Goal: Task Accomplishment & Management: Complete application form

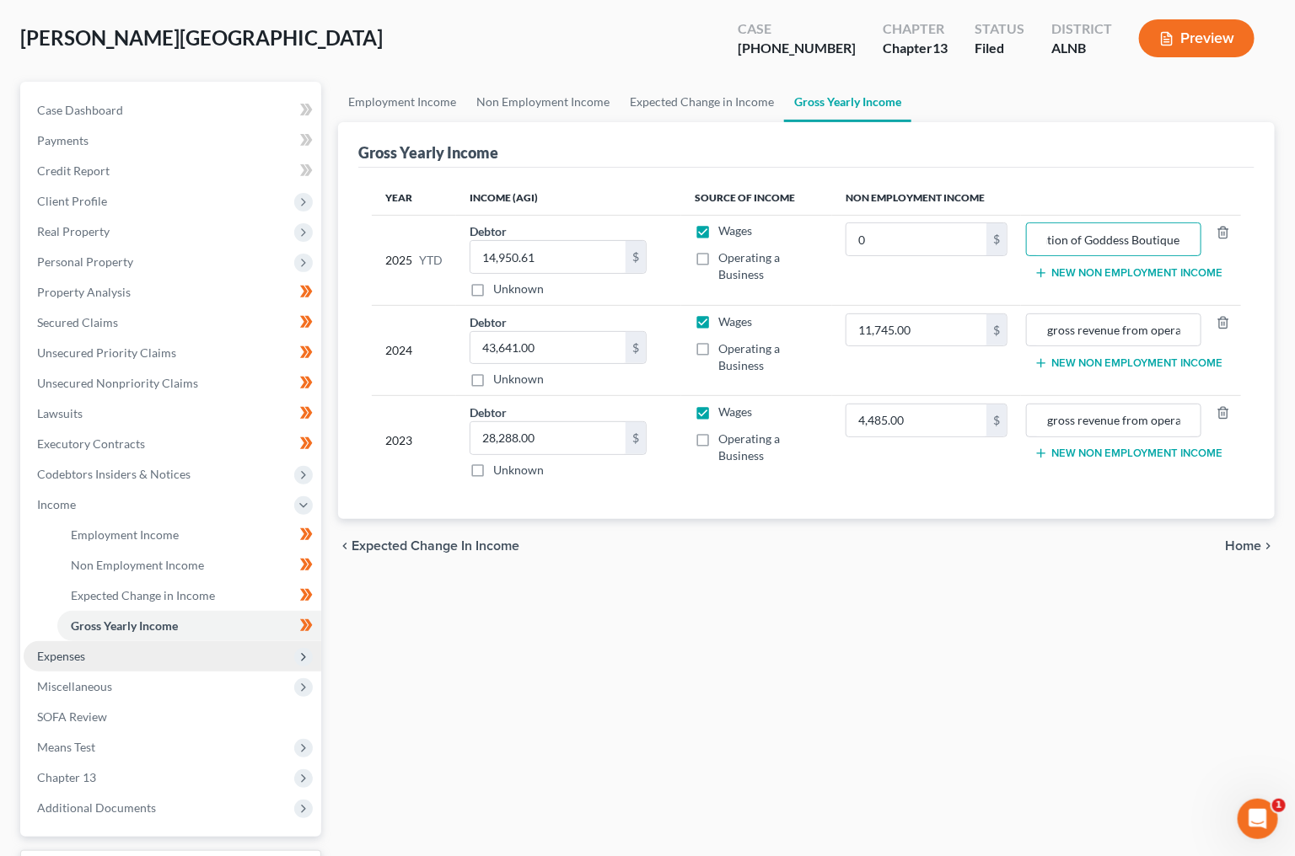
scroll to position [111, 0]
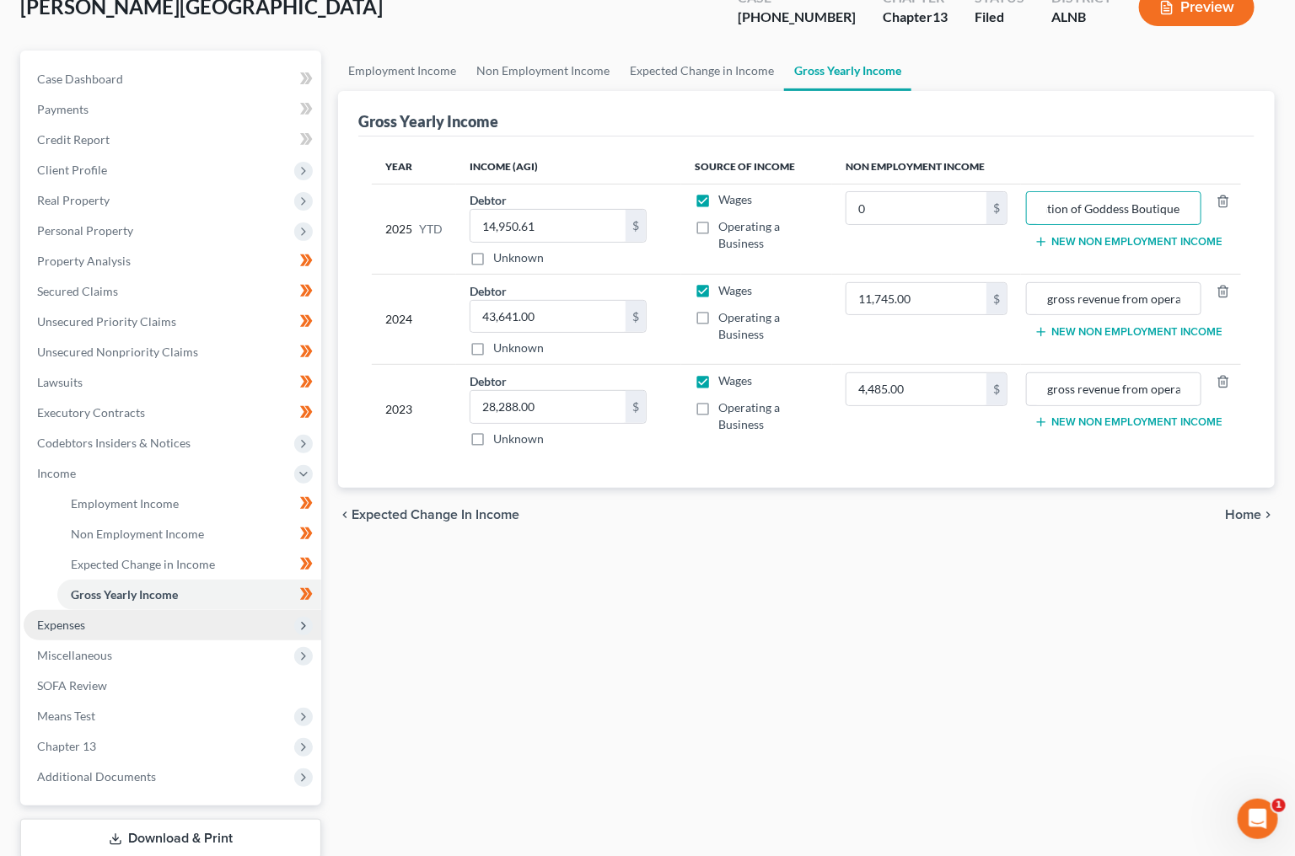
type input "gross revenue from operation of Goddess Boutique"
click at [126, 610] on span "Expenses" at bounding box center [173, 625] width 298 height 30
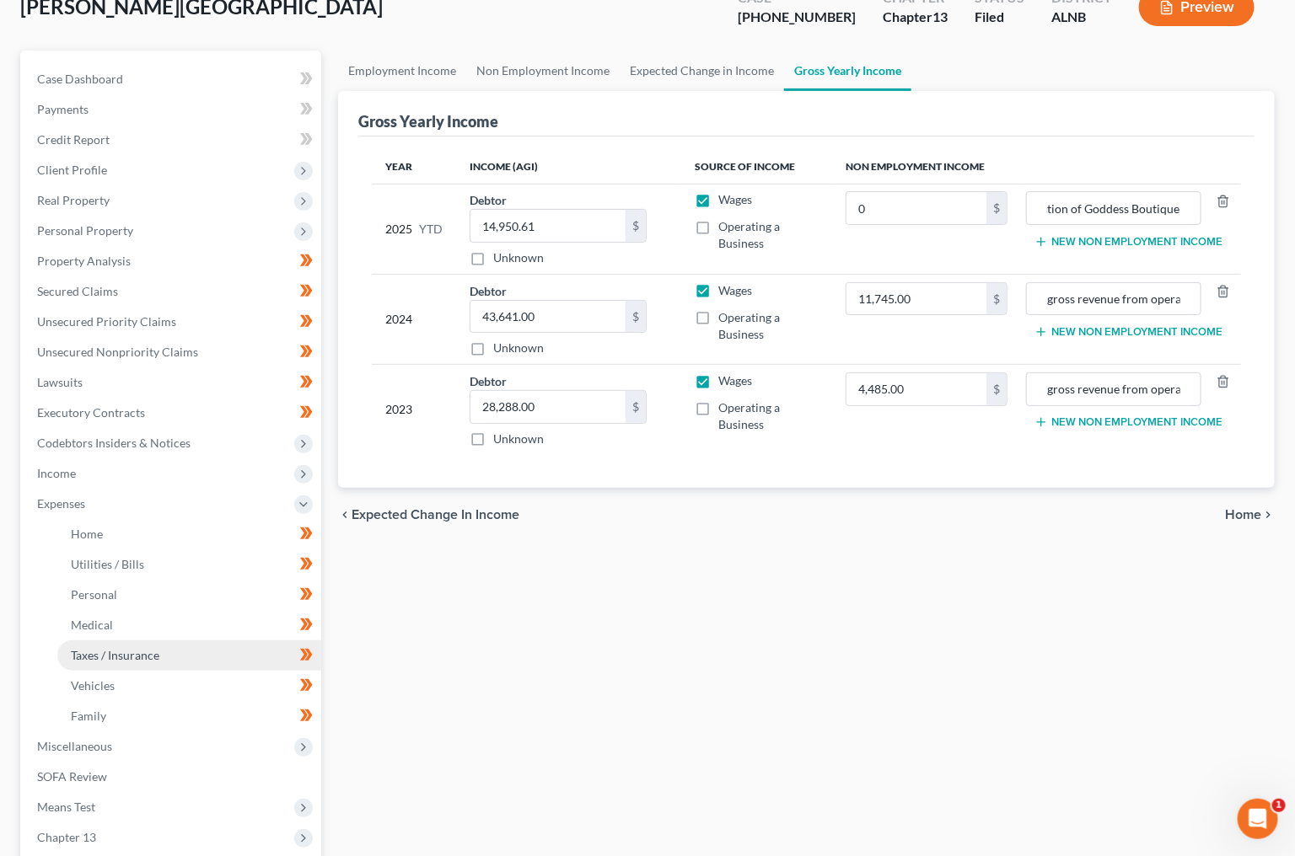
click at [139, 641] on link "Taxes / Insurance" at bounding box center [189, 656] width 264 height 30
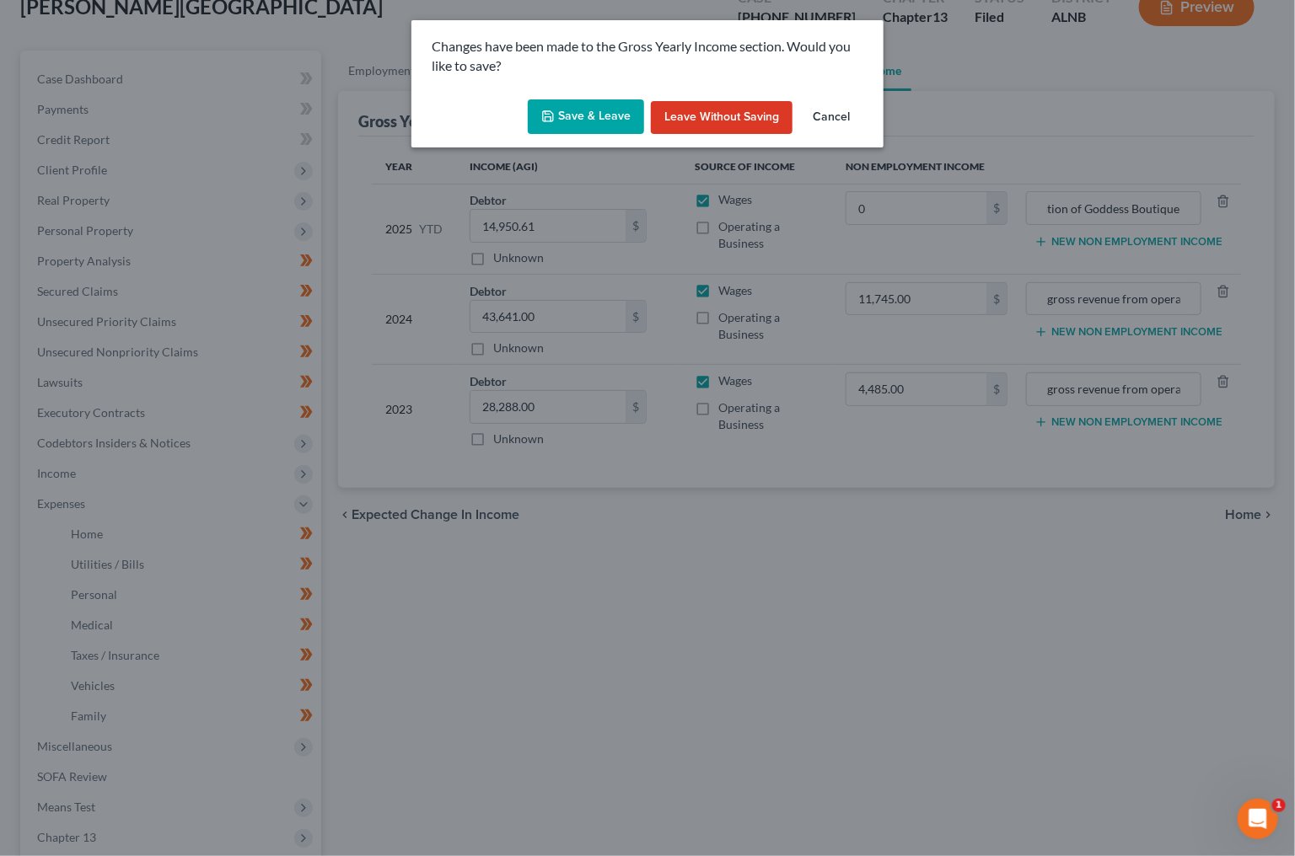
click at [603, 122] on button "Save & Leave" at bounding box center [586, 116] width 116 height 35
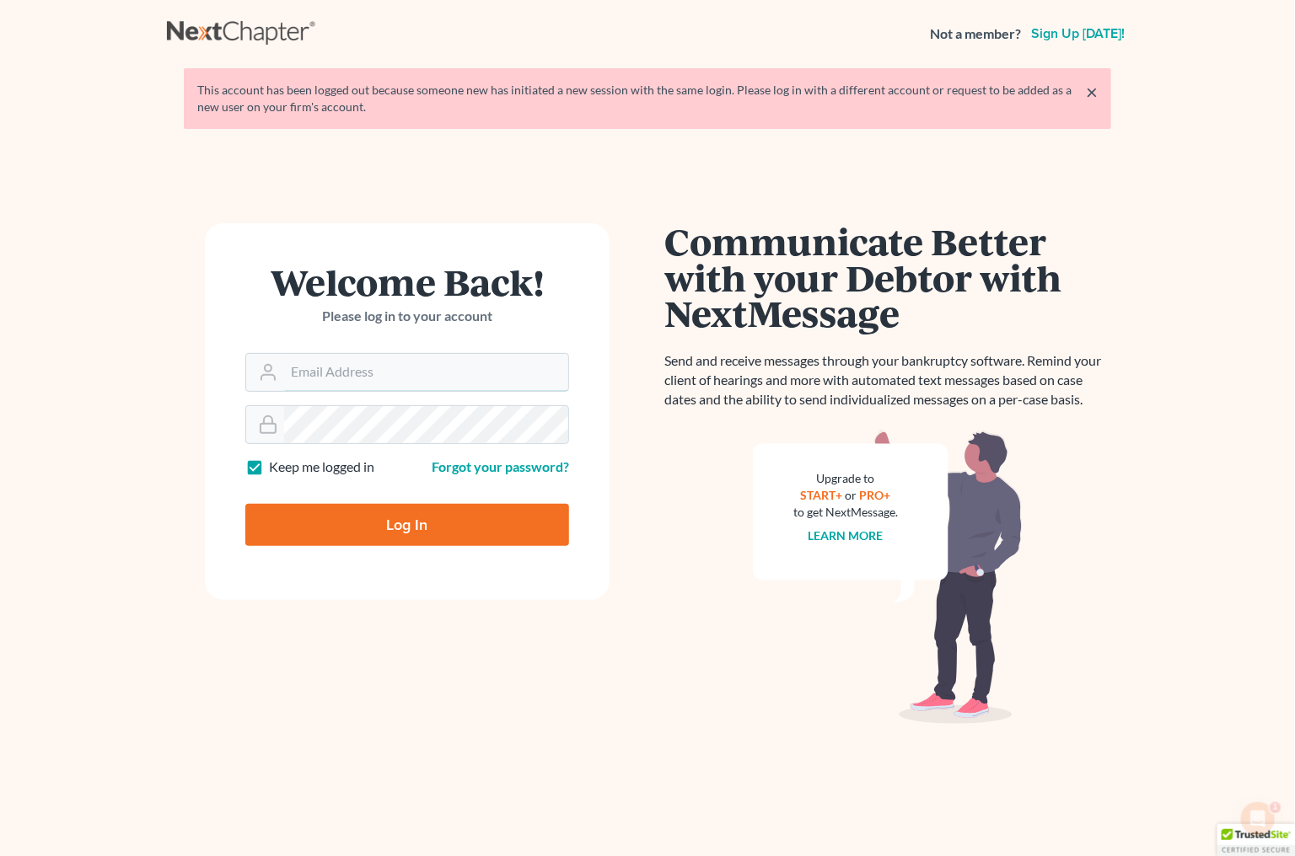
type input "plevalaw@gmail.com"
click at [384, 514] on input "Log In" at bounding box center [407, 525] width 324 height 42
type input "Thinking..."
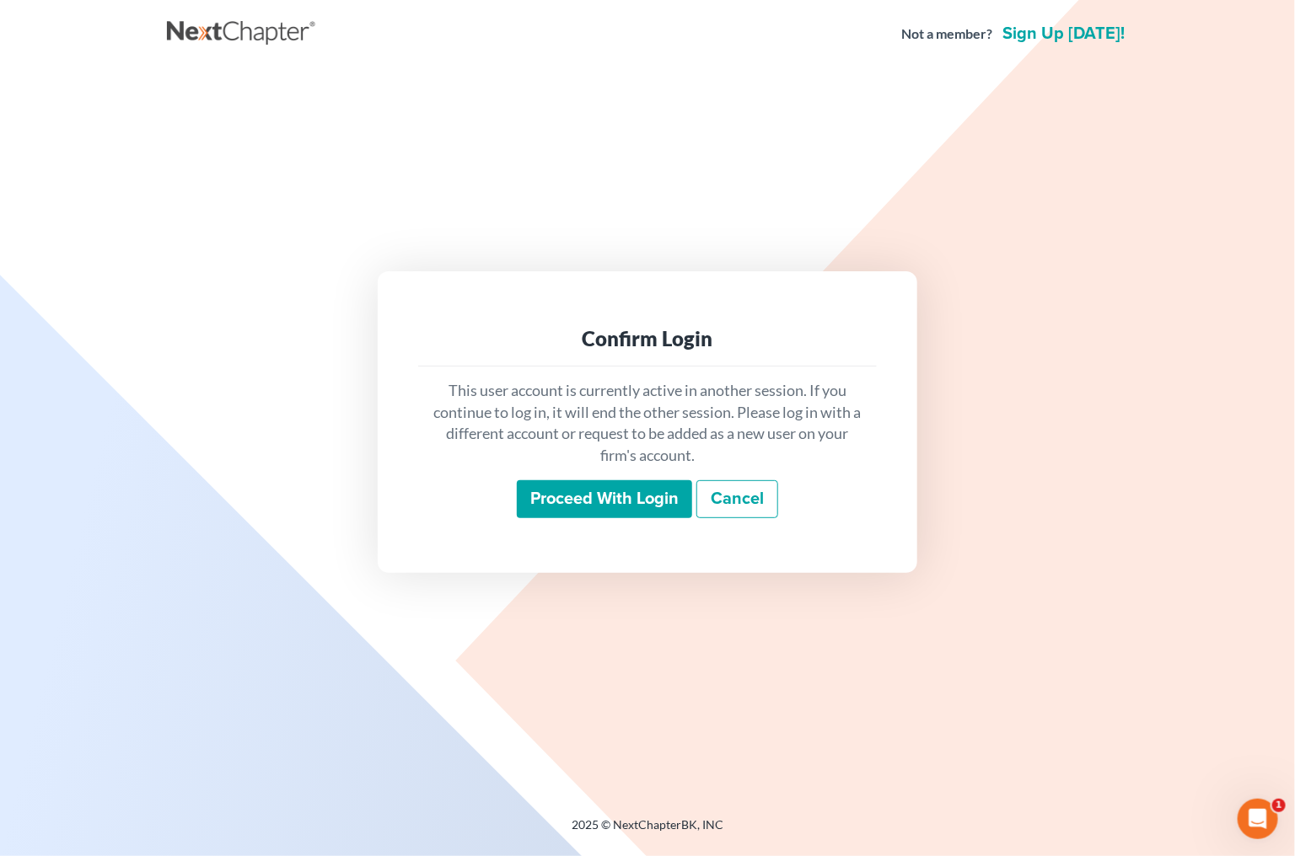
click at [555, 505] on input "Proceed with login" at bounding box center [604, 499] width 175 height 39
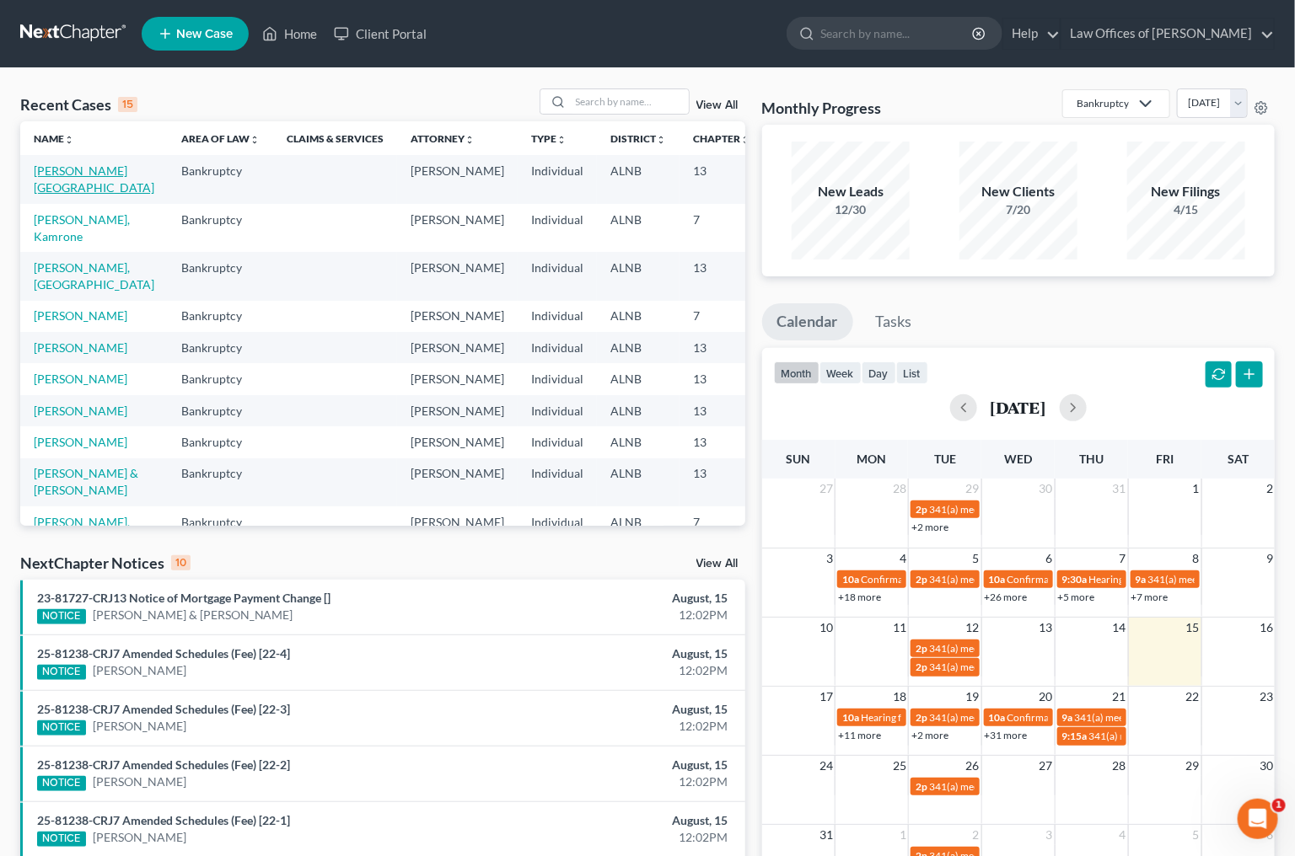
click at [83, 191] on link "[PERSON_NAME][GEOGRAPHIC_DATA]" at bounding box center [94, 179] width 121 height 31
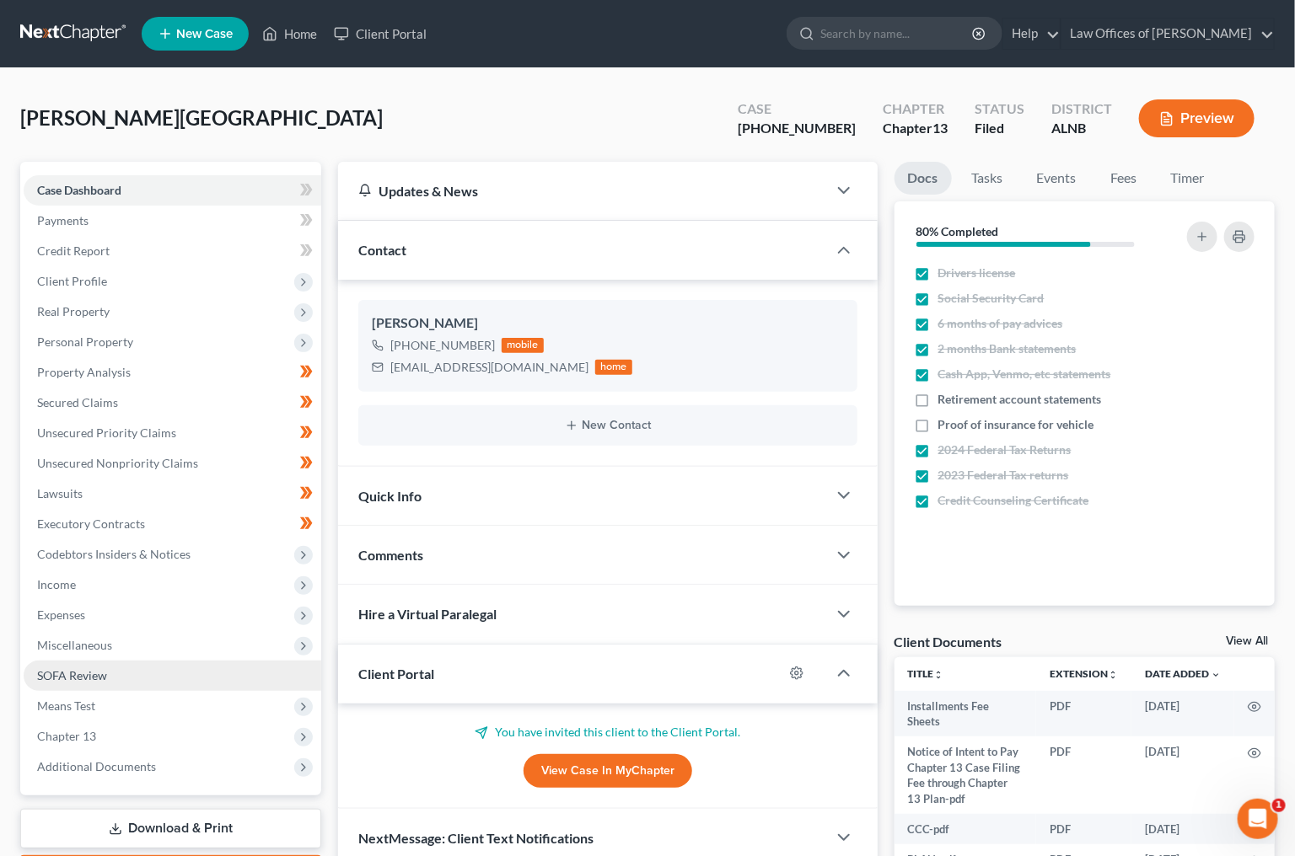
click at [104, 668] on span "SOFA Review" at bounding box center [72, 675] width 70 height 14
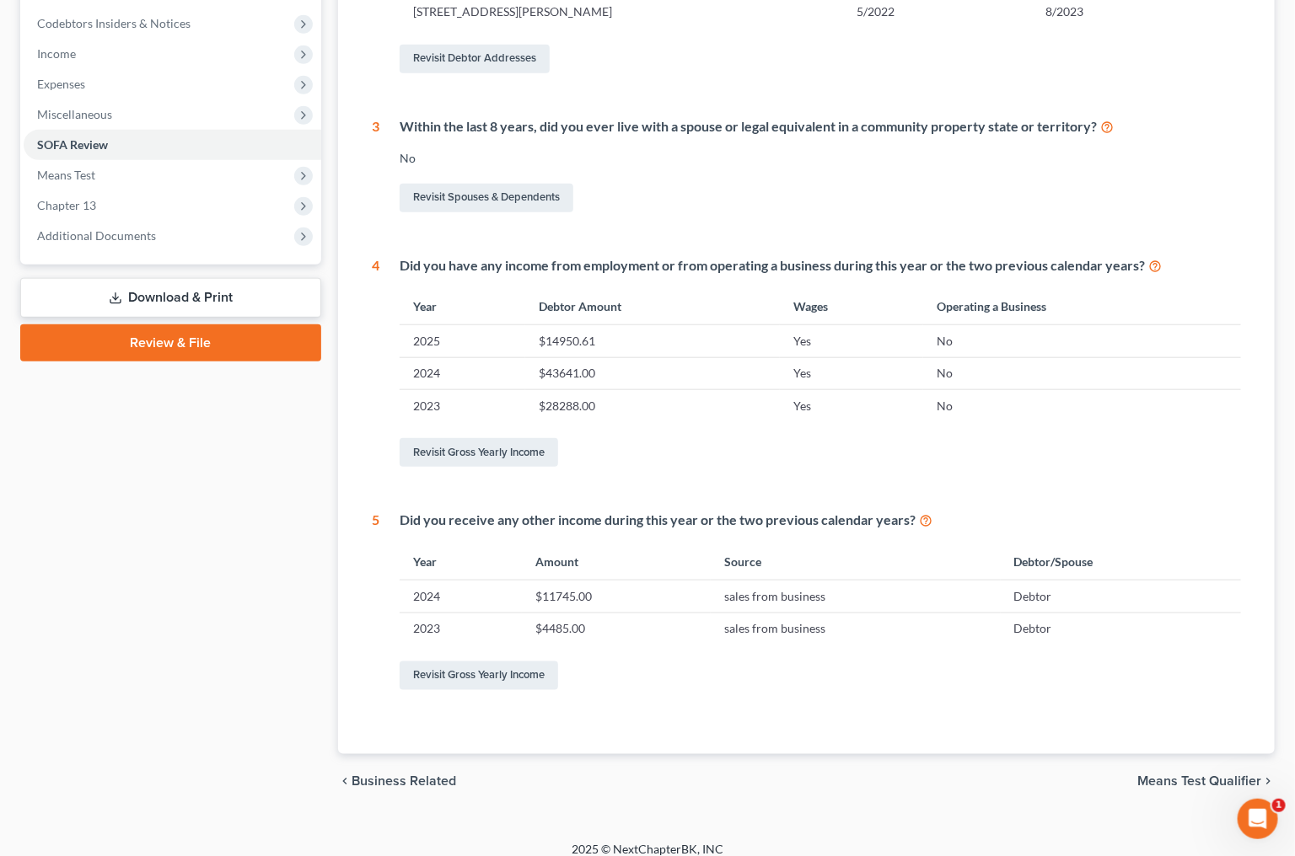
scroll to position [531, 0]
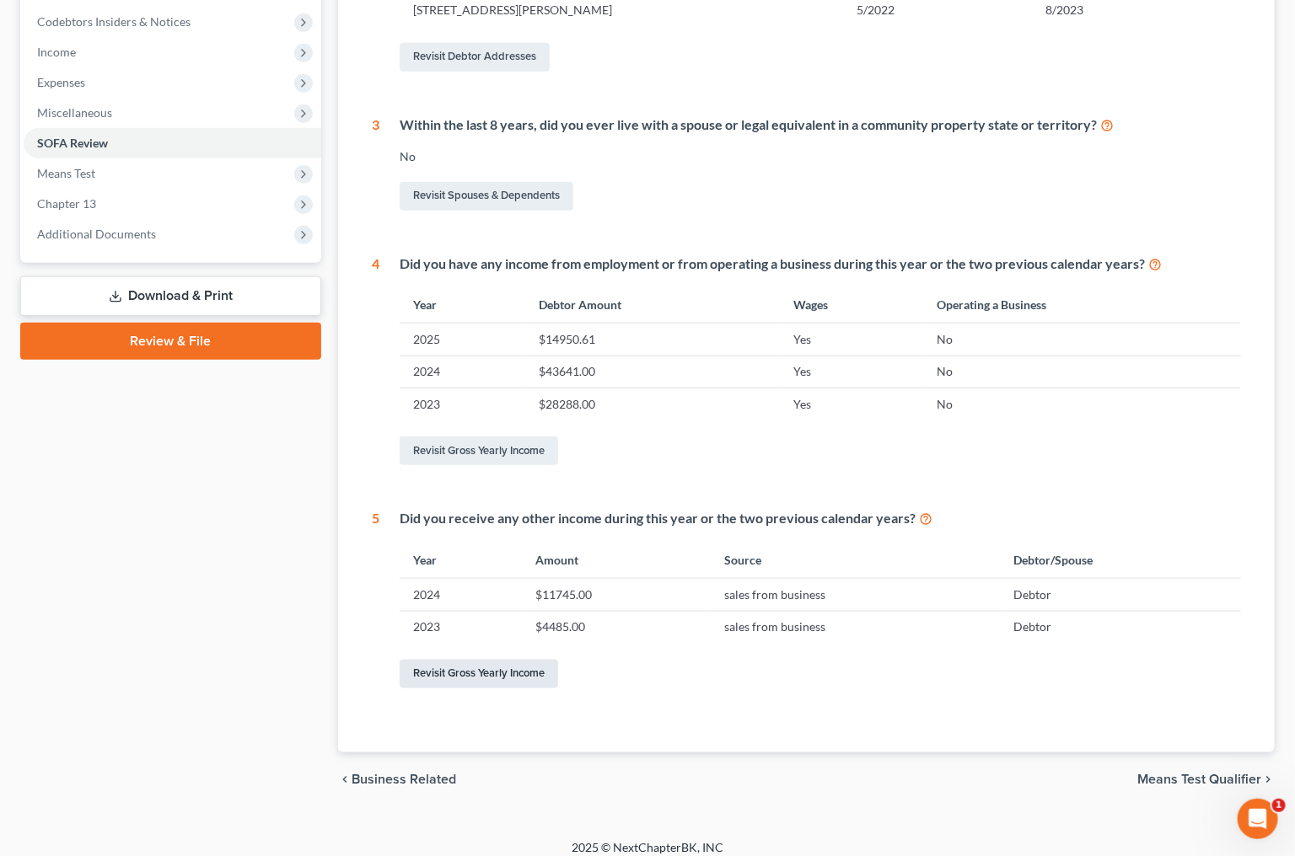
click at [516, 660] on link "Revisit Gross Yearly Income" at bounding box center [479, 674] width 158 height 29
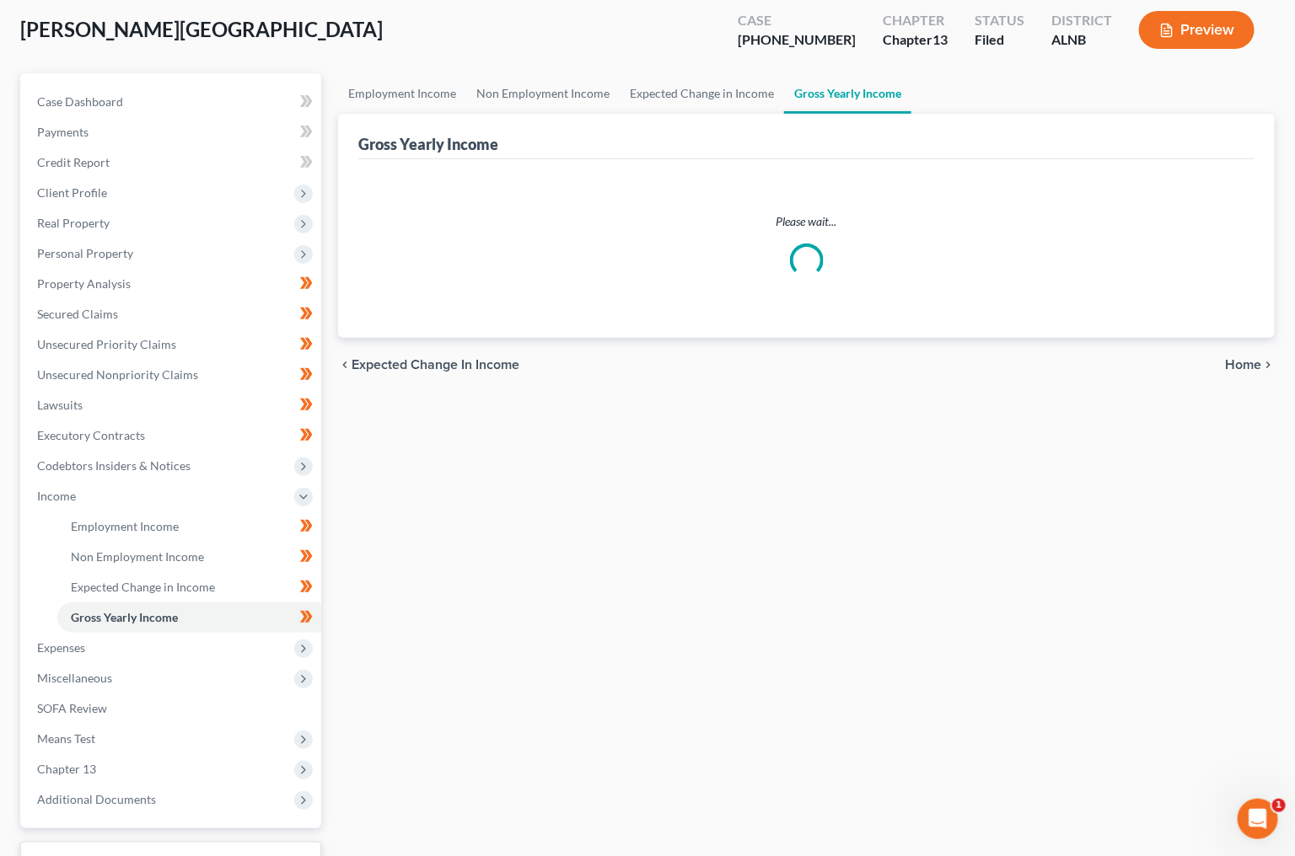
scroll to position [94, 0]
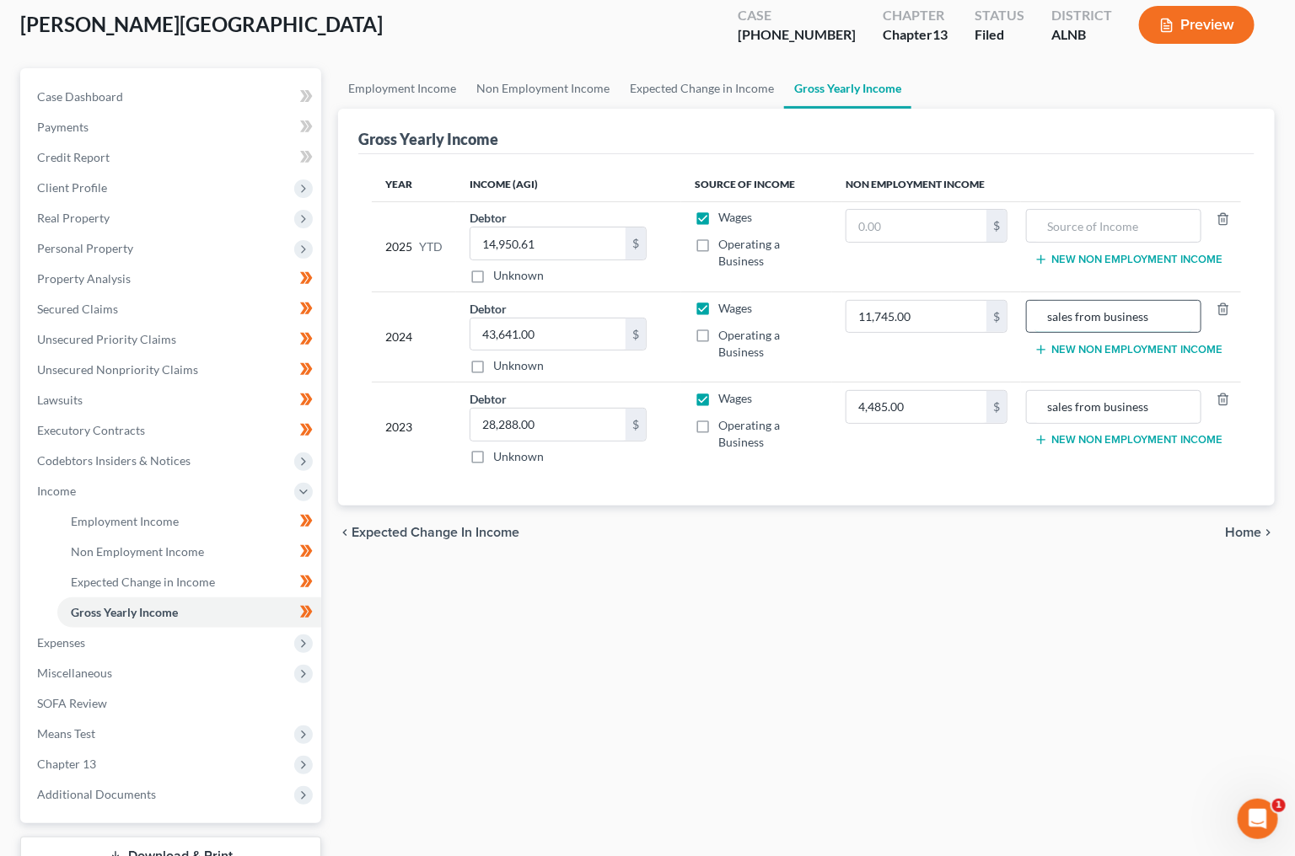
click at [1058, 310] on input "sales from business" at bounding box center [1113, 317] width 156 height 32
drag, startPoint x: 1058, startPoint y: 310, endPoint x: 810, endPoint y: 250, distance: 254.9
click at [1049, 309] on input "sales from business" at bounding box center [1113, 317] width 156 height 32
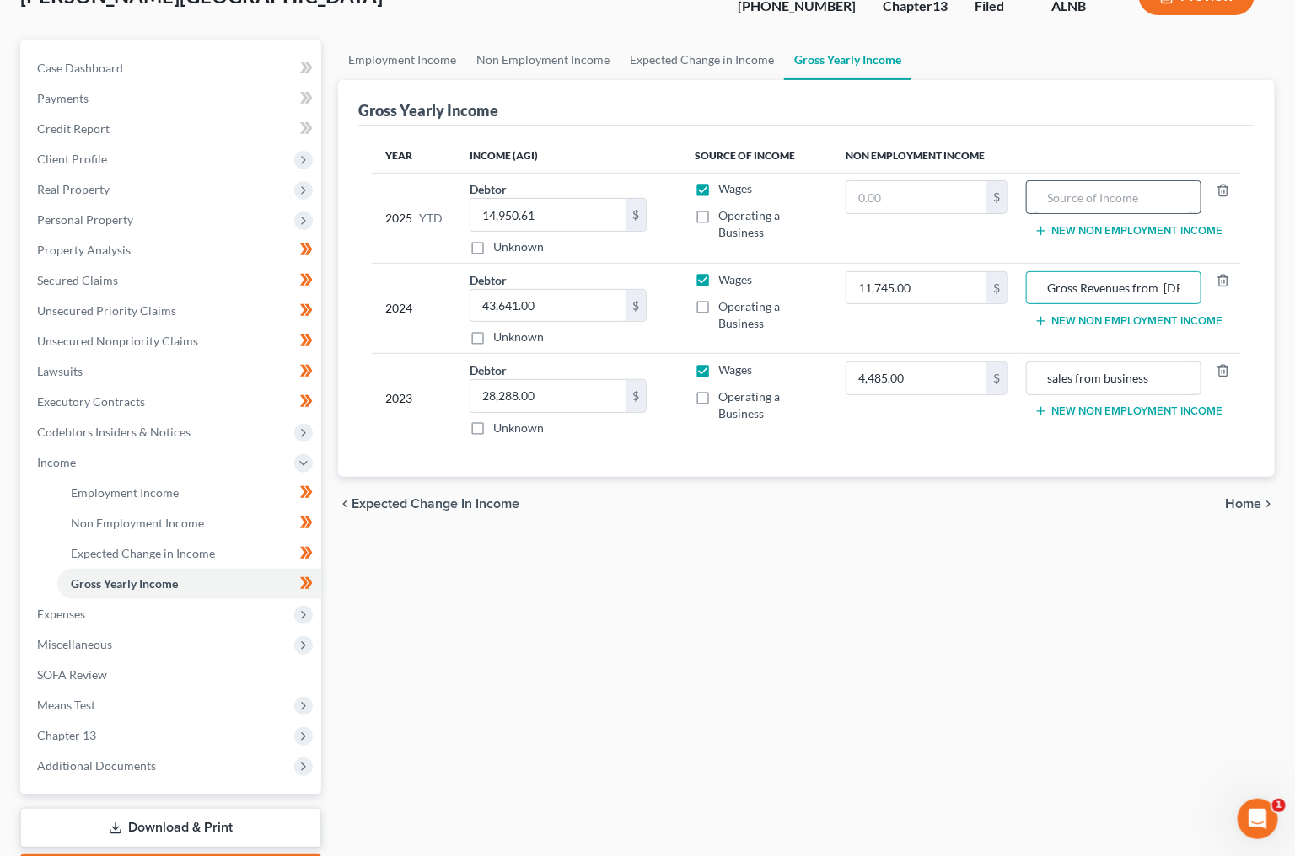
scroll to position [126, 0]
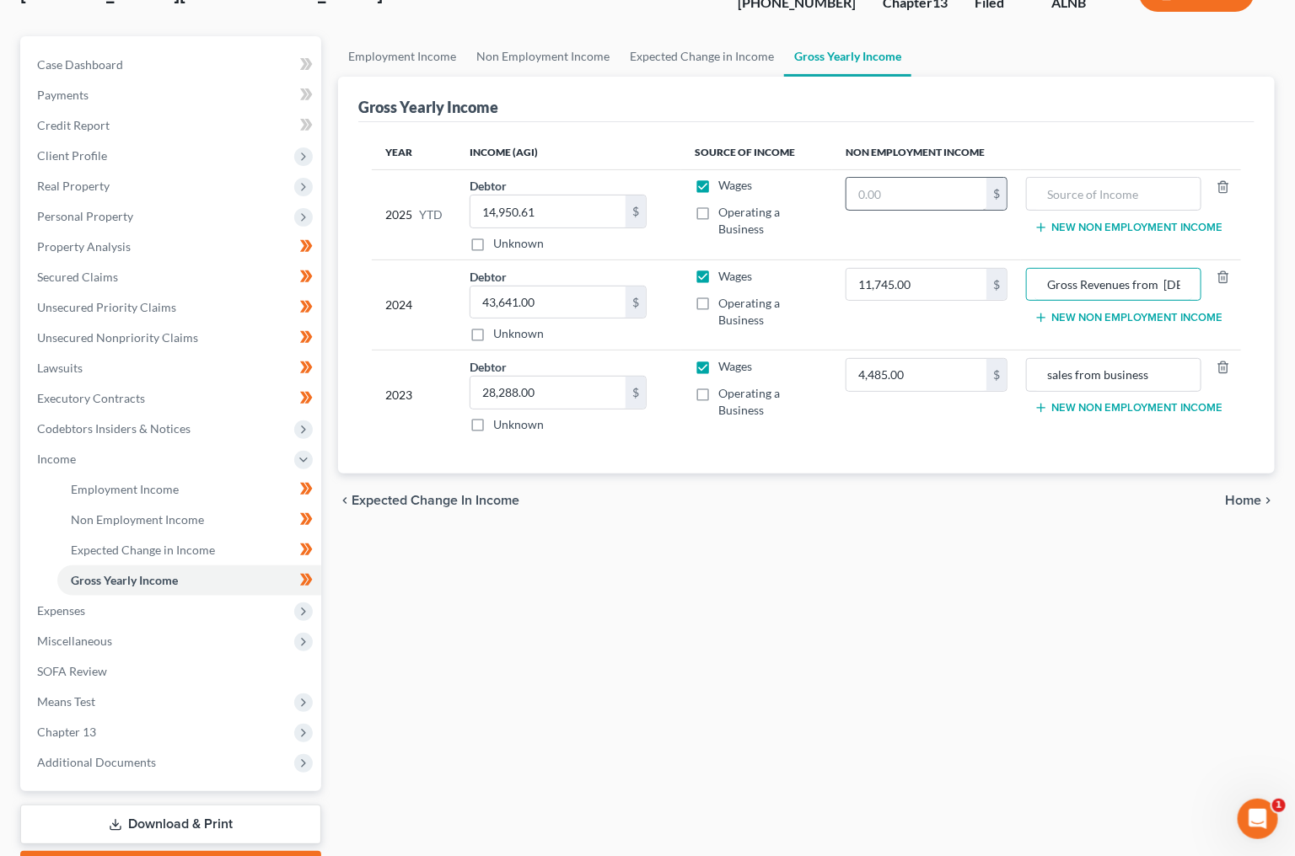
type input "Gross Revenues from [DEMOGRAPHIC_DATA] Boutique"
click at [948, 201] on input "text" at bounding box center [916, 194] width 140 height 32
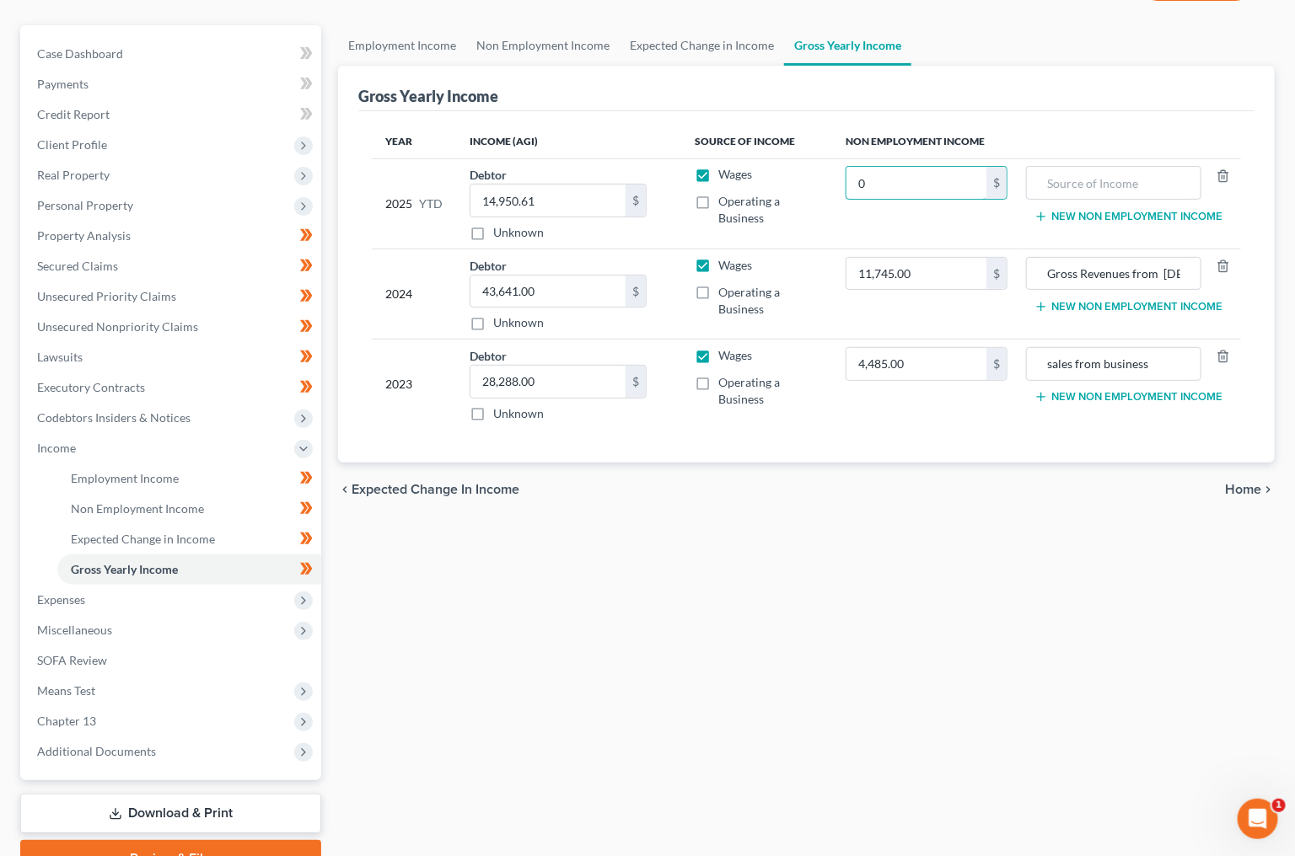
scroll to position [132, 1]
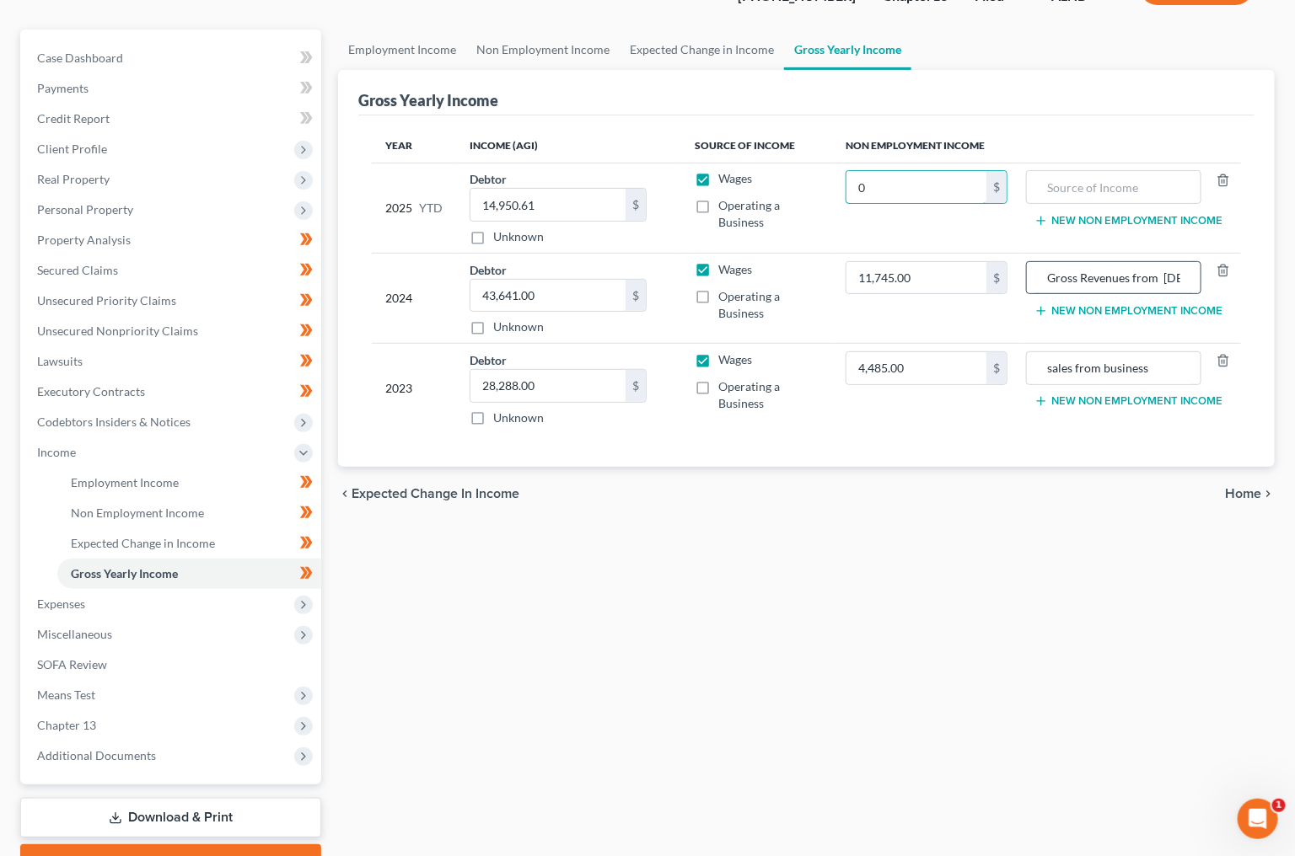
type input "0"
click at [1121, 276] on input "Gross Revenues from [DEMOGRAPHIC_DATA] Boutique" at bounding box center [1113, 278] width 156 height 32
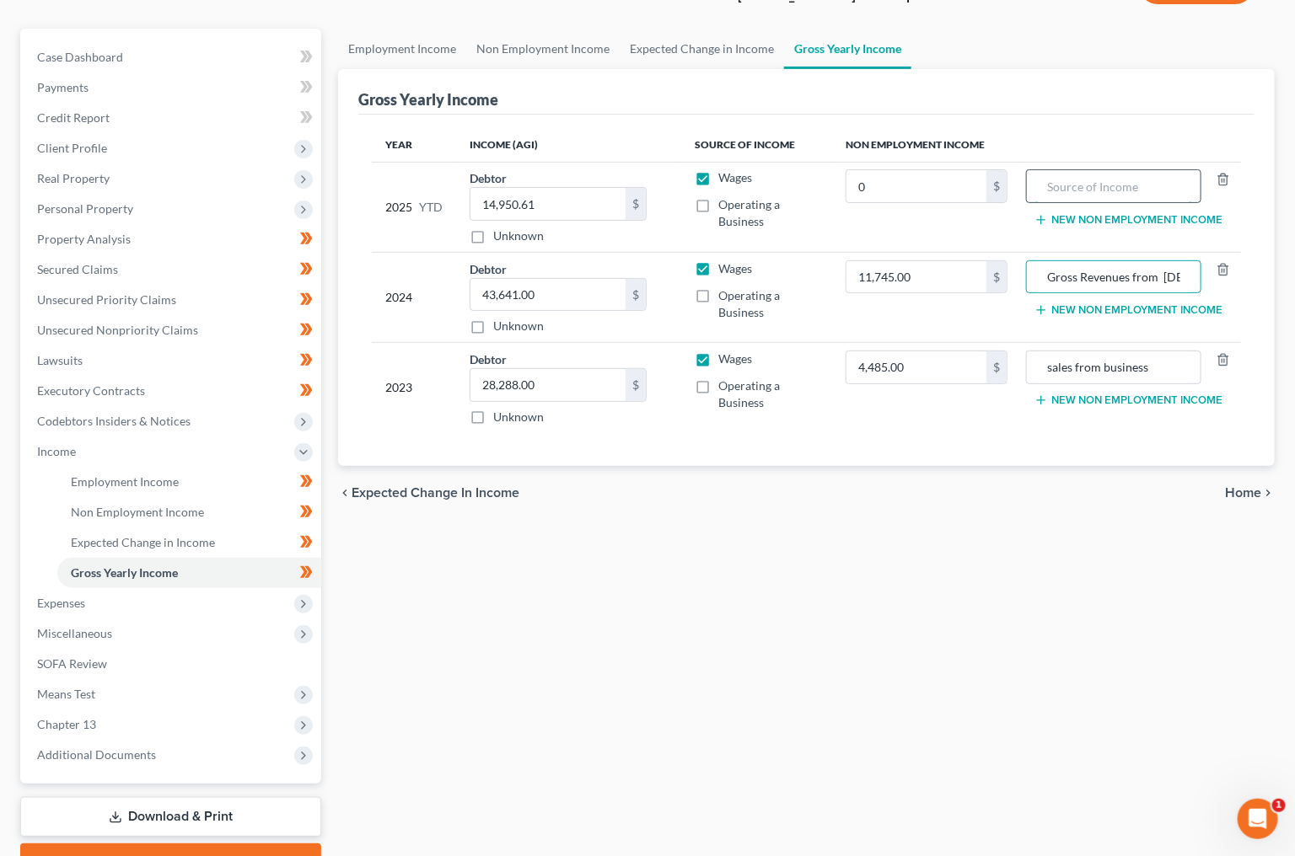
click at [1124, 177] on input "text" at bounding box center [1113, 186] width 156 height 32
paste input "Gross Revenues from [DEMOGRAPHIC_DATA] Boutique"
type input "Gross Revenues from [DEMOGRAPHIC_DATA] Boutique"
click at [1108, 364] on input "sales from business" at bounding box center [1113, 367] width 156 height 32
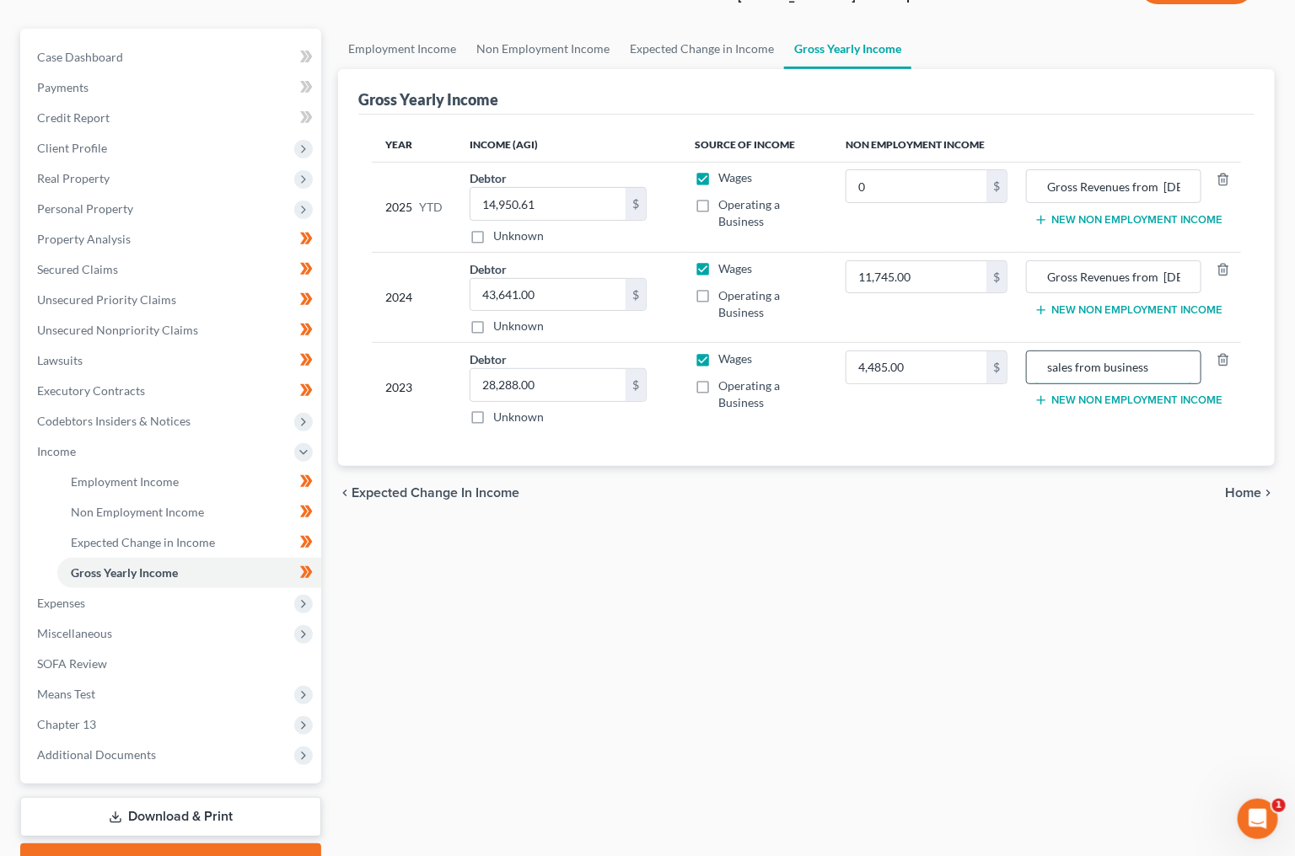
click at [1108, 364] on input "sales from business" at bounding box center [1113, 367] width 156 height 32
paste input "Gross Revenues from [DEMOGRAPHIC_DATA] Boutique"
type input "Gross Revenues from [DEMOGRAPHIC_DATA] Boutique"
click at [243, 797] on link "Download & Print" at bounding box center [170, 817] width 301 height 40
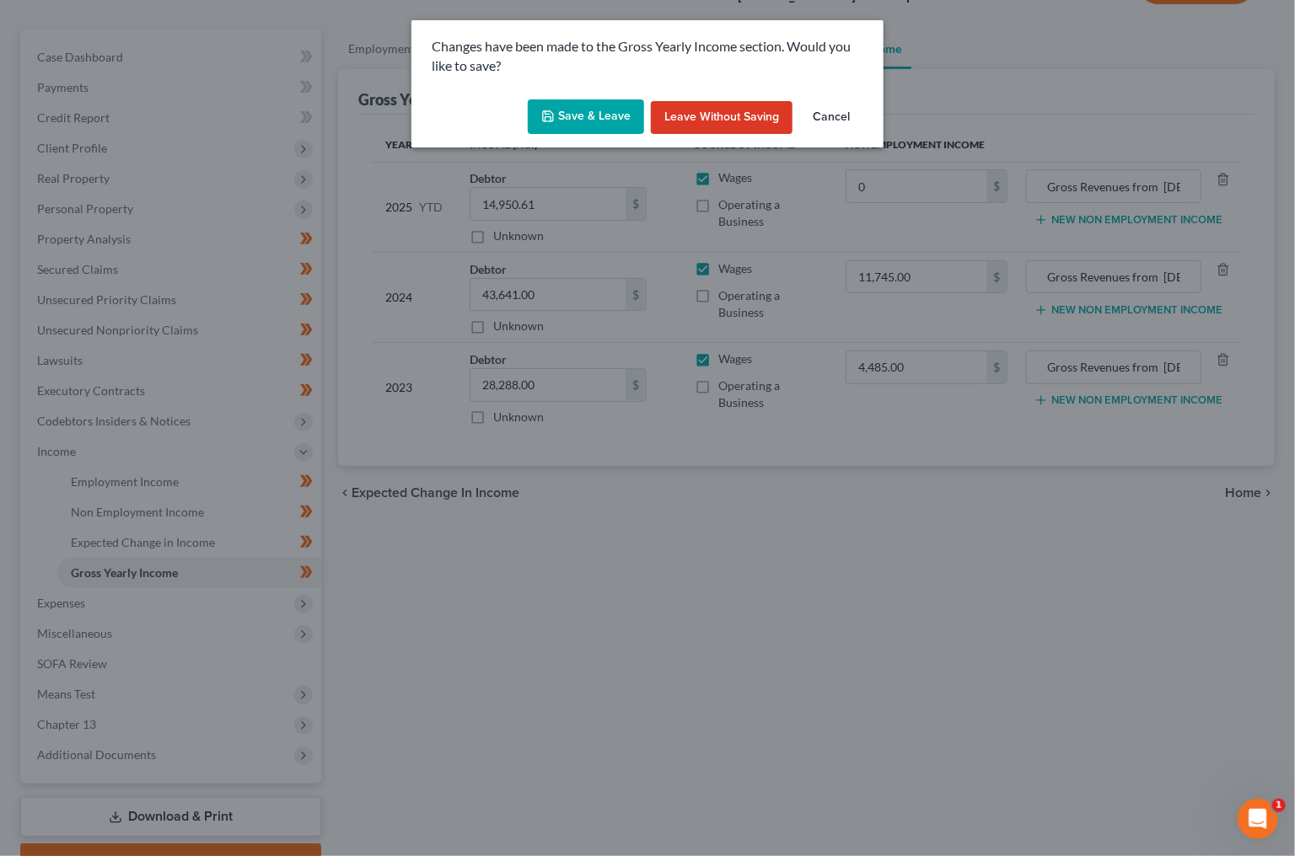
click at [580, 107] on button "Save & Leave" at bounding box center [586, 116] width 116 height 35
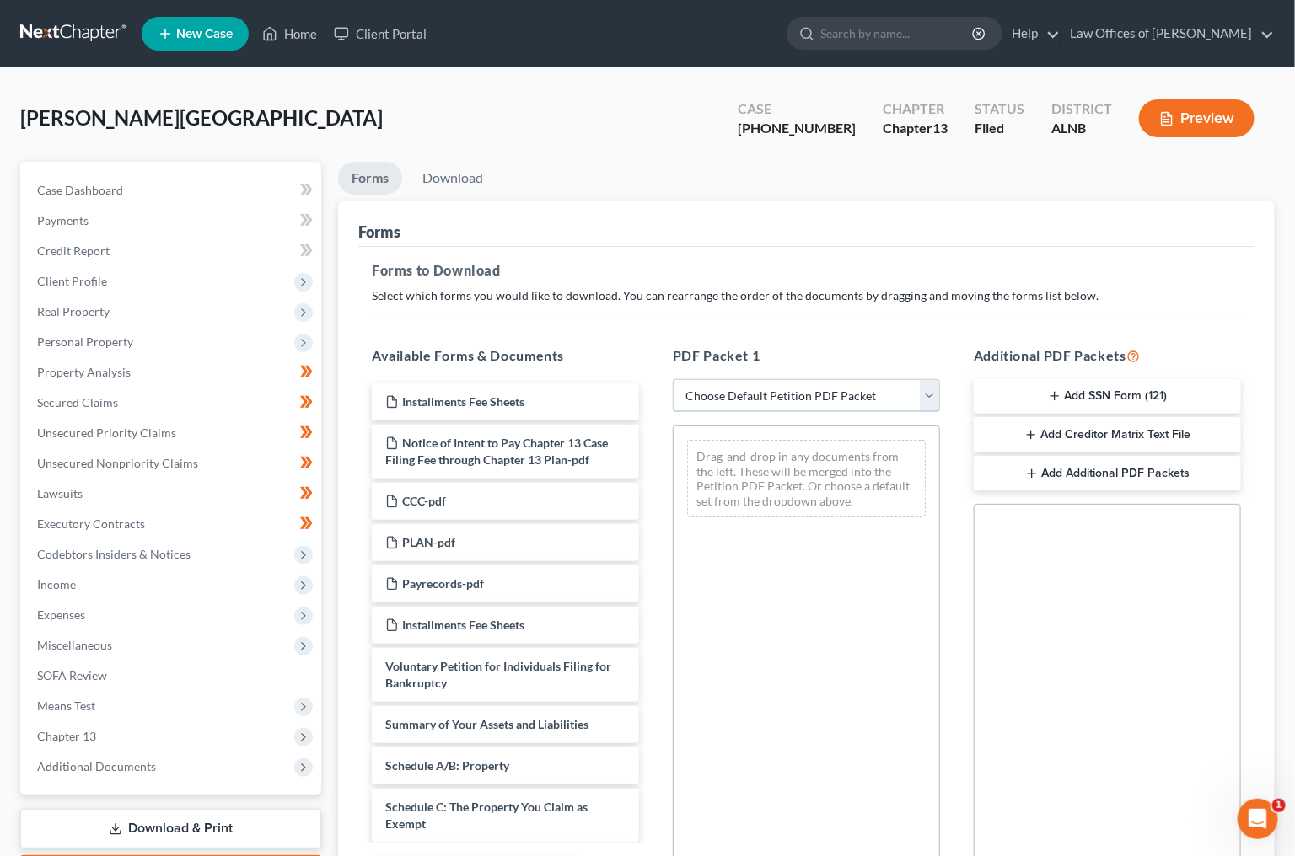
select select "2"
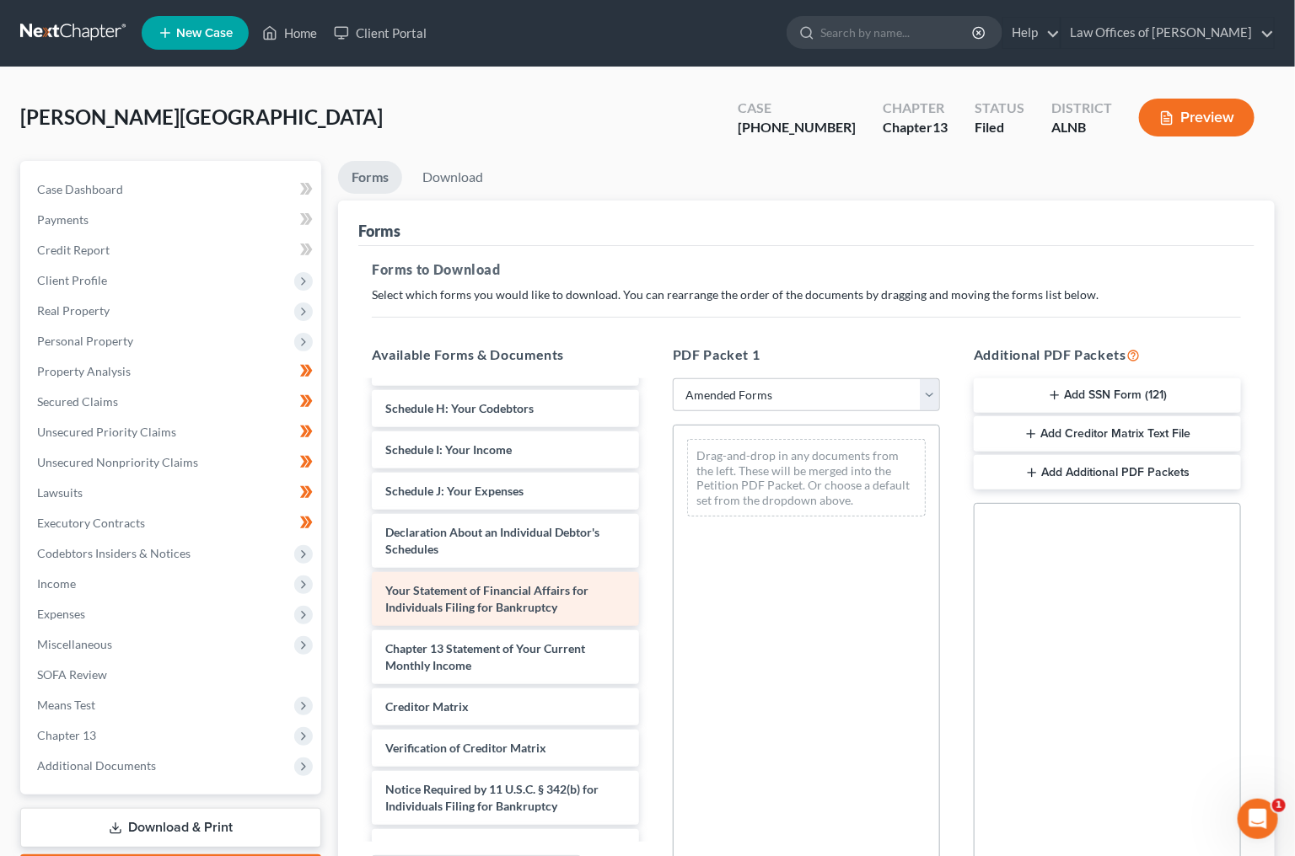
scroll to position [311, 0]
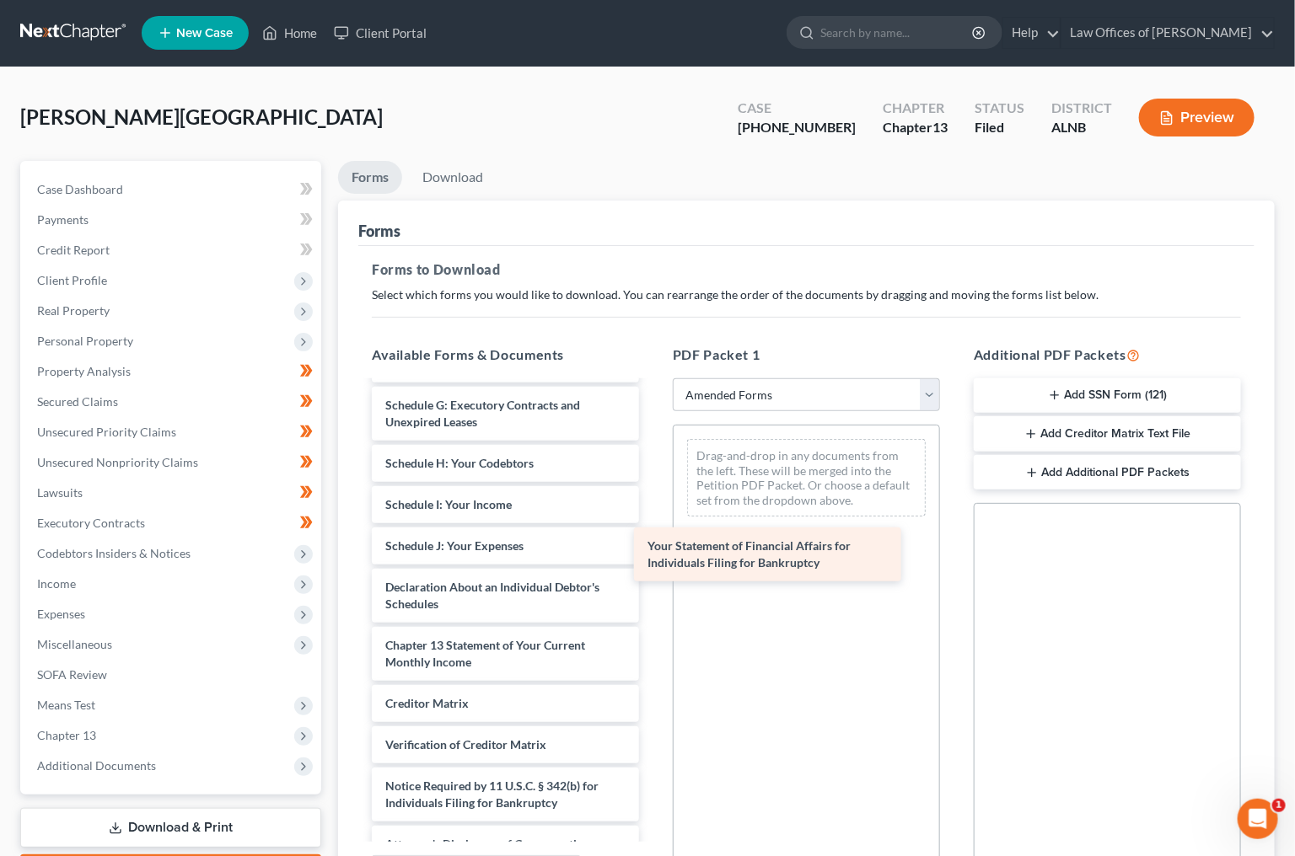
drag, startPoint x: 464, startPoint y: 577, endPoint x: 738, endPoint y: 552, distance: 274.2
click at [652, 552] on div "Your Statement of Financial Affairs for Individuals Filing for Bankruptcy Volun…" at bounding box center [505, 468] width 294 height 792
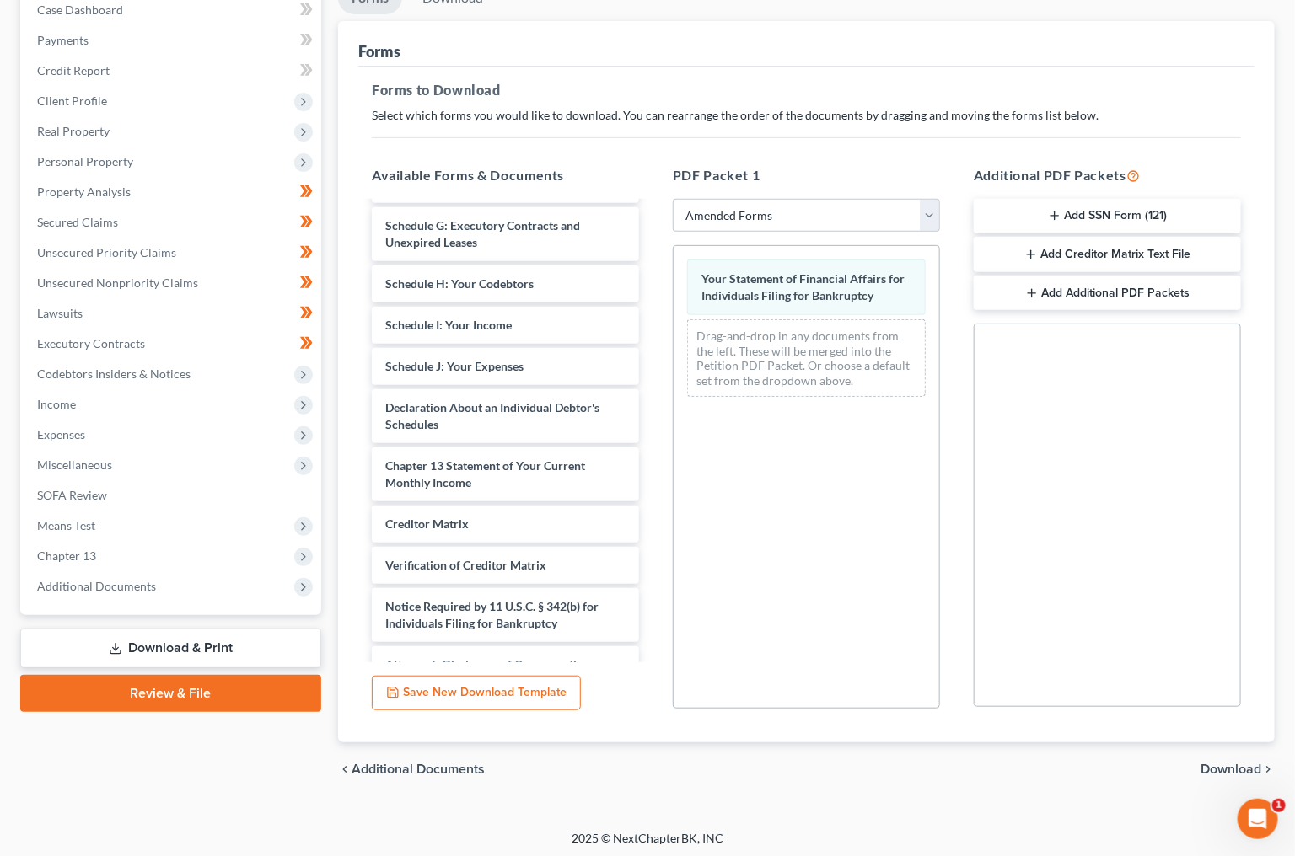
click at [1243, 763] on span "Download" at bounding box center [1230, 769] width 61 height 13
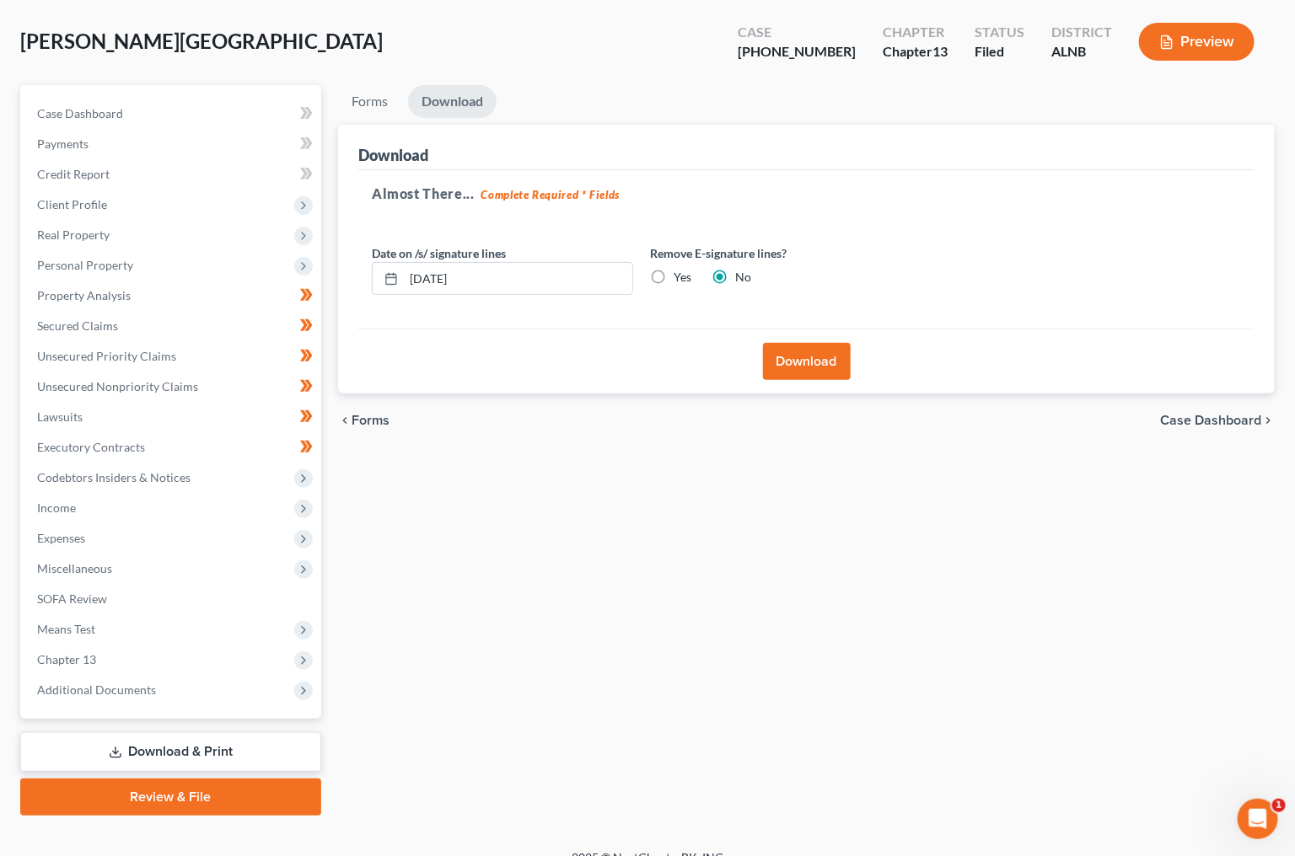
click at [806, 360] on button "Download" at bounding box center [807, 361] width 88 height 37
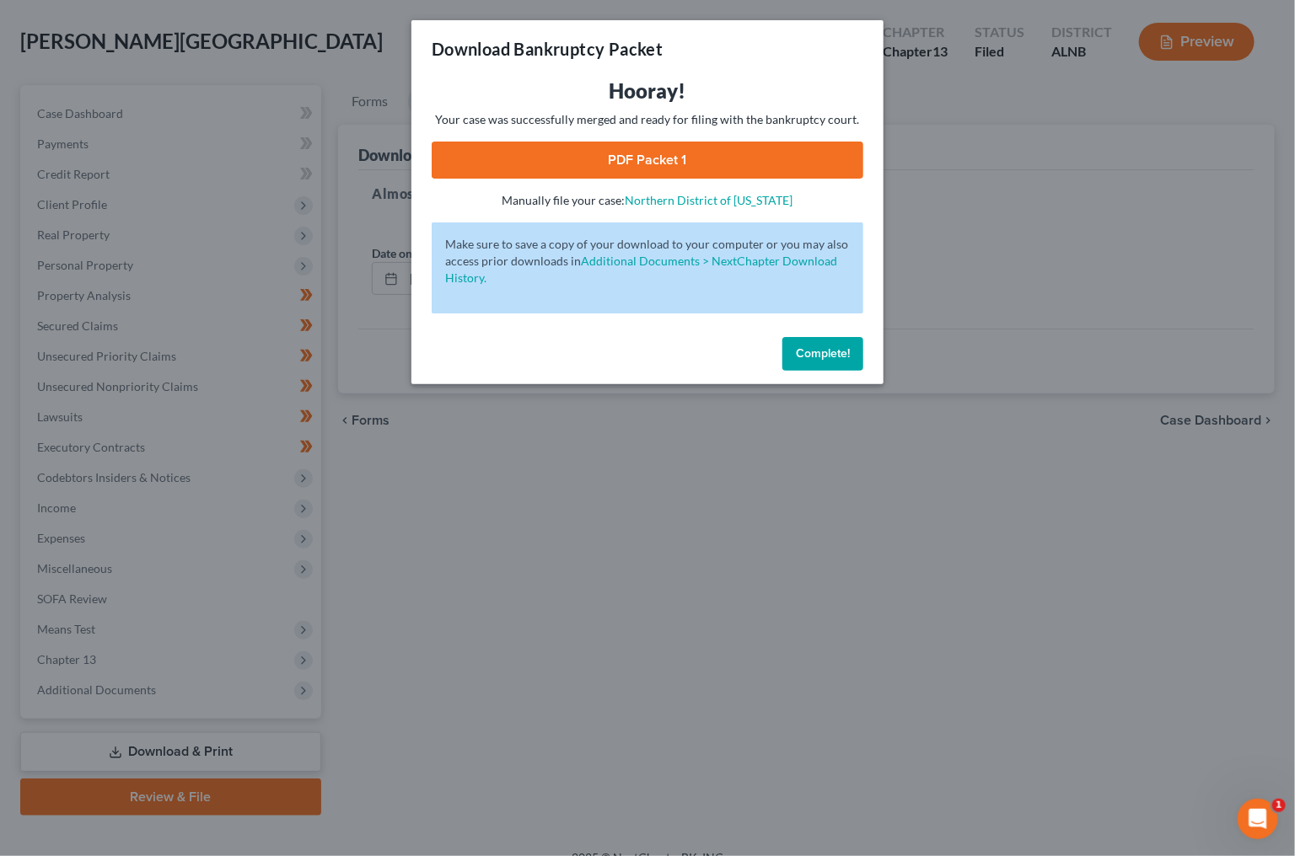
click at [788, 149] on link "PDF Packet 1" at bounding box center [648, 160] width 432 height 37
click at [819, 358] on button "Complete!" at bounding box center [822, 354] width 81 height 34
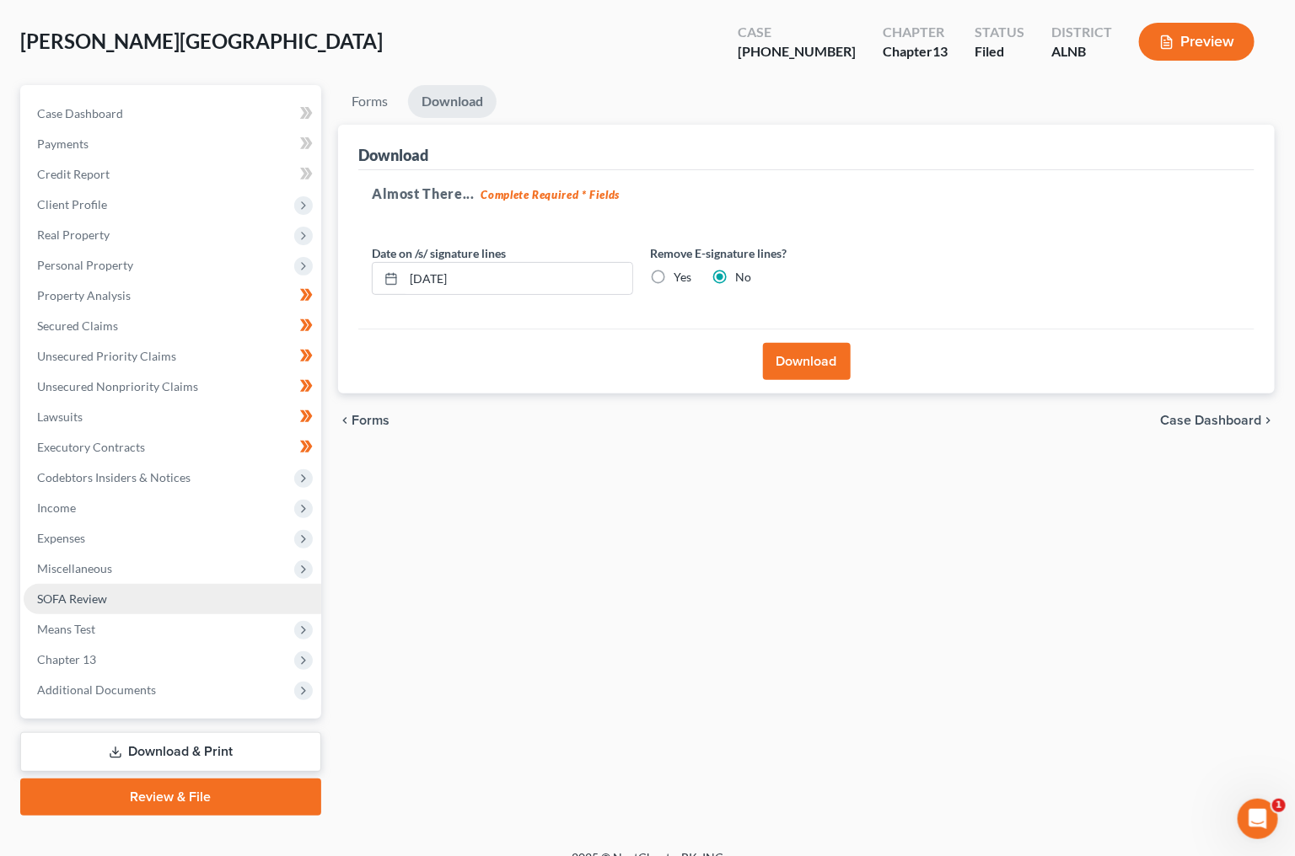
click at [68, 592] on span "SOFA Review" at bounding box center [72, 599] width 70 height 14
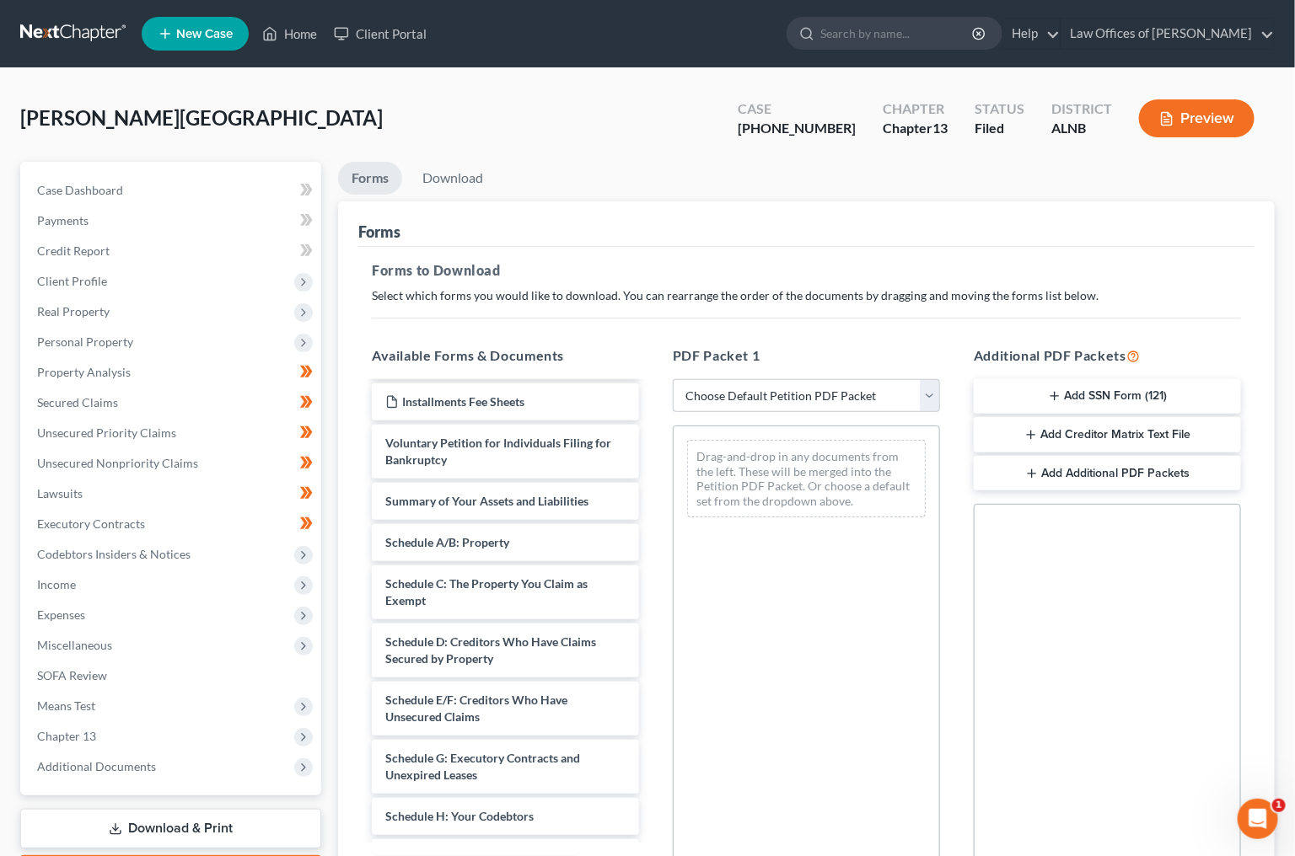
scroll to position [288, 0]
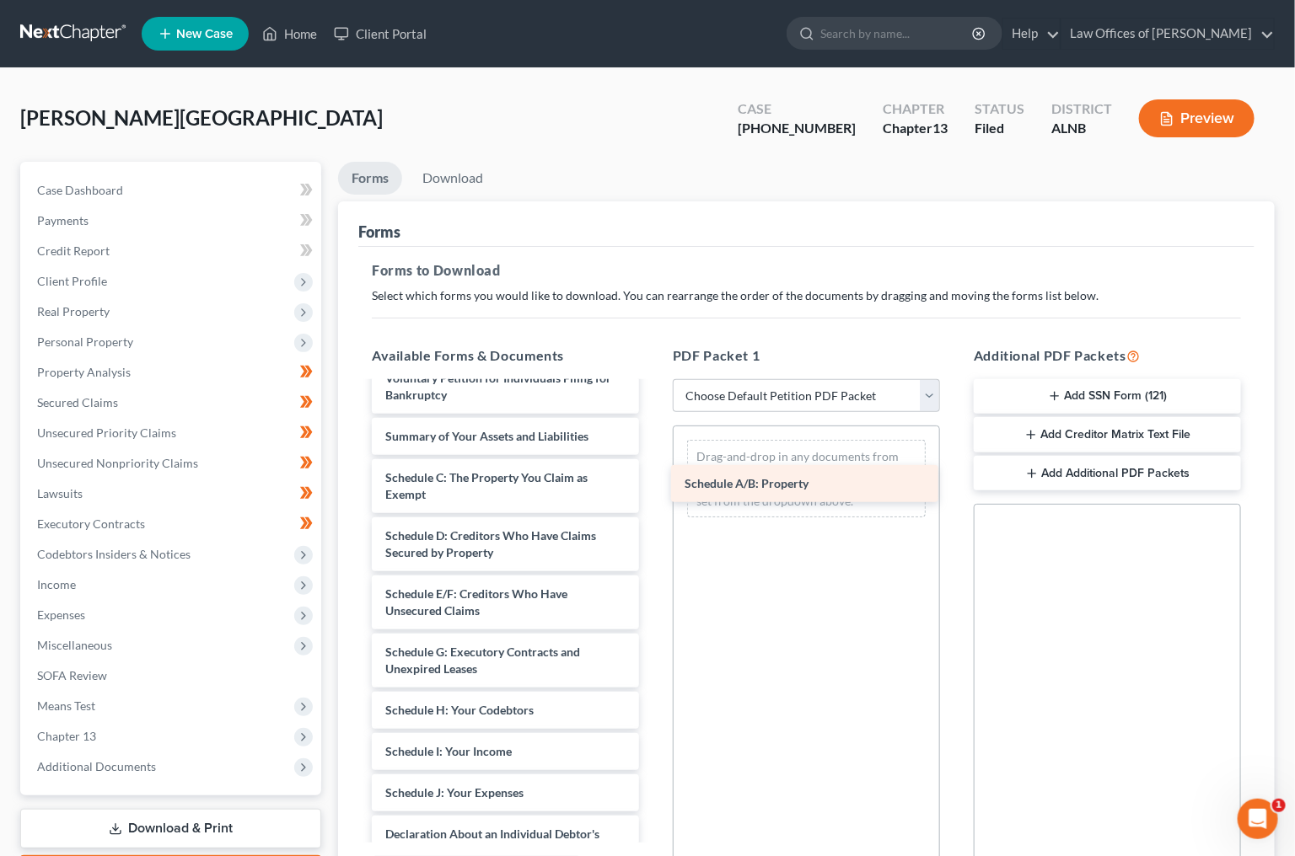
drag, startPoint x: 458, startPoint y: 467, endPoint x: 757, endPoint y: 486, distance: 299.9
click at [652, 486] on div "Schedule A/B: Property Installments Fee Sheets Notice of Intent to Pay Chapter …" at bounding box center [505, 631] width 294 height 1073
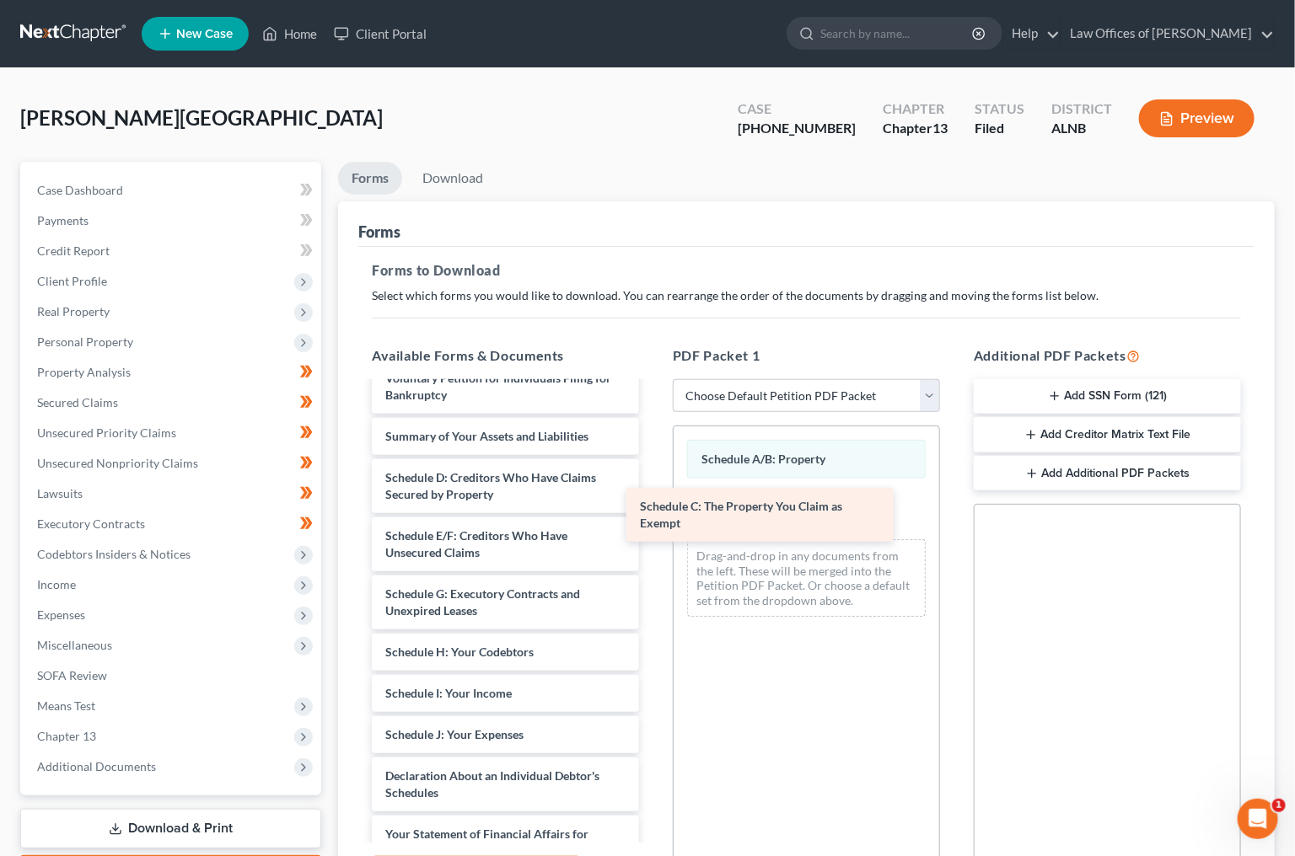
drag, startPoint x: 484, startPoint y: 474, endPoint x: 765, endPoint y: 513, distance: 284.3
click at [652, 514] on div "Schedule C: The Property You Claim as Exempt Installments Fee Sheets Notice of …" at bounding box center [505, 602] width 294 height 1015
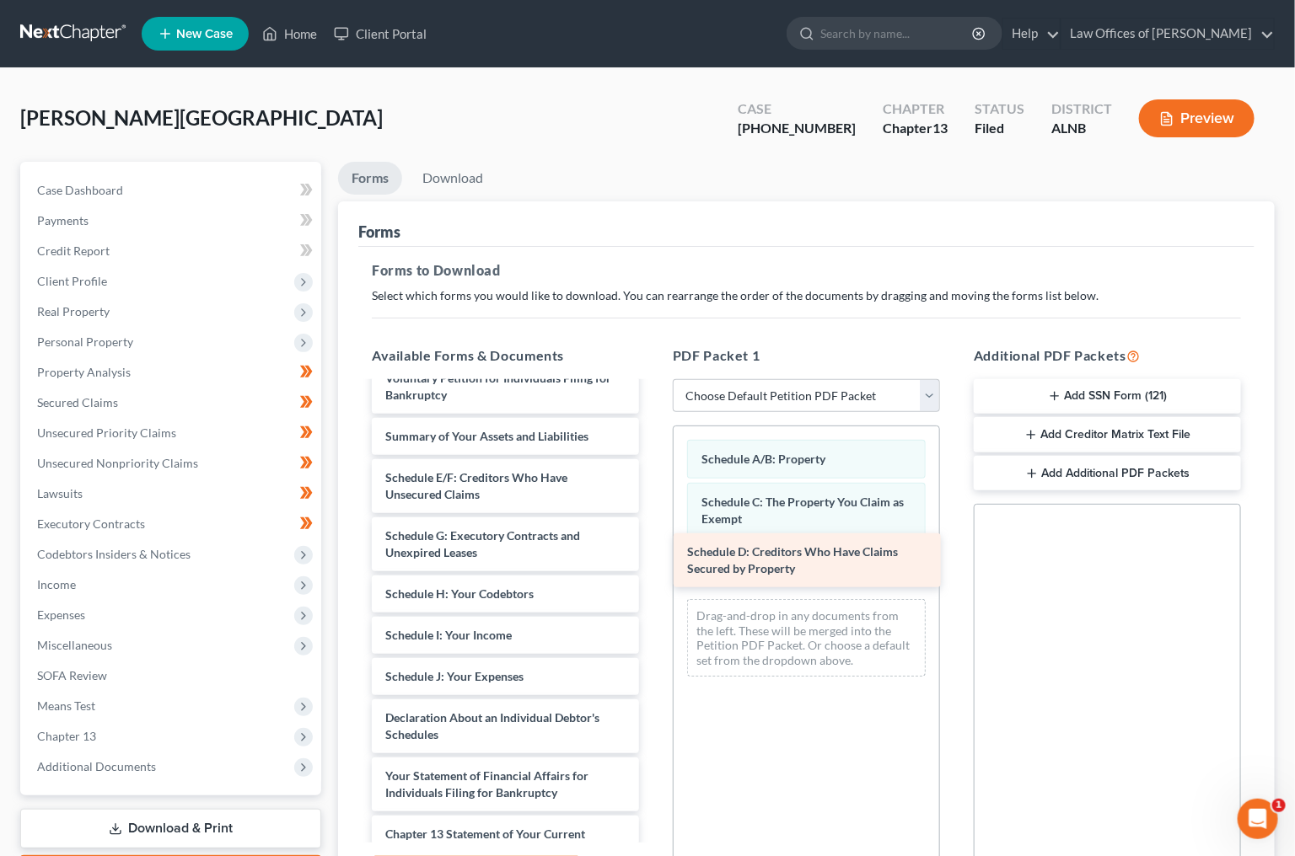
drag, startPoint x: 443, startPoint y: 470, endPoint x: 733, endPoint y: 555, distance: 303.0
click at [652, 555] on div "Schedule D: Creditors Who Have Claims Secured by Property Installments Fee Shee…" at bounding box center [505, 573] width 294 height 957
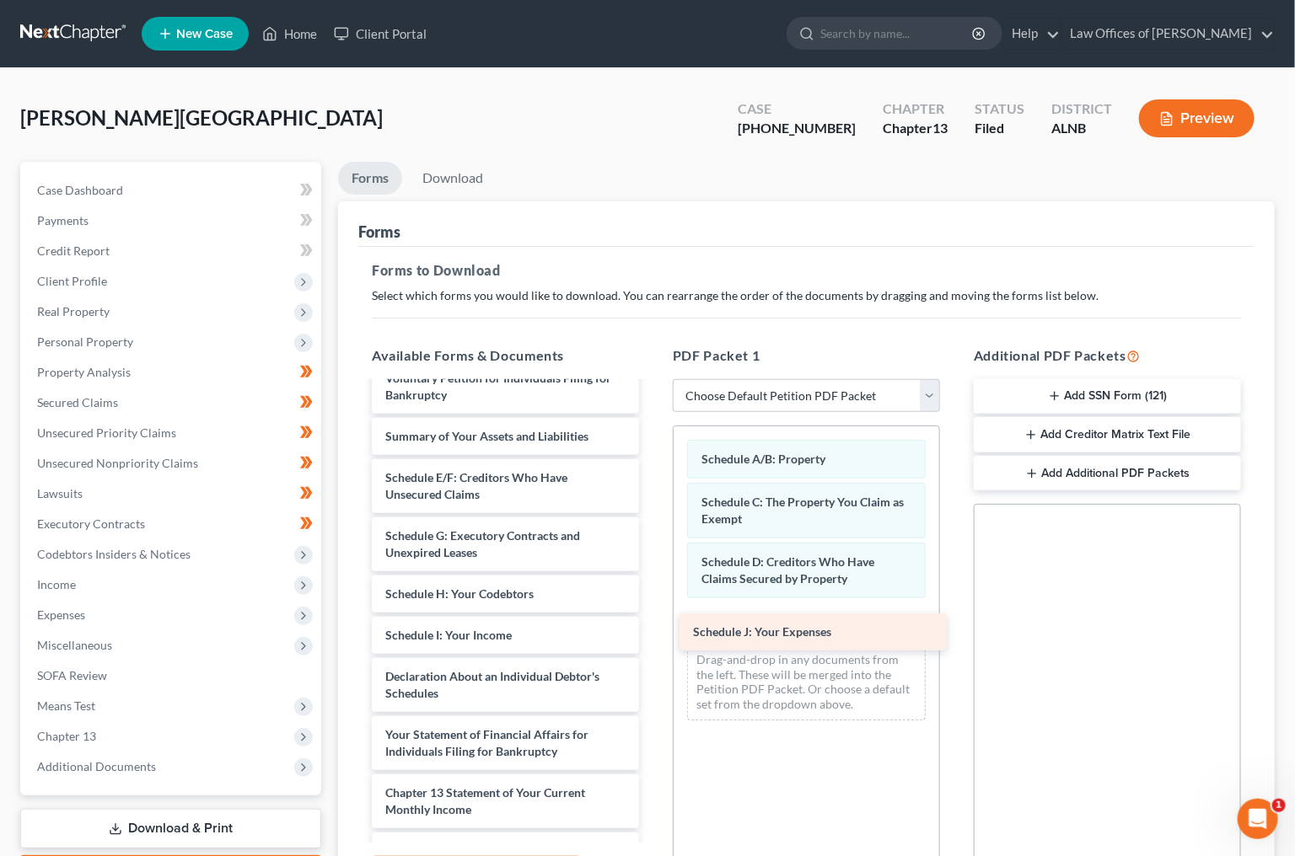
drag, startPoint x: 389, startPoint y: 652, endPoint x: 697, endPoint y: 627, distance: 308.7
click at [652, 627] on div "Schedule J: Your Expenses Installments Fee Sheets Notice of Intent to Pay Chapt…" at bounding box center [505, 552] width 294 height 915
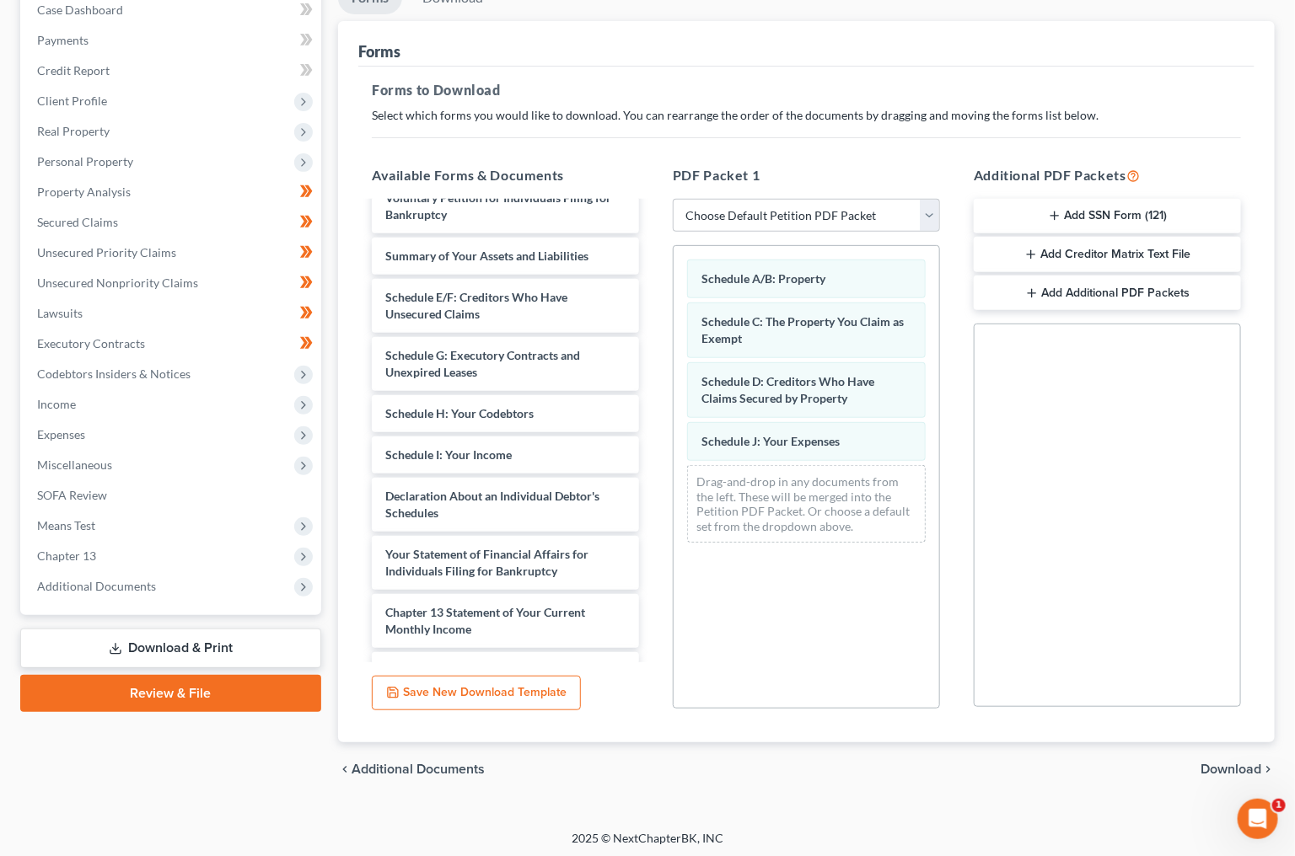
click at [1242, 763] on span "Download" at bounding box center [1230, 769] width 61 height 13
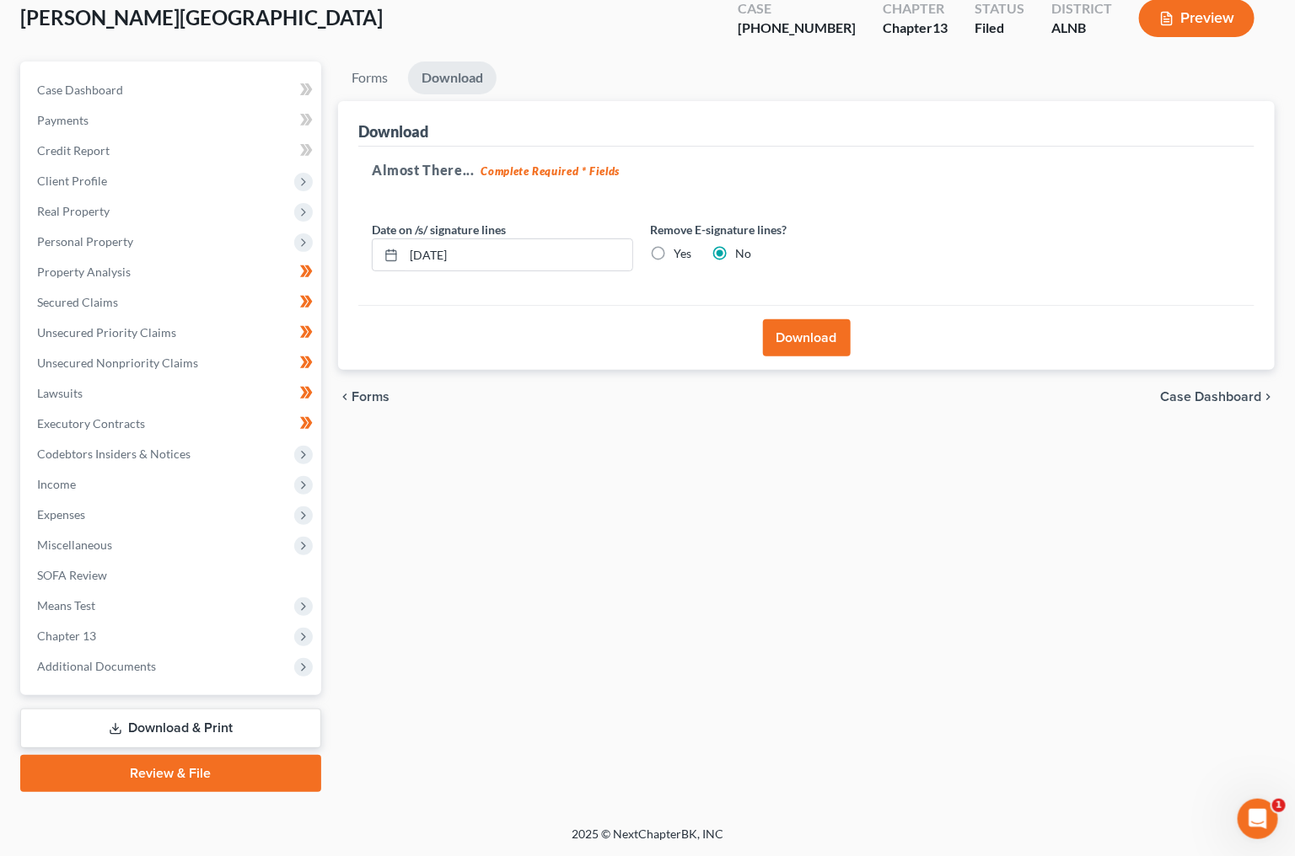
scroll to position [77, 0]
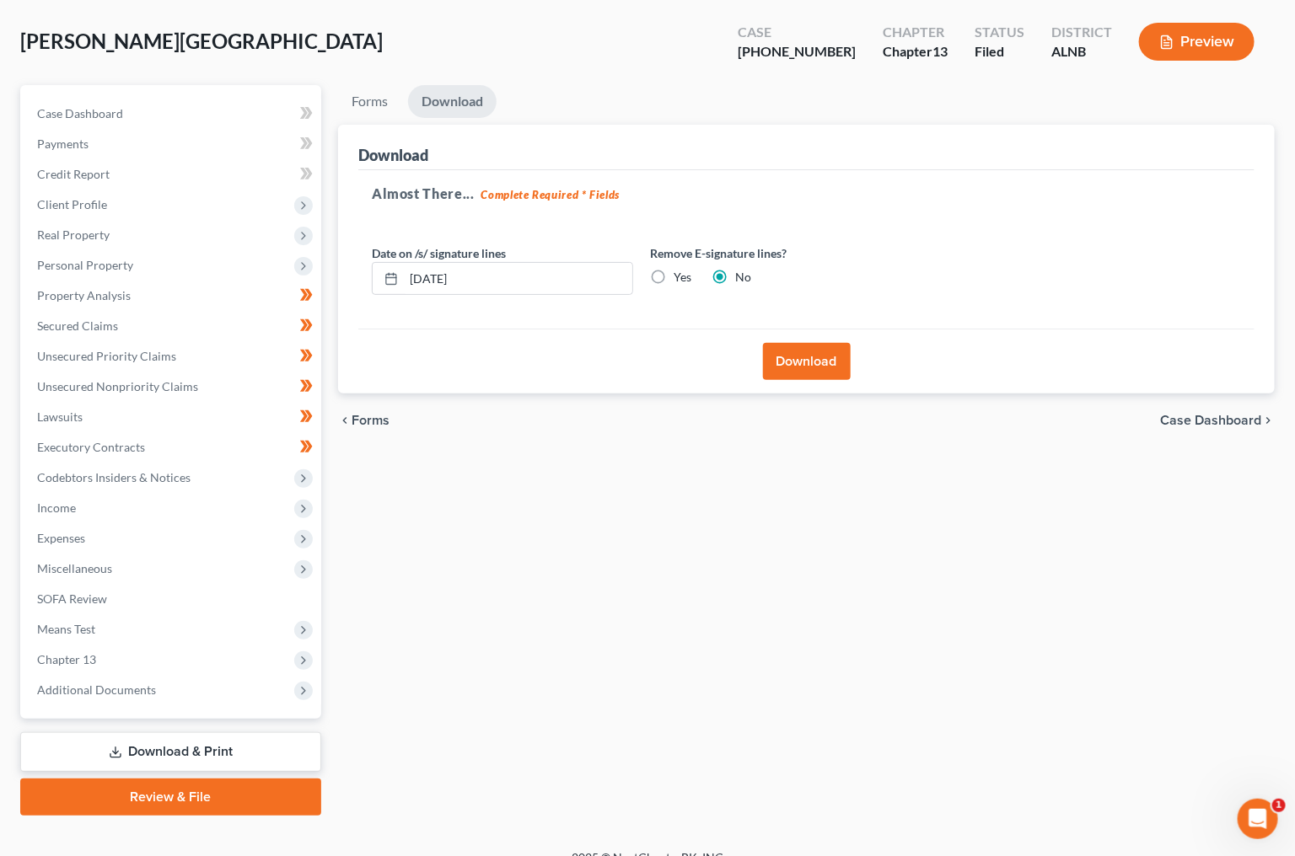
click at [807, 358] on button "Download" at bounding box center [807, 361] width 88 height 37
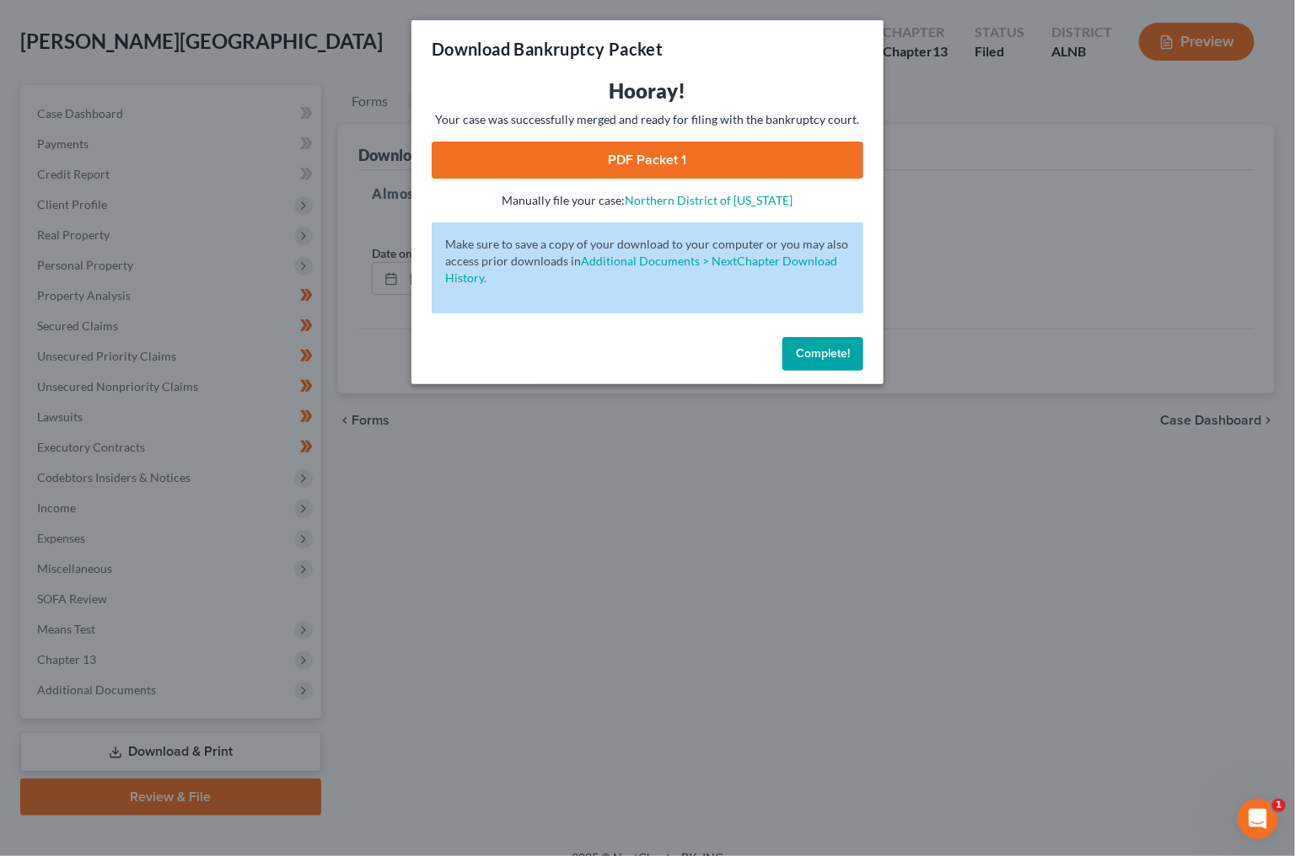
click at [640, 162] on link "PDF Packet 1" at bounding box center [648, 160] width 432 height 37
drag, startPoint x: 808, startPoint y: 341, endPoint x: 473, endPoint y: 390, distance: 338.2
click at [800, 346] on span "Complete!" at bounding box center [823, 353] width 54 height 14
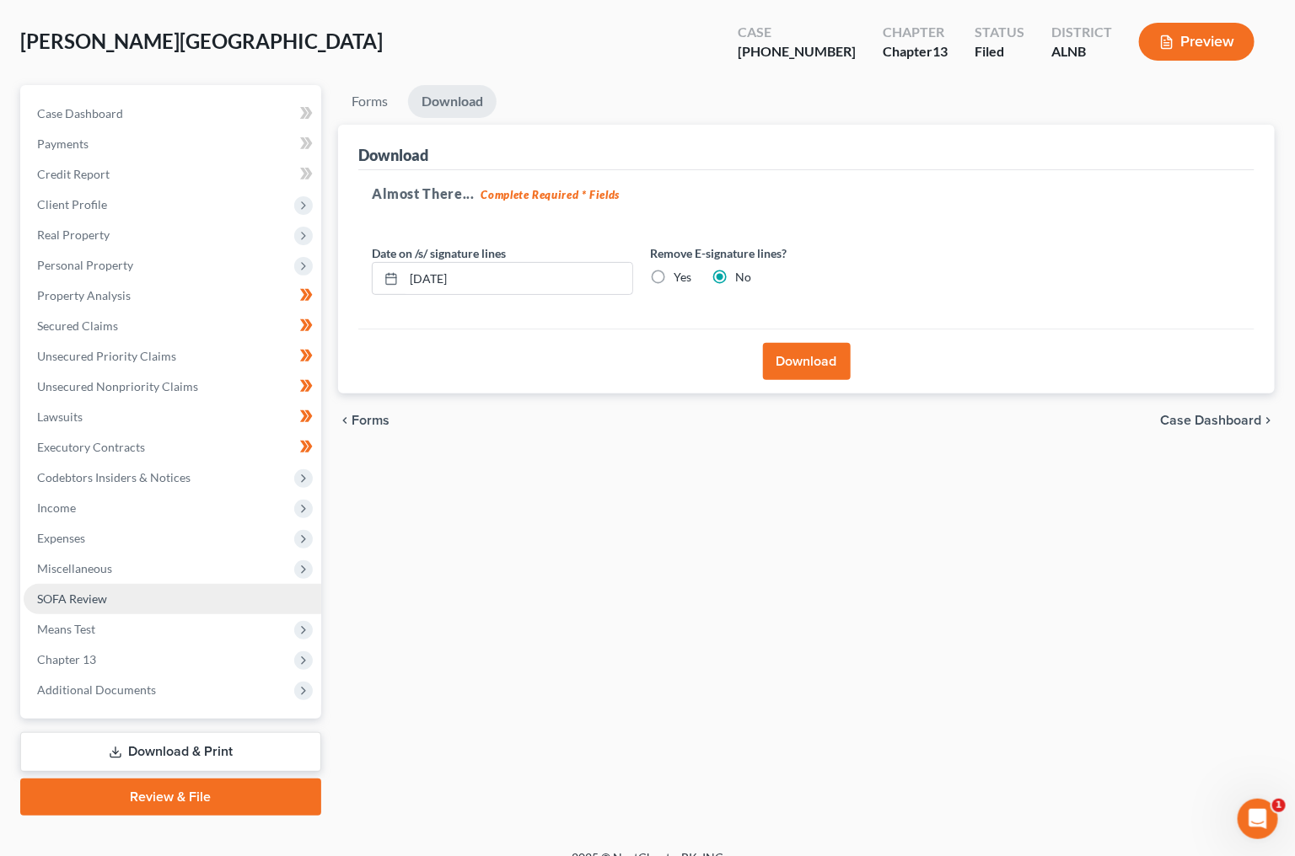
click at [66, 592] on span "SOFA Review" at bounding box center [72, 599] width 70 height 14
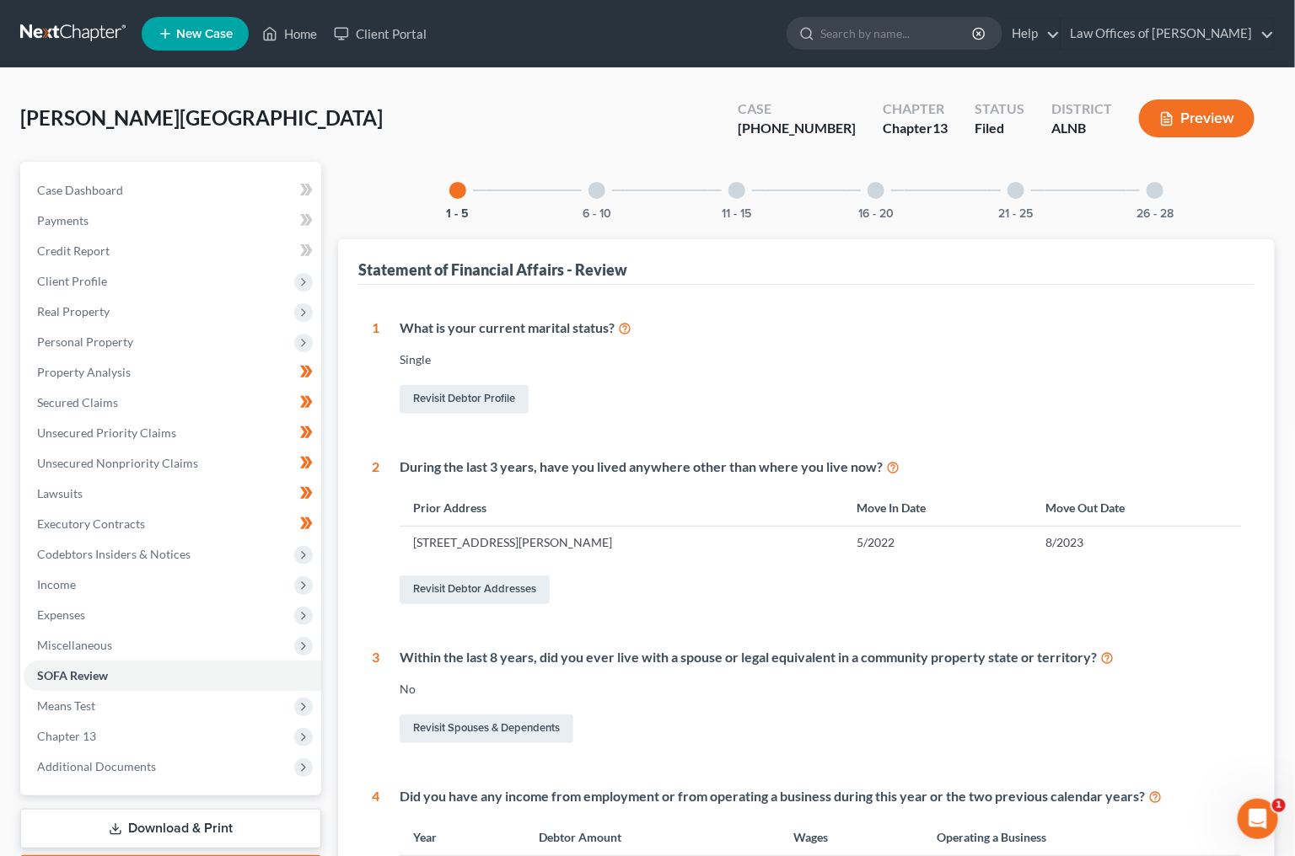
click at [171, 809] on link "Download & Print" at bounding box center [170, 829] width 301 height 40
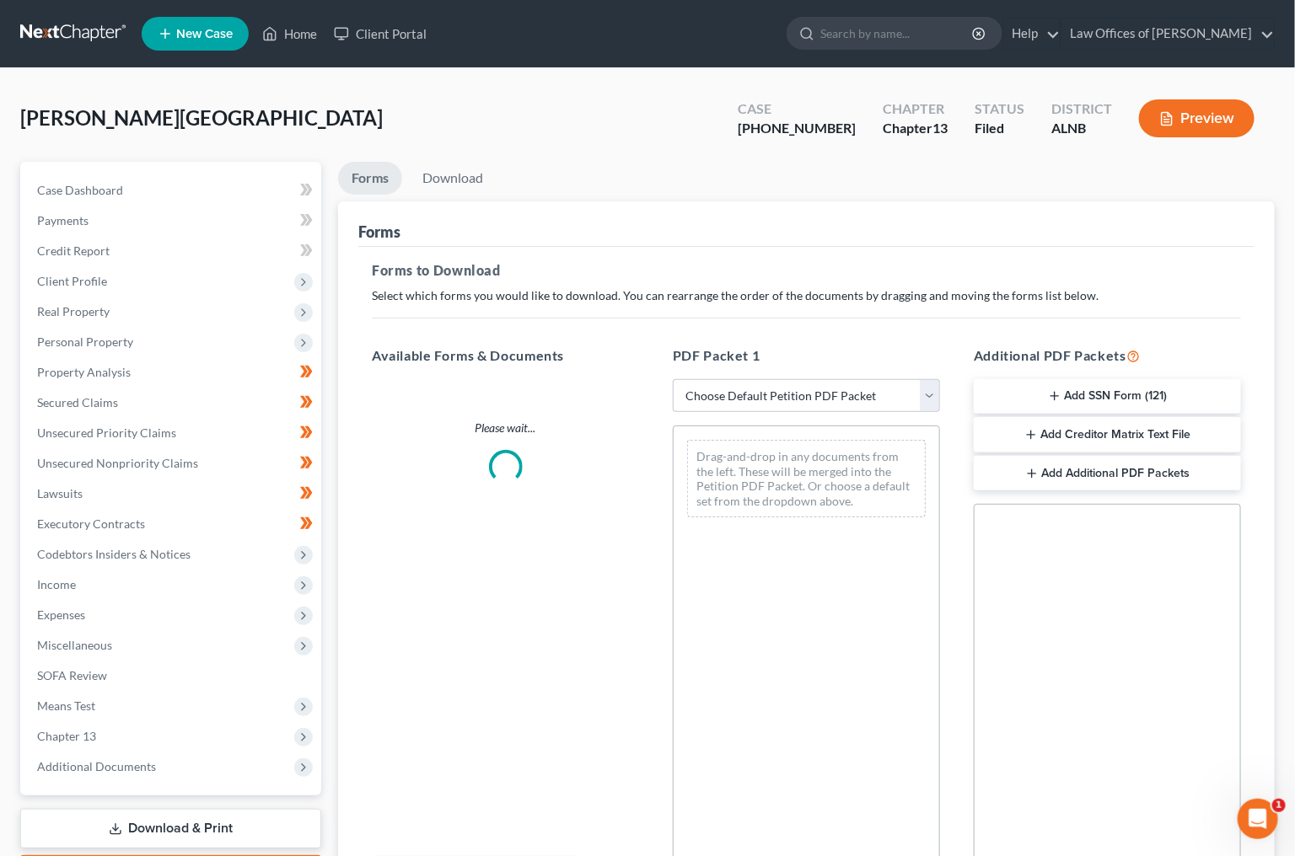
scroll to position [2, 0]
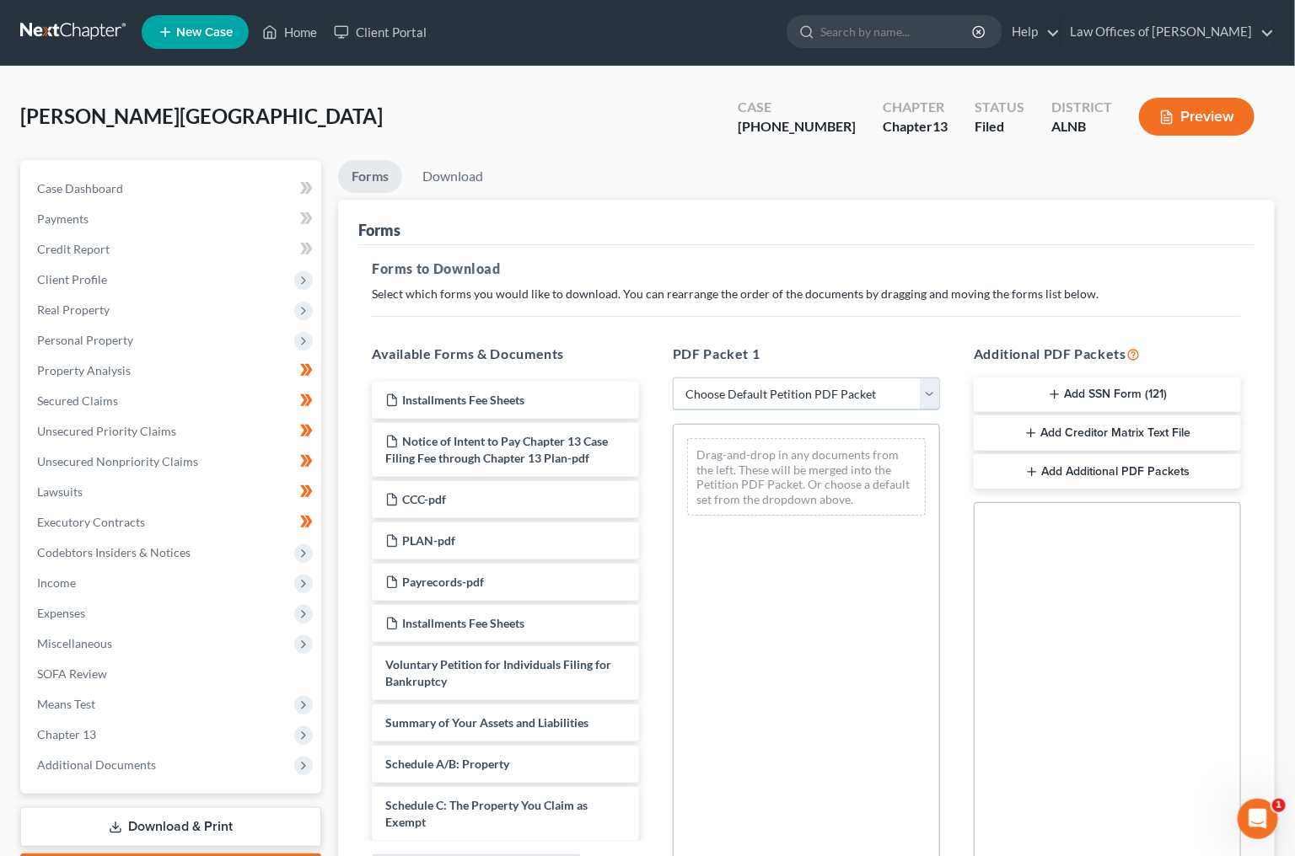
select select "2"
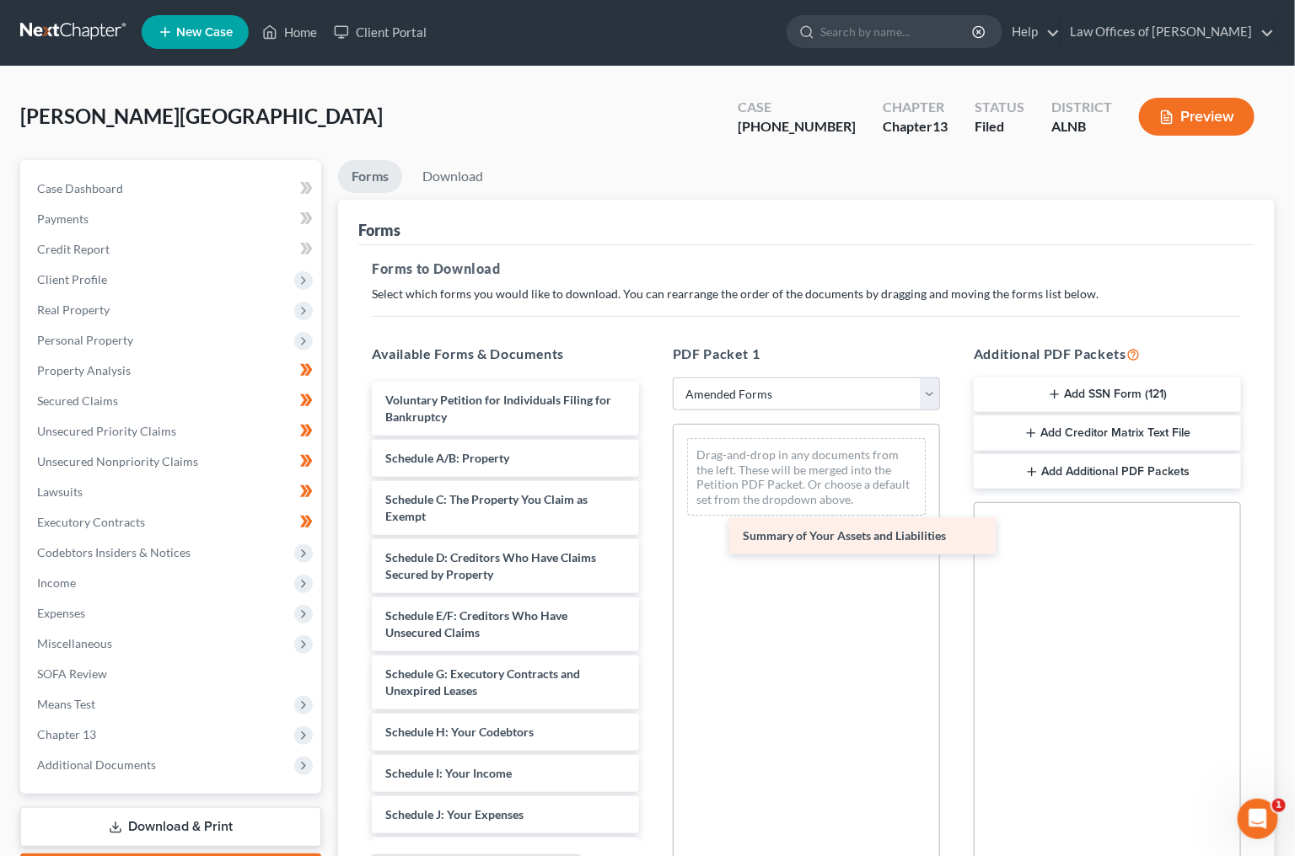
drag, startPoint x: 716, startPoint y: 389, endPoint x: 849, endPoint y: 538, distance: 199.4
click at [652, 538] on div "Summary of Your Assets and Liabilities Voluntary Petition for Individuals Filin…" at bounding box center [505, 786] width 294 height 808
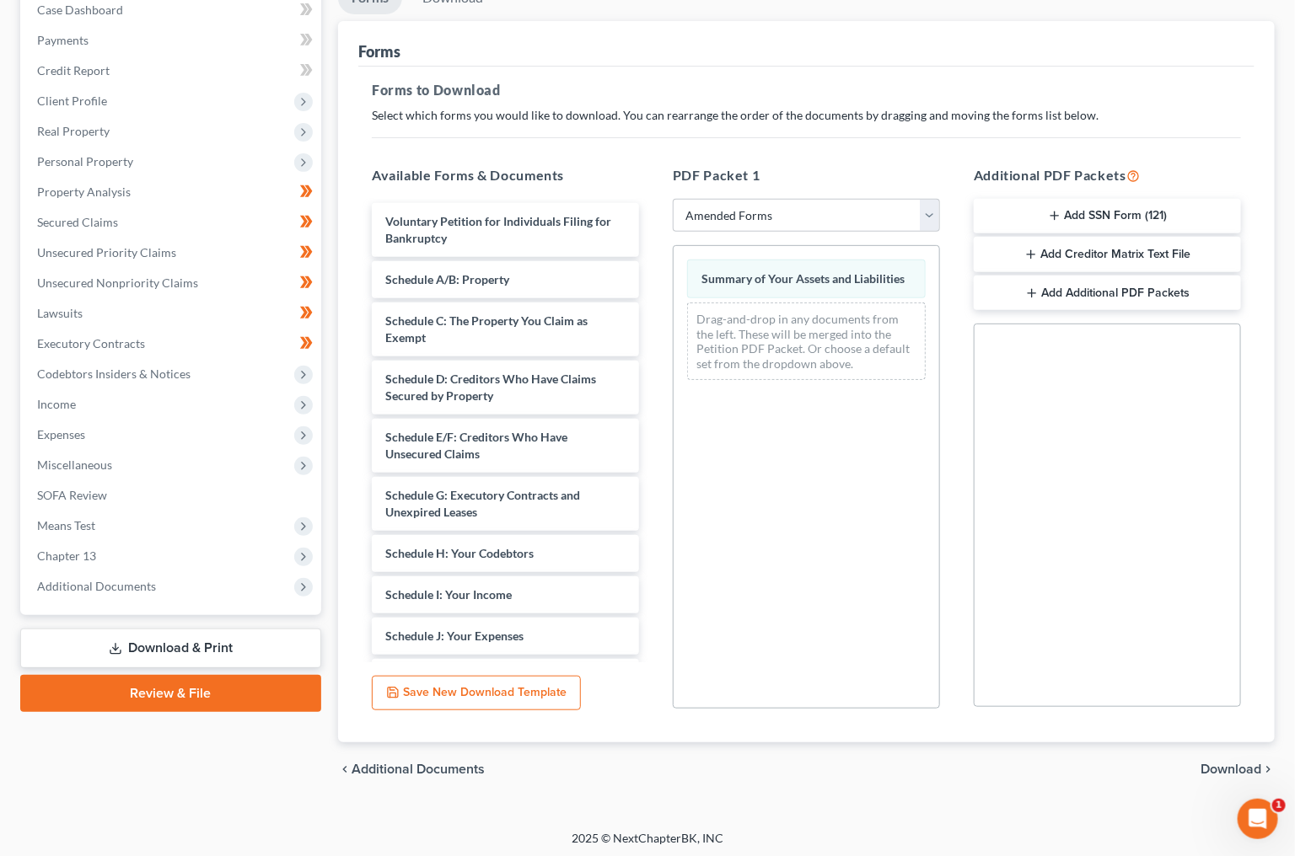
click at [1237, 763] on span "Download" at bounding box center [1230, 769] width 61 height 13
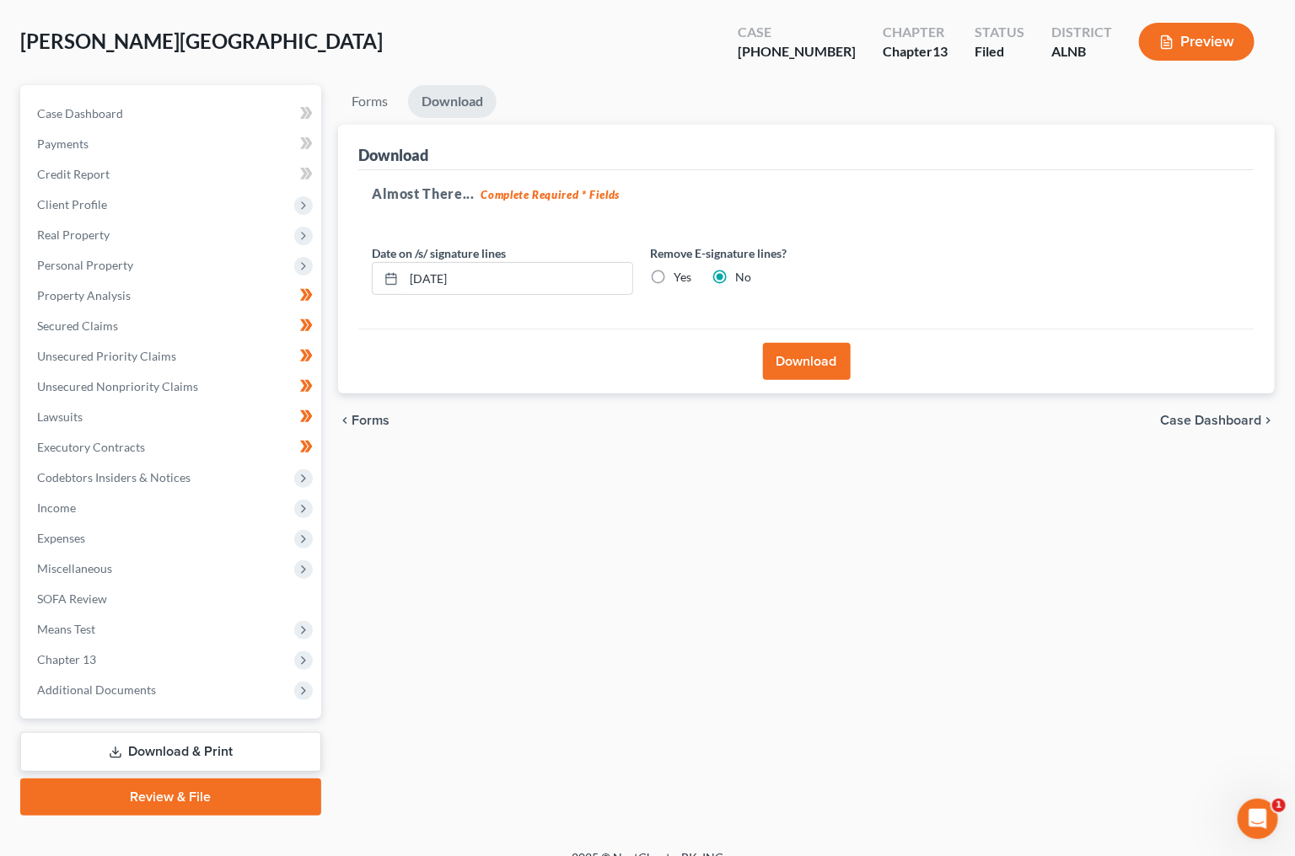
click at [802, 362] on button "Download" at bounding box center [807, 361] width 88 height 37
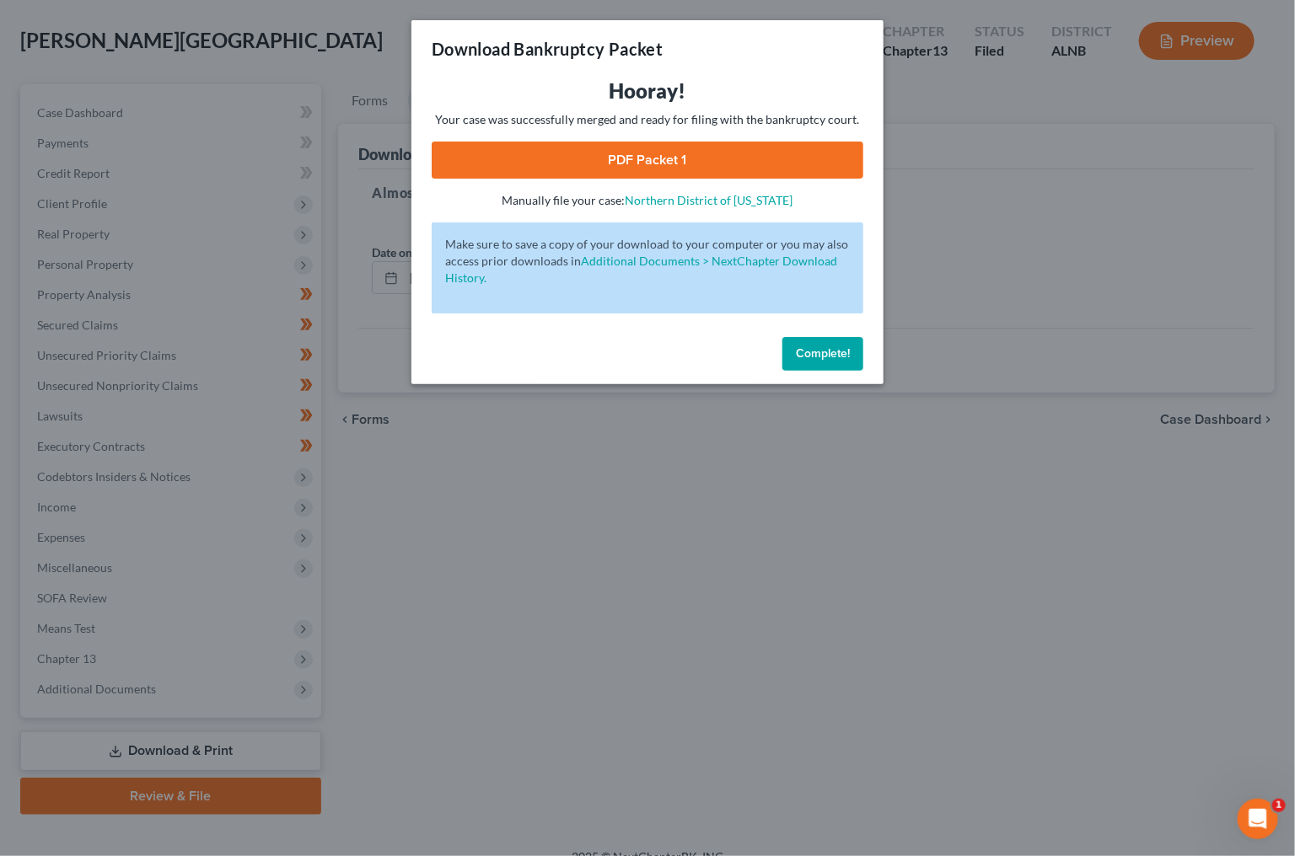
click at [613, 148] on link "PDF Packet 1" at bounding box center [648, 160] width 432 height 37
click at [830, 330] on div "Complete!" at bounding box center [647, 357] width 472 height 54
click at [823, 337] on button "Complete!" at bounding box center [822, 354] width 81 height 34
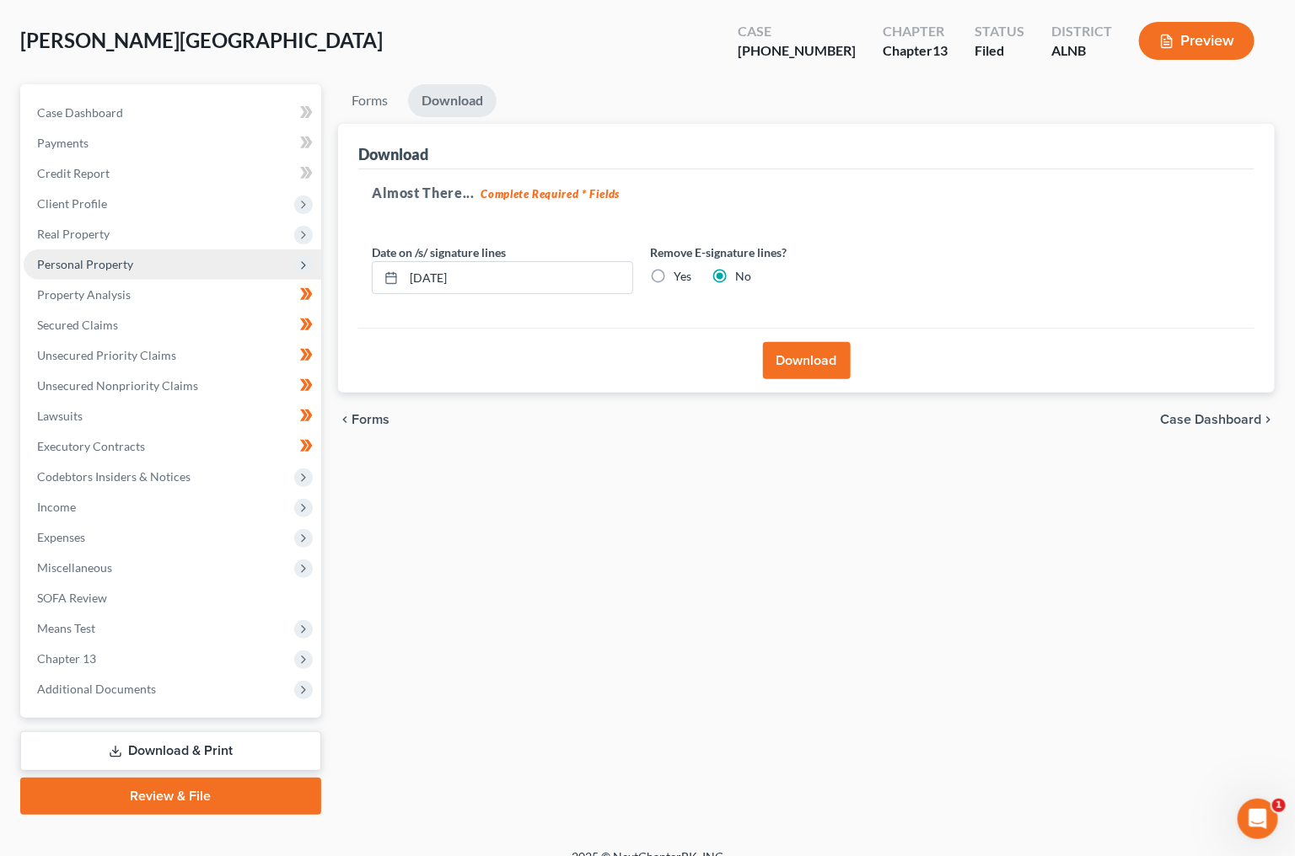
click at [78, 257] on span "Personal Property" at bounding box center [85, 264] width 96 height 14
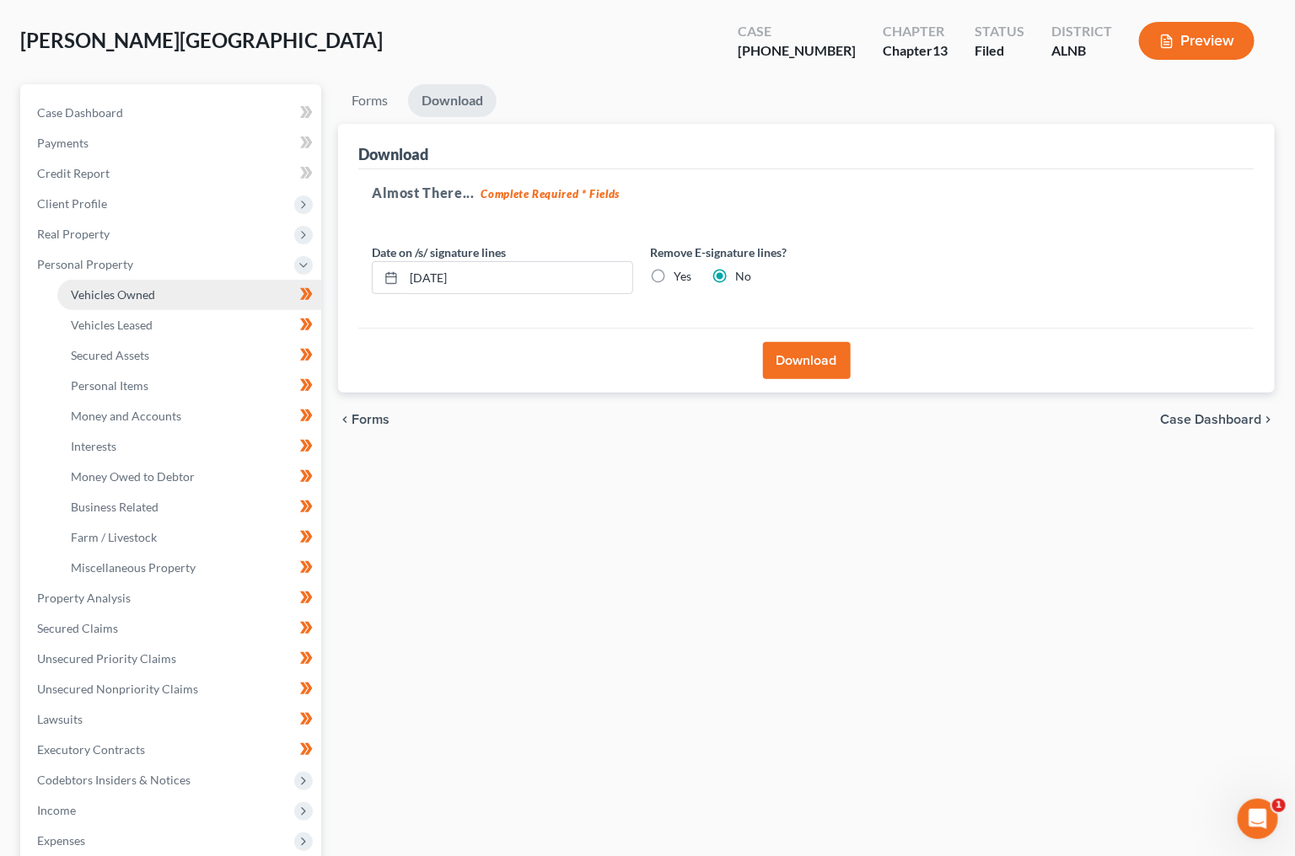
click at [168, 287] on link "Vehicles Owned" at bounding box center [189, 295] width 264 height 30
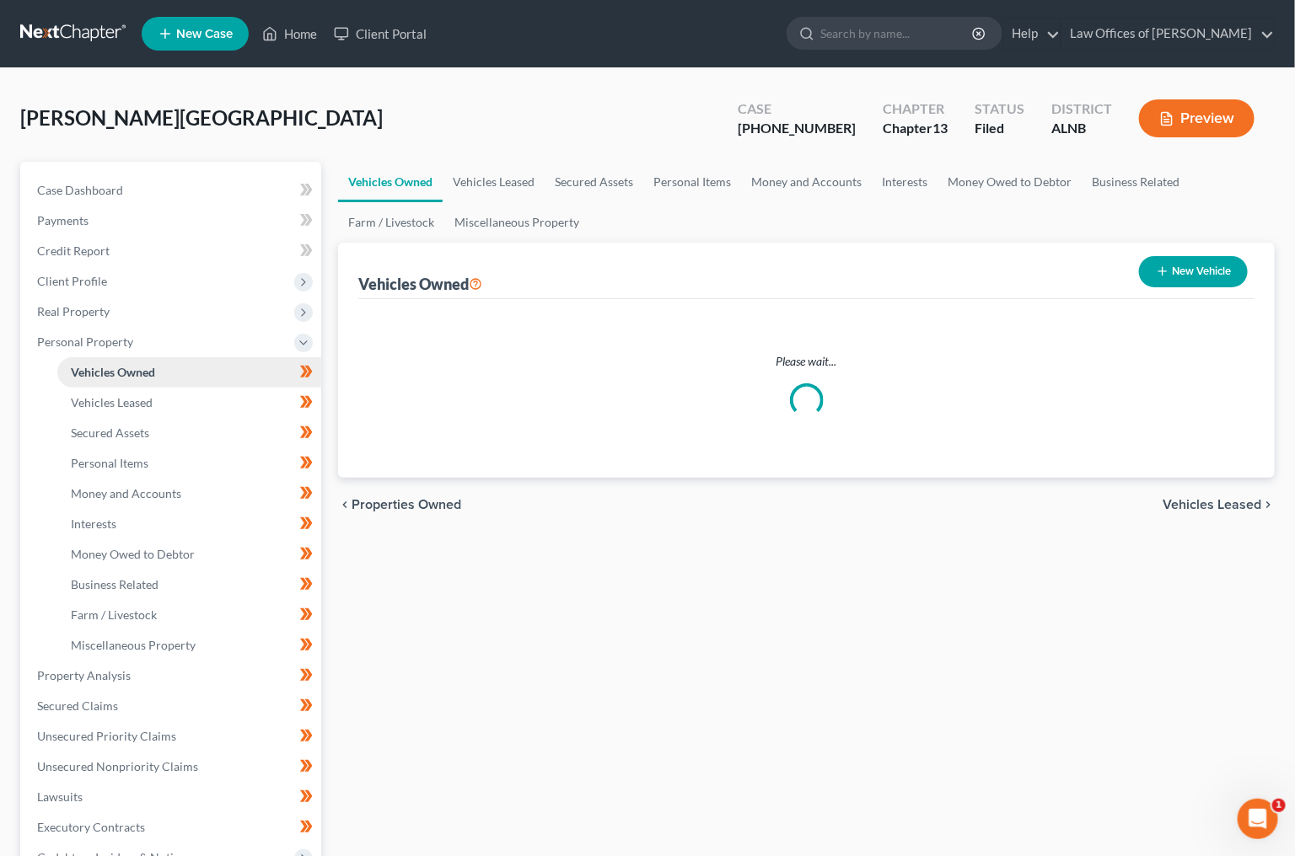
scroll to position [3, 0]
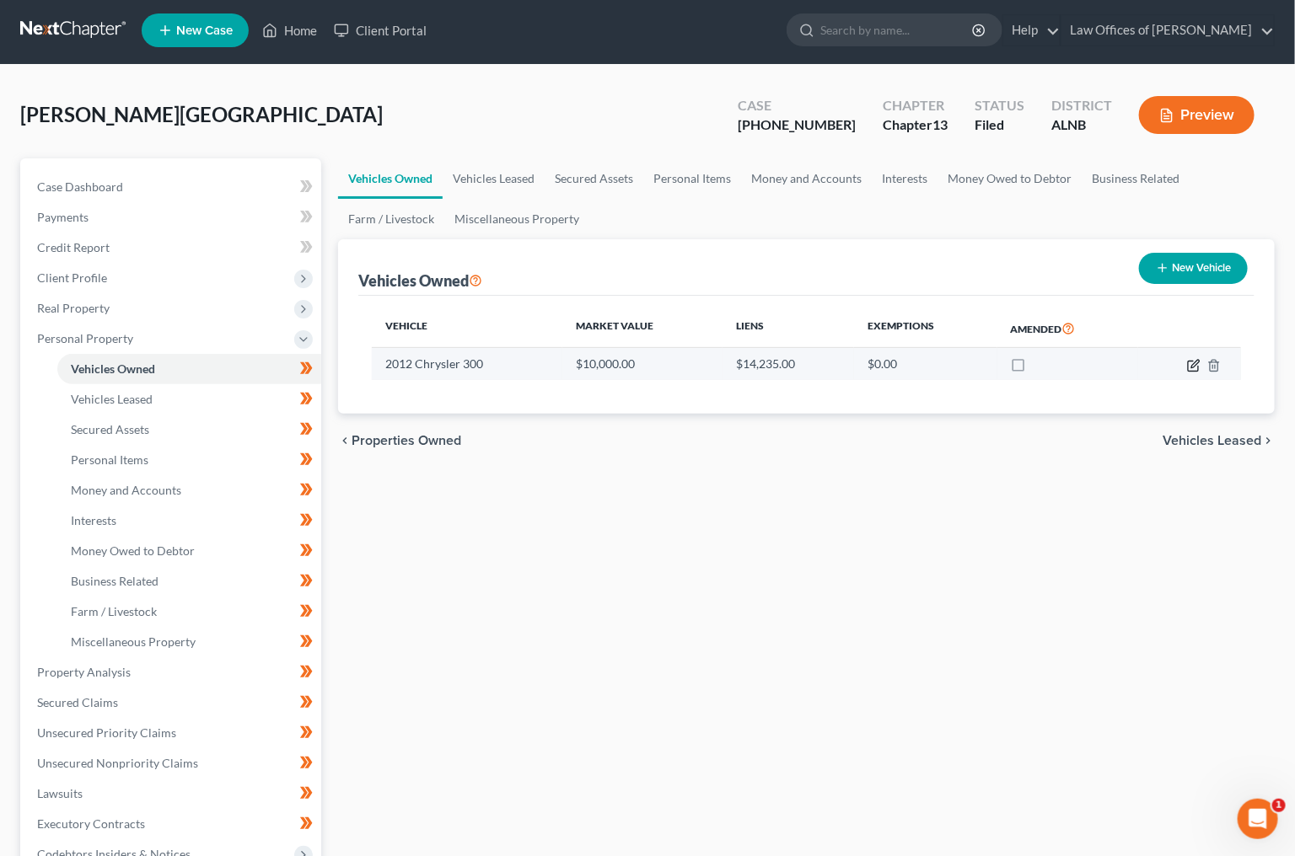
click at [1198, 362] on icon "button" at bounding box center [1193, 365] width 13 height 13
select select "0"
select select "14"
select select "3"
select select "0"
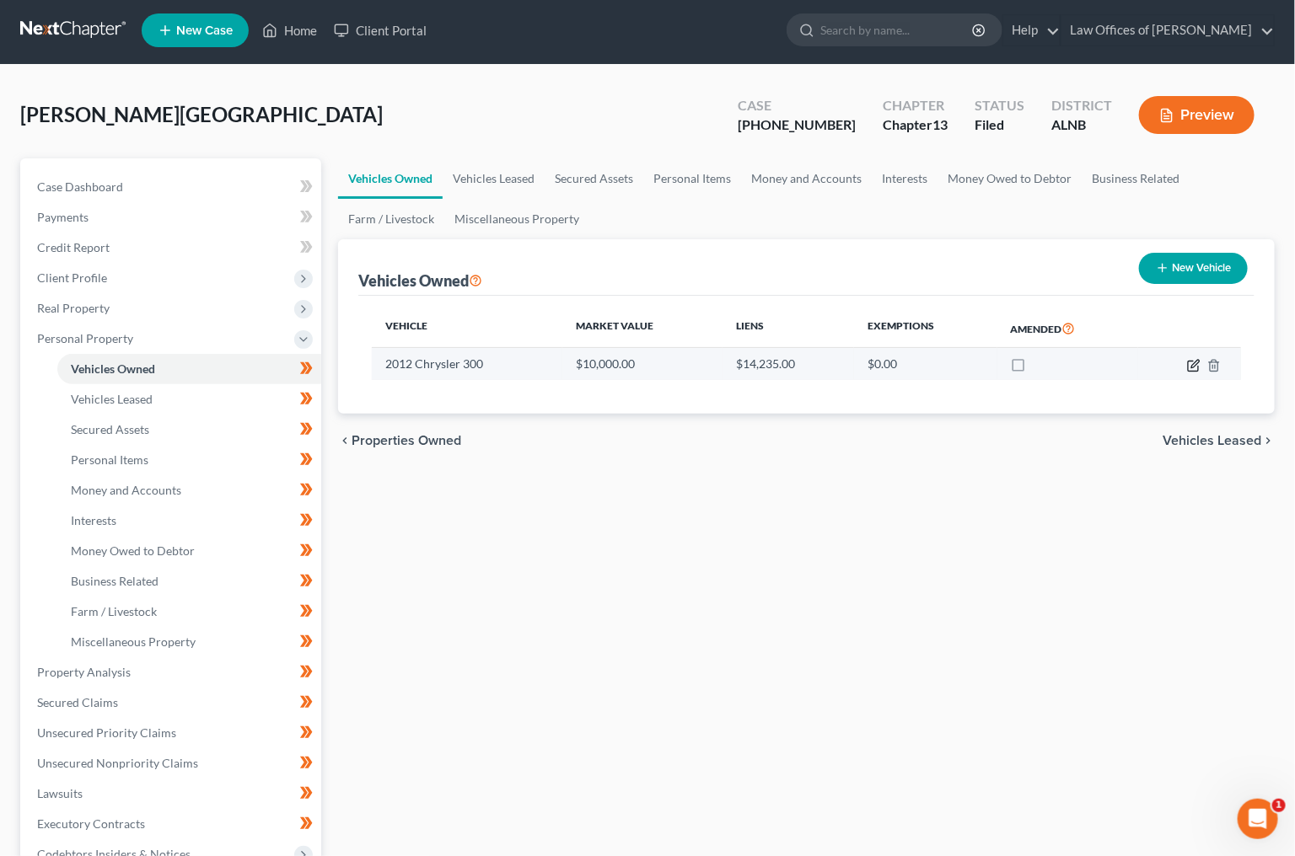
scroll to position [7, 1]
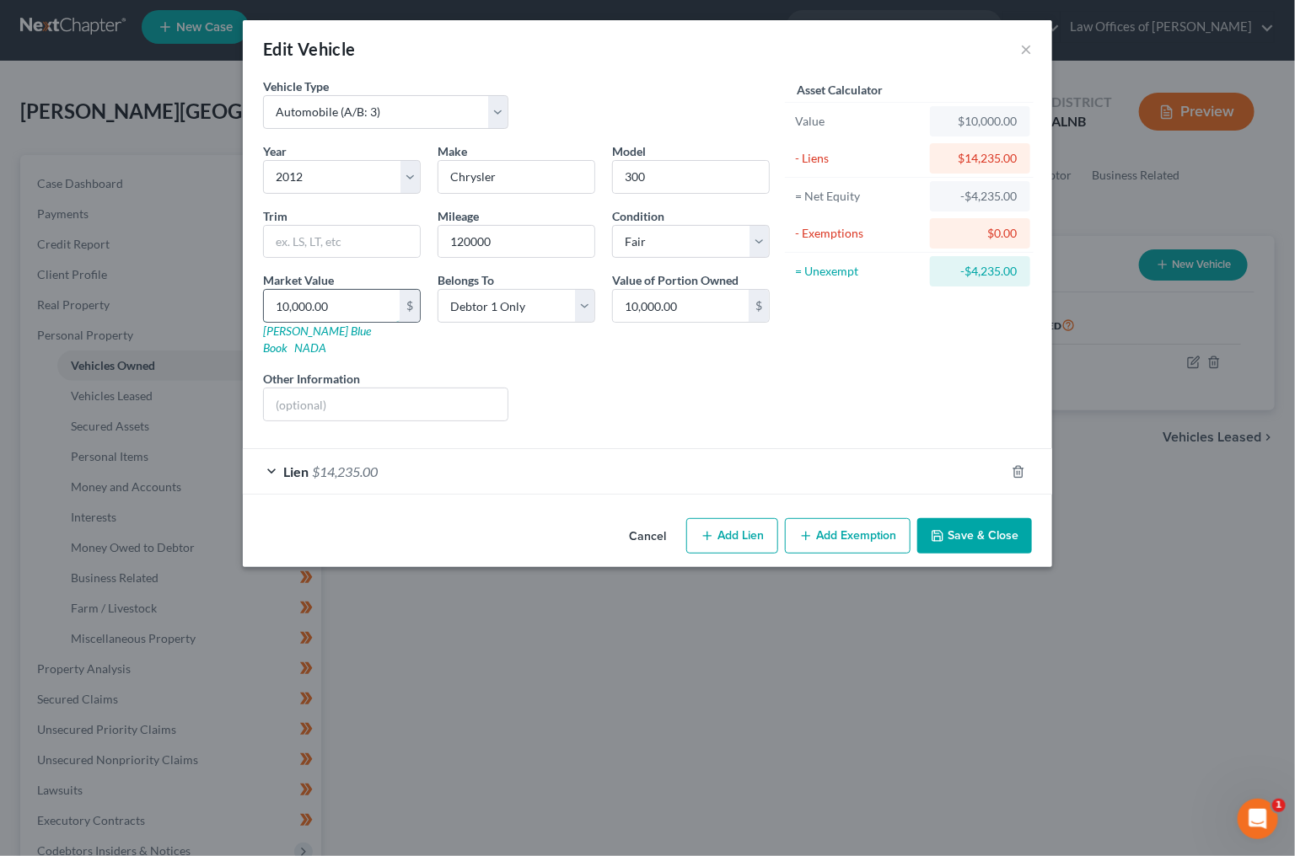
click at [308, 298] on input "10,000.00" at bounding box center [332, 306] width 136 height 32
type input "4"
type input "4.00"
type input "43"
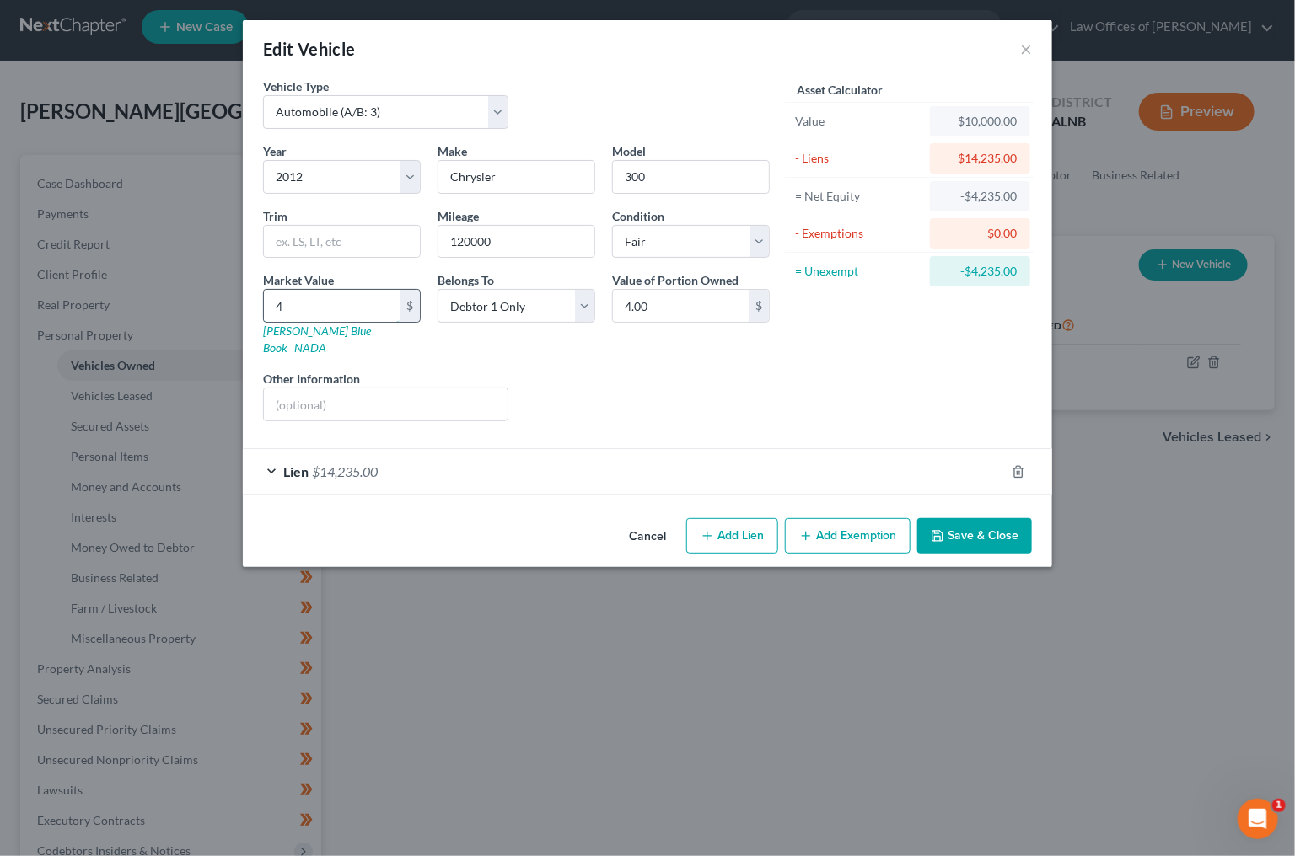
type input "43.00"
type input "438"
type input "438.00"
type input "4385"
type input "4,385.00"
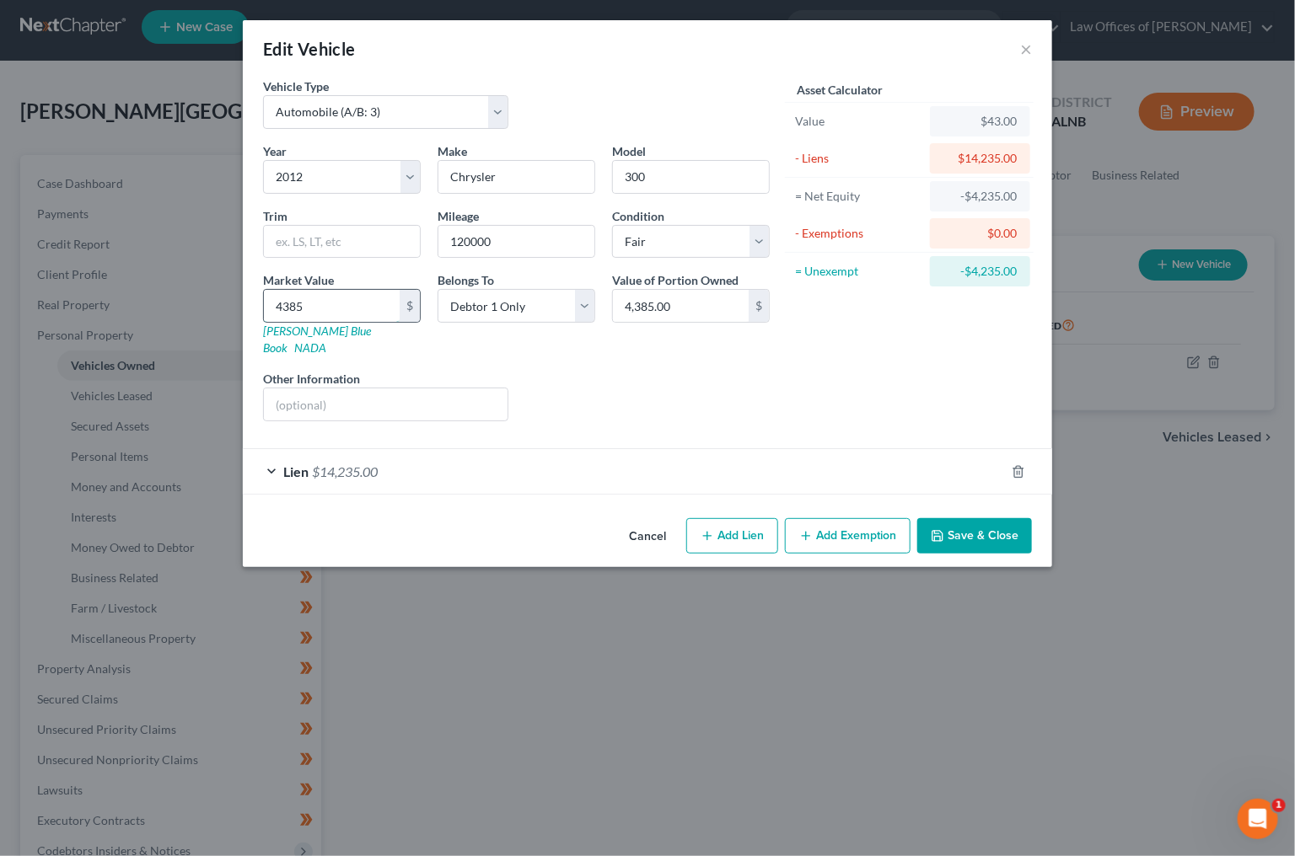
type input "4,385"
click at [613, 465] on div "Lien $14,235.00" at bounding box center [624, 471] width 762 height 45
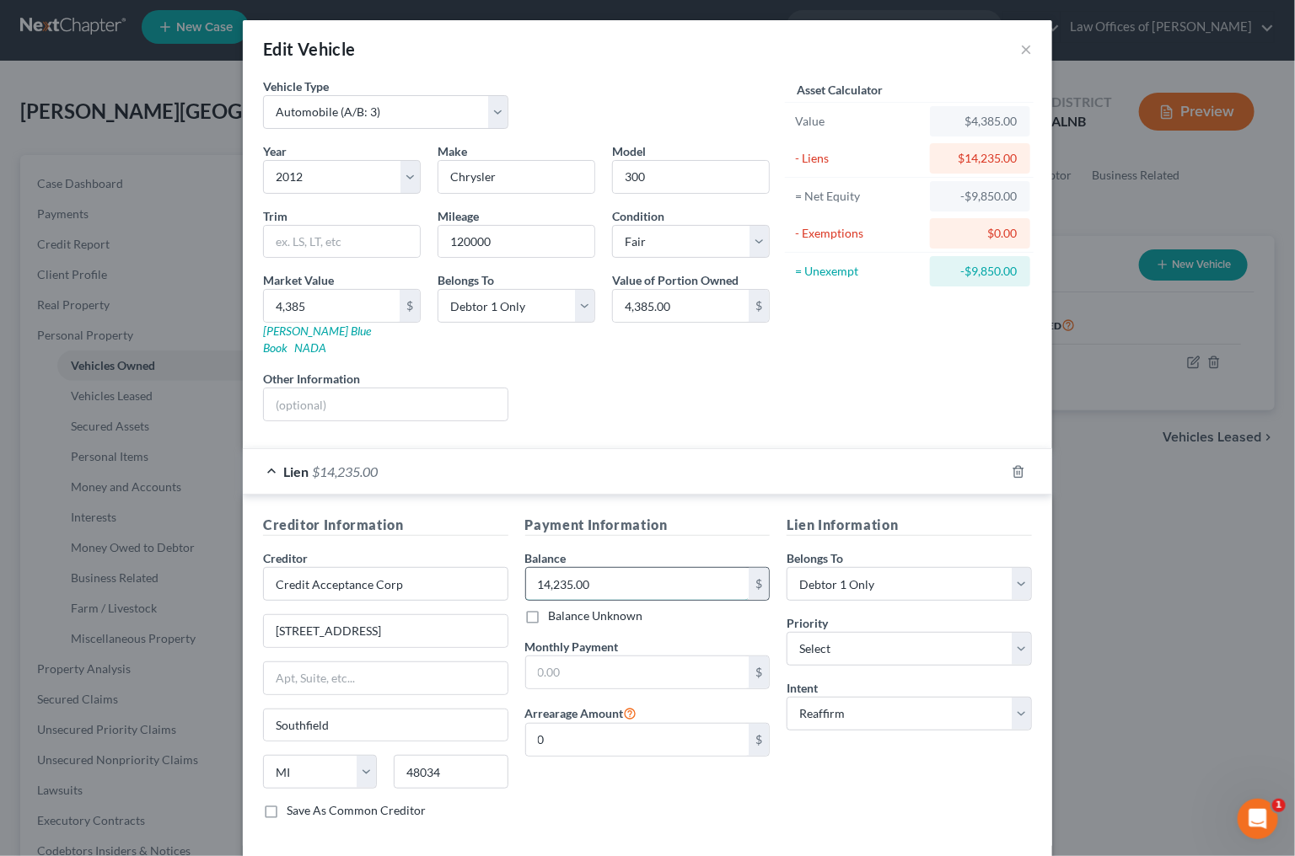
click at [561, 568] on input "14,235.00" at bounding box center [637, 584] width 223 height 32
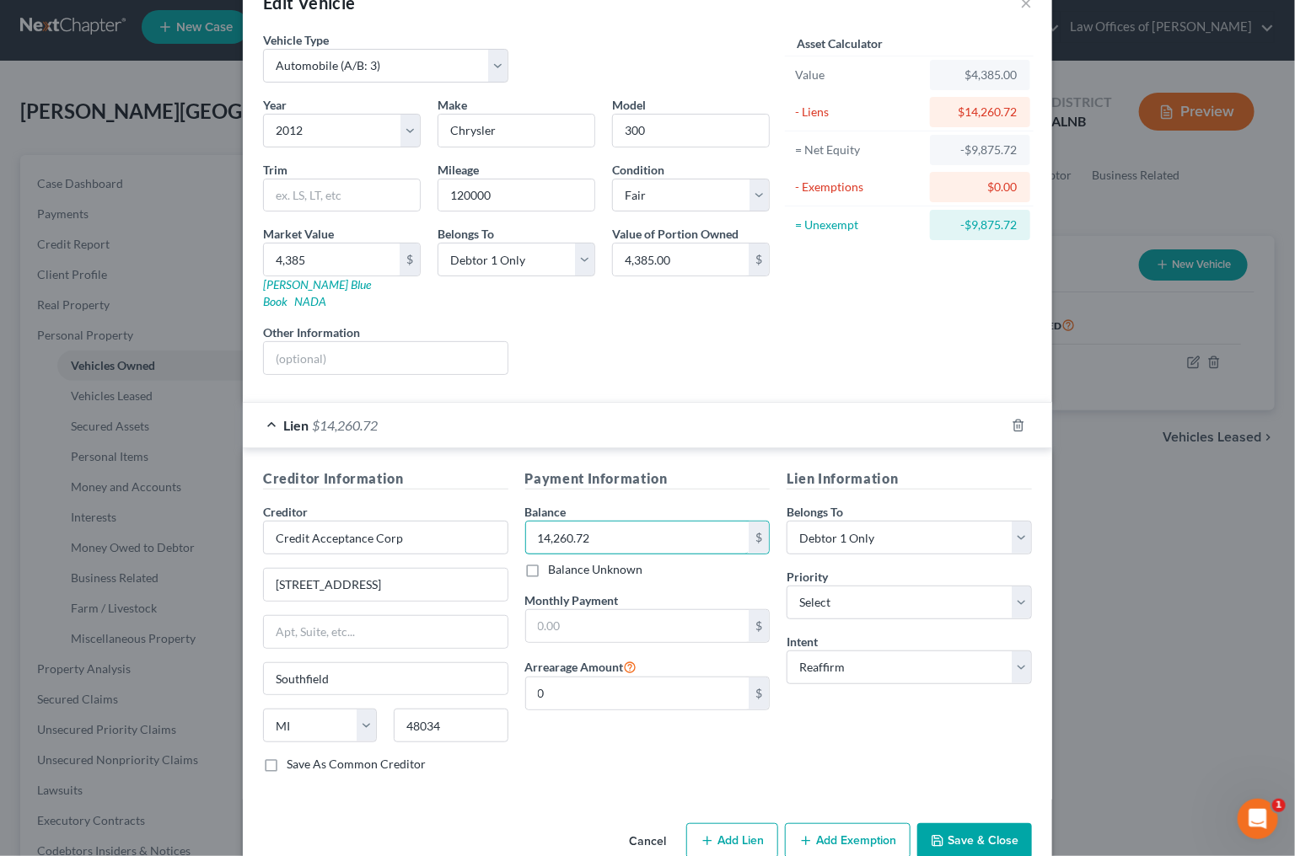
scroll to position [60, 0]
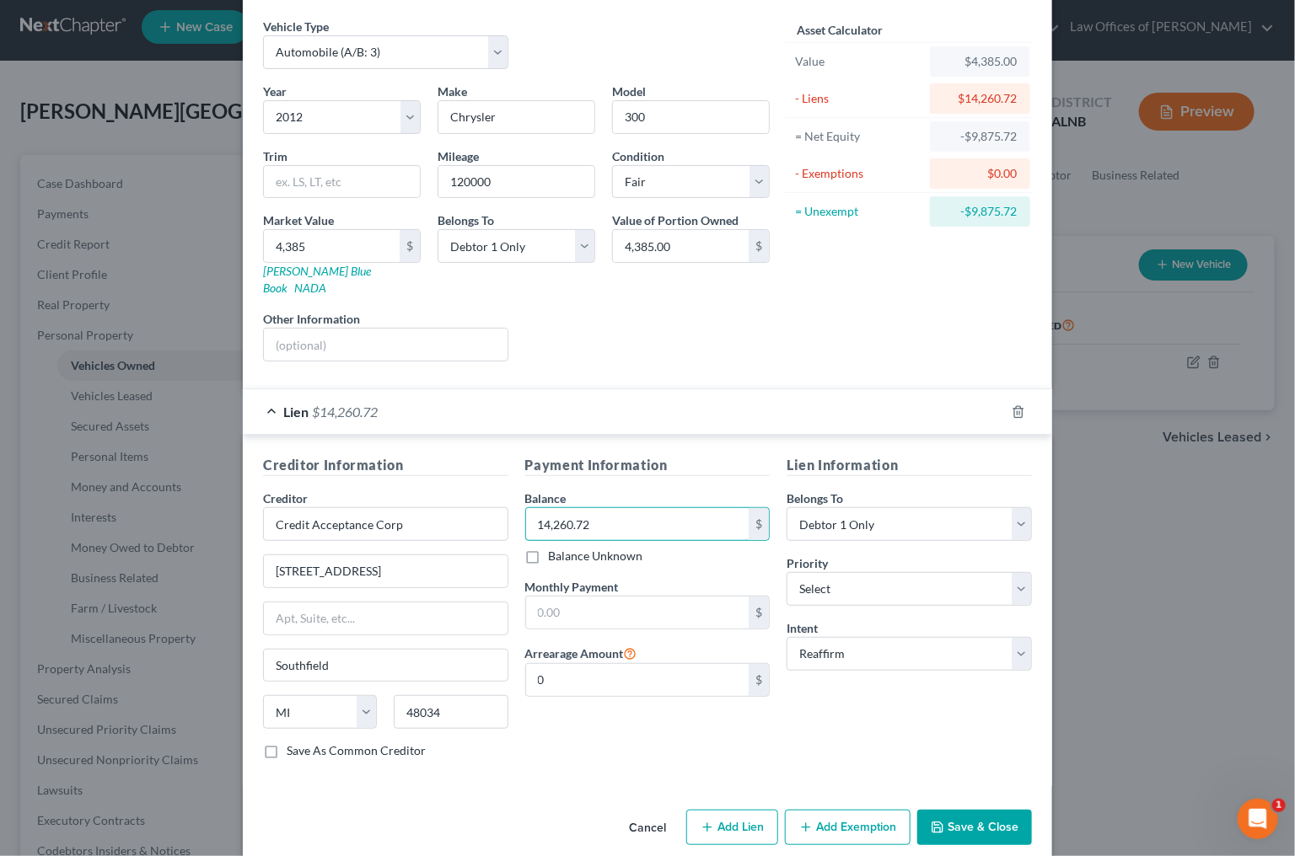
type input "14,260.72"
click at [969, 810] on button "Save & Close" at bounding box center [974, 827] width 115 height 35
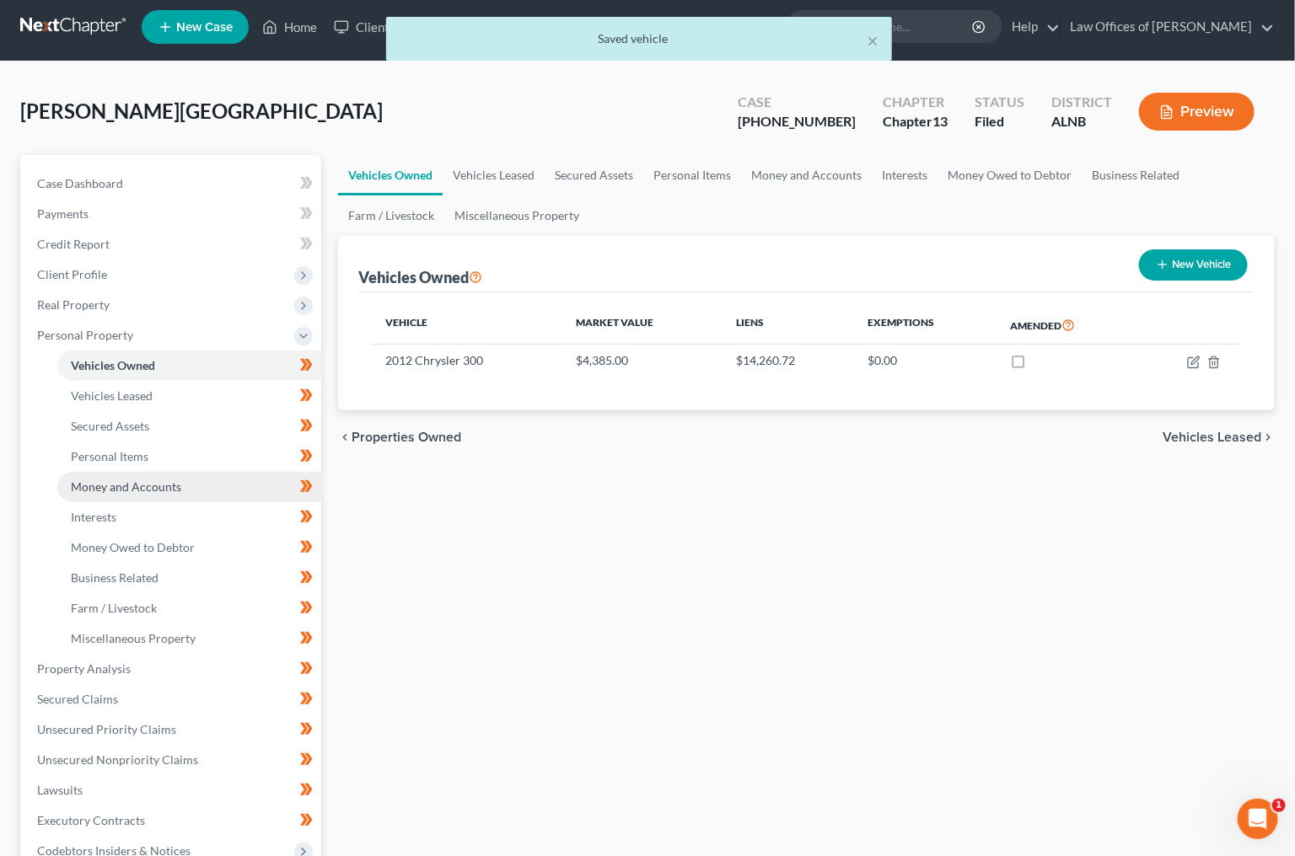
click at [127, 480] on span "Money and Accounts" at bounding box center [126, 487] width 110 height 14
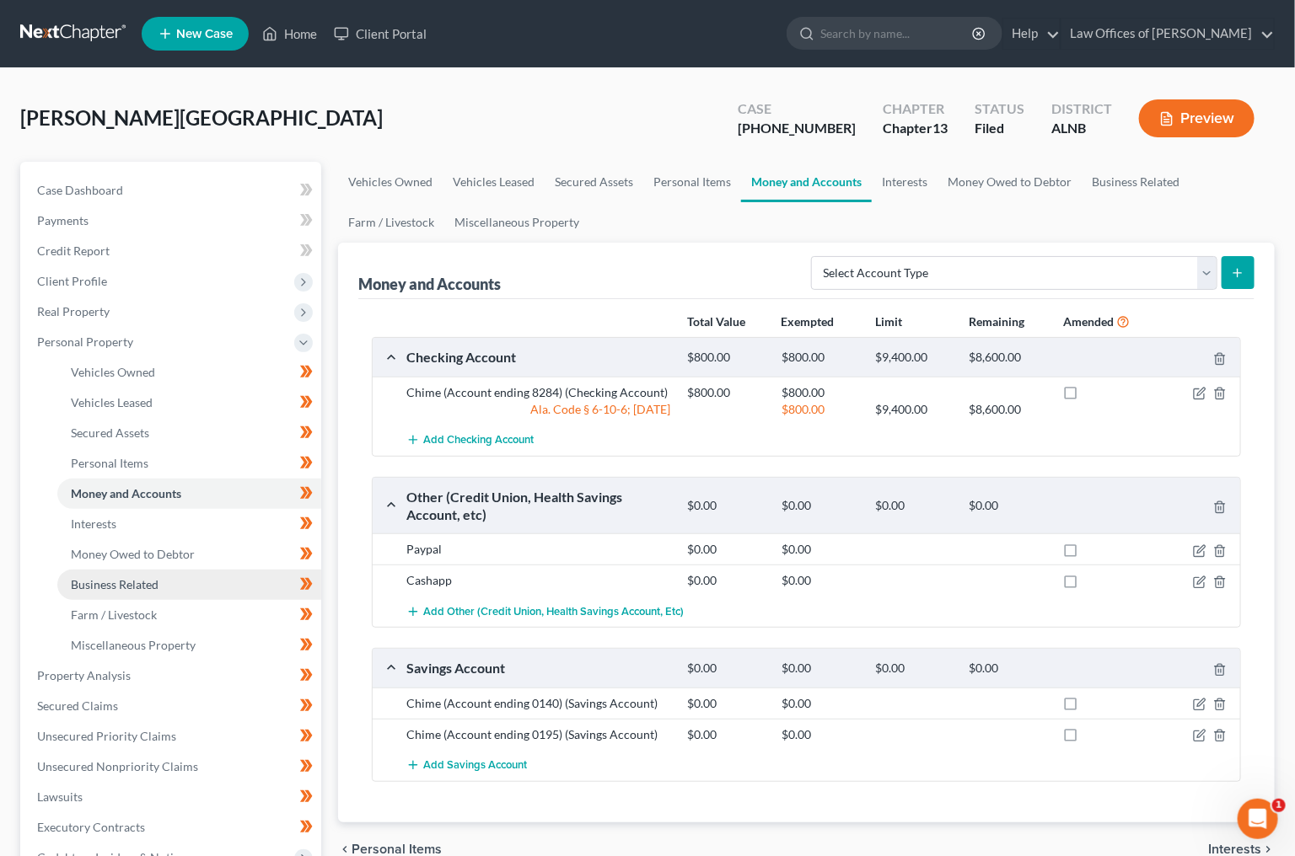
click at [148, 582] on link "Business Related" at bounding box center [189, 585] width 264 height 30
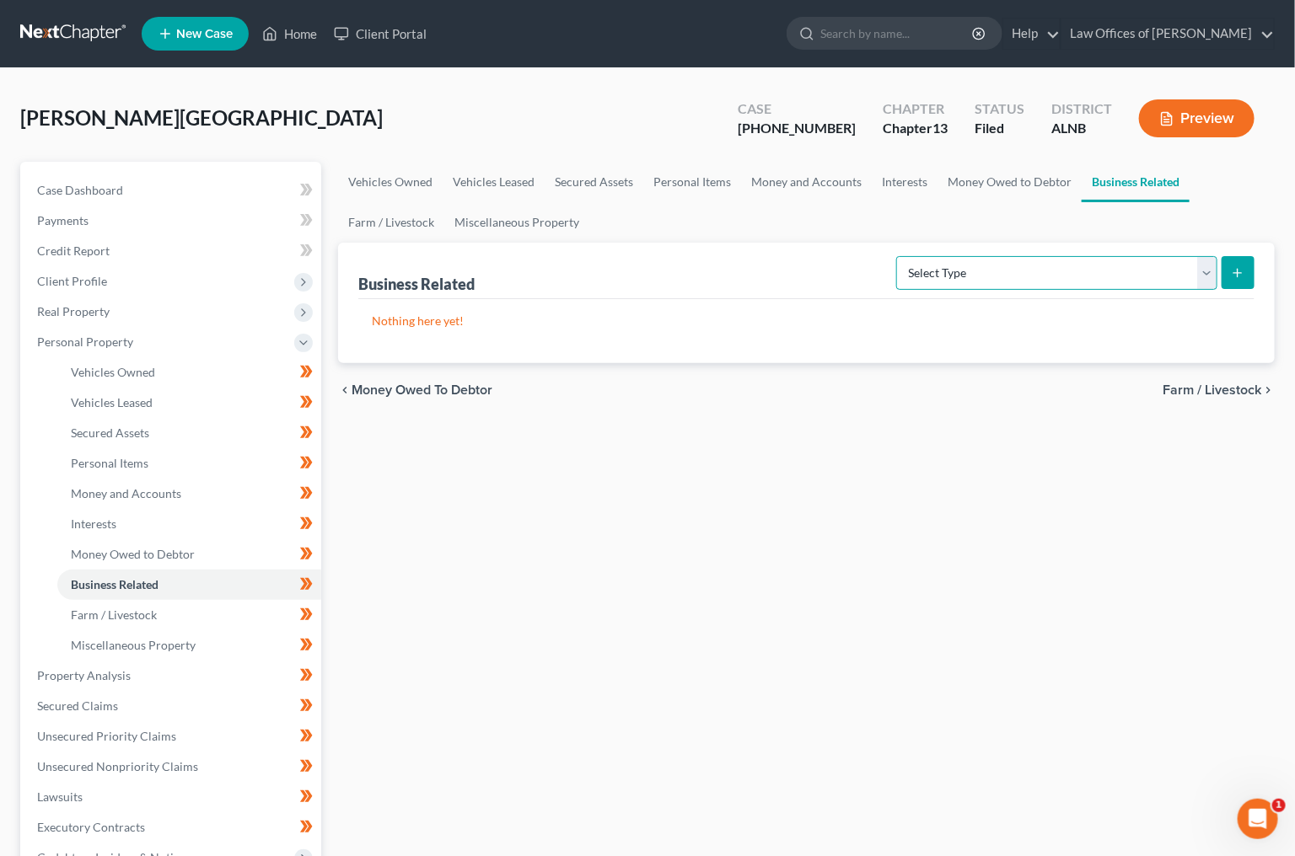
select select "inventory"
click at [1247, 268] on button "submit" at bounding box center [1237, 272] width 33 height 33
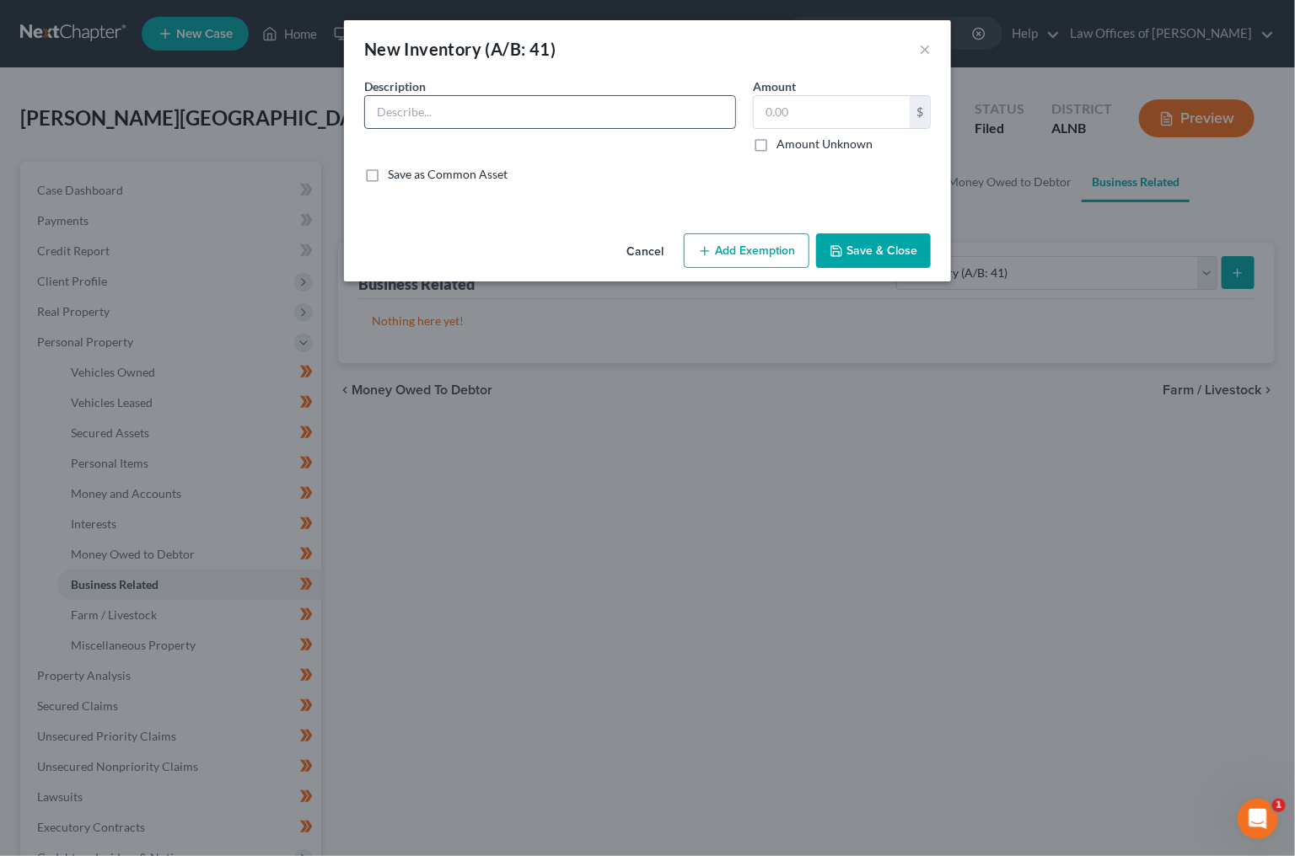
click at [541, 117] on input "text" at bounding box center [550, 112] width 370 height 32
type input "Remaining inventory of [DEMOGRAPHIC_DATA] Boutique"
type input "500"
click at [717, 250] on button "Add Exemption" at bounding box center [747, 250] width 126 height 35
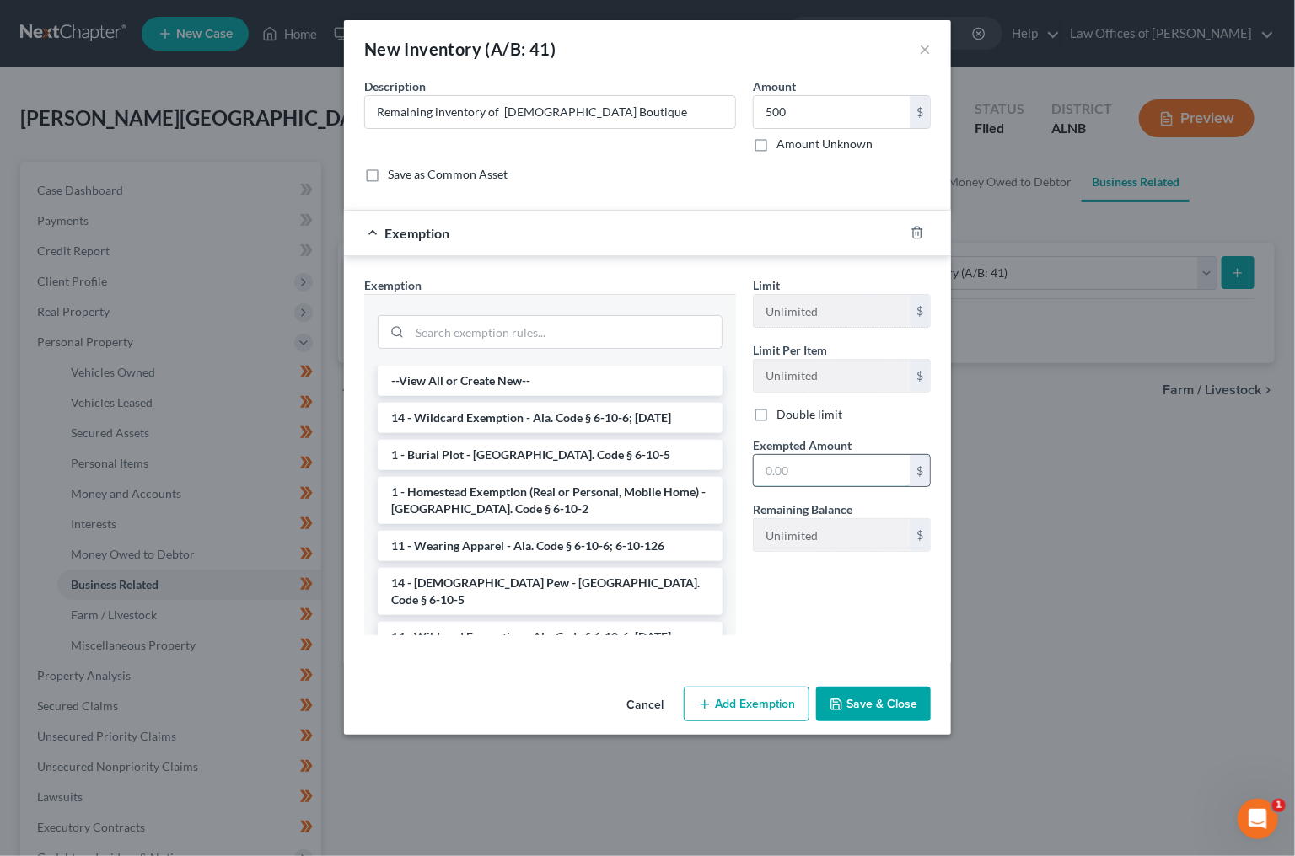
click at [816, 467] on input "text" at bounding box center [832, 471] width 156 height 32
type input "500"
click at [896, 710] on button "Save & Close" at bounding box center [873, 704] width 115 height 35
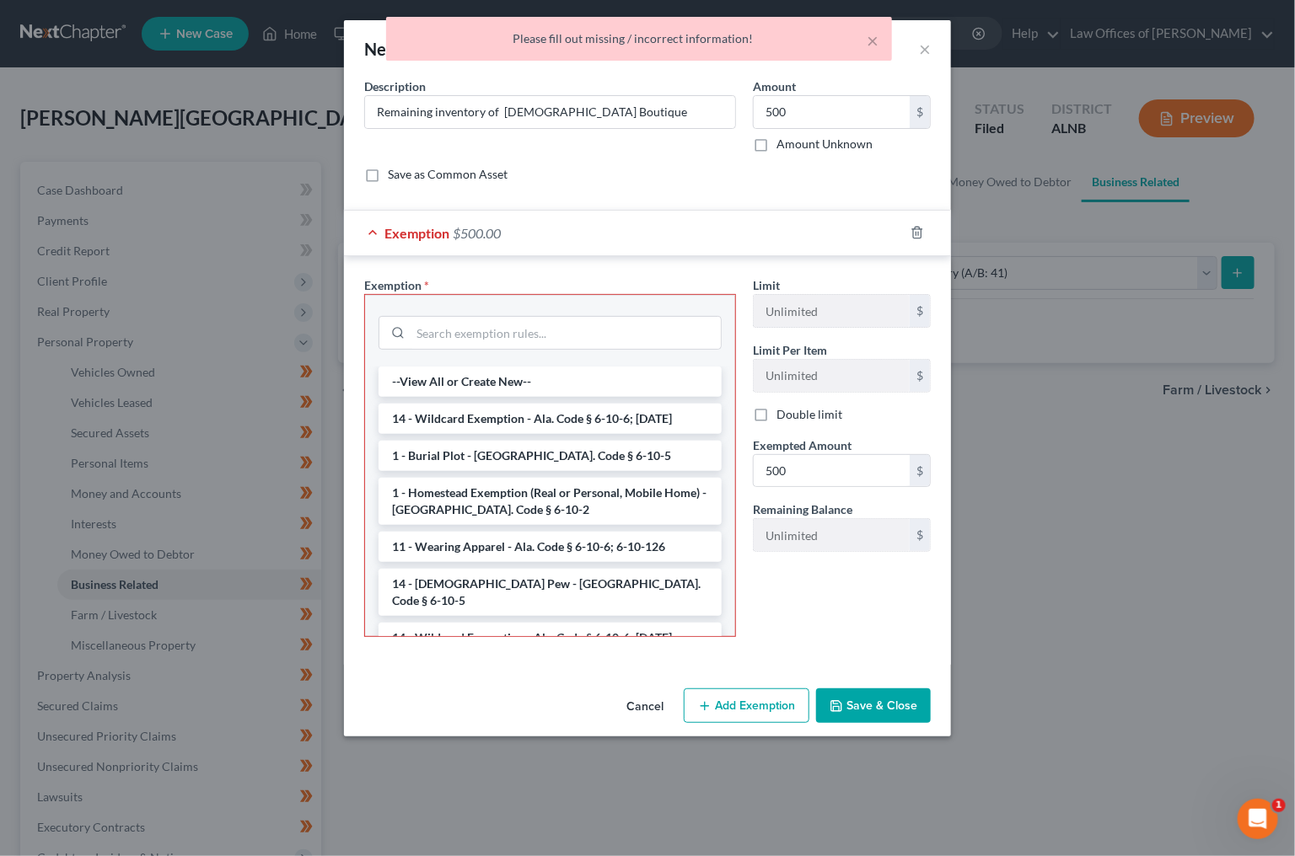
click at [896, 710] on button "Save & Close" at bounding box center [873, 706] width 115 height 35
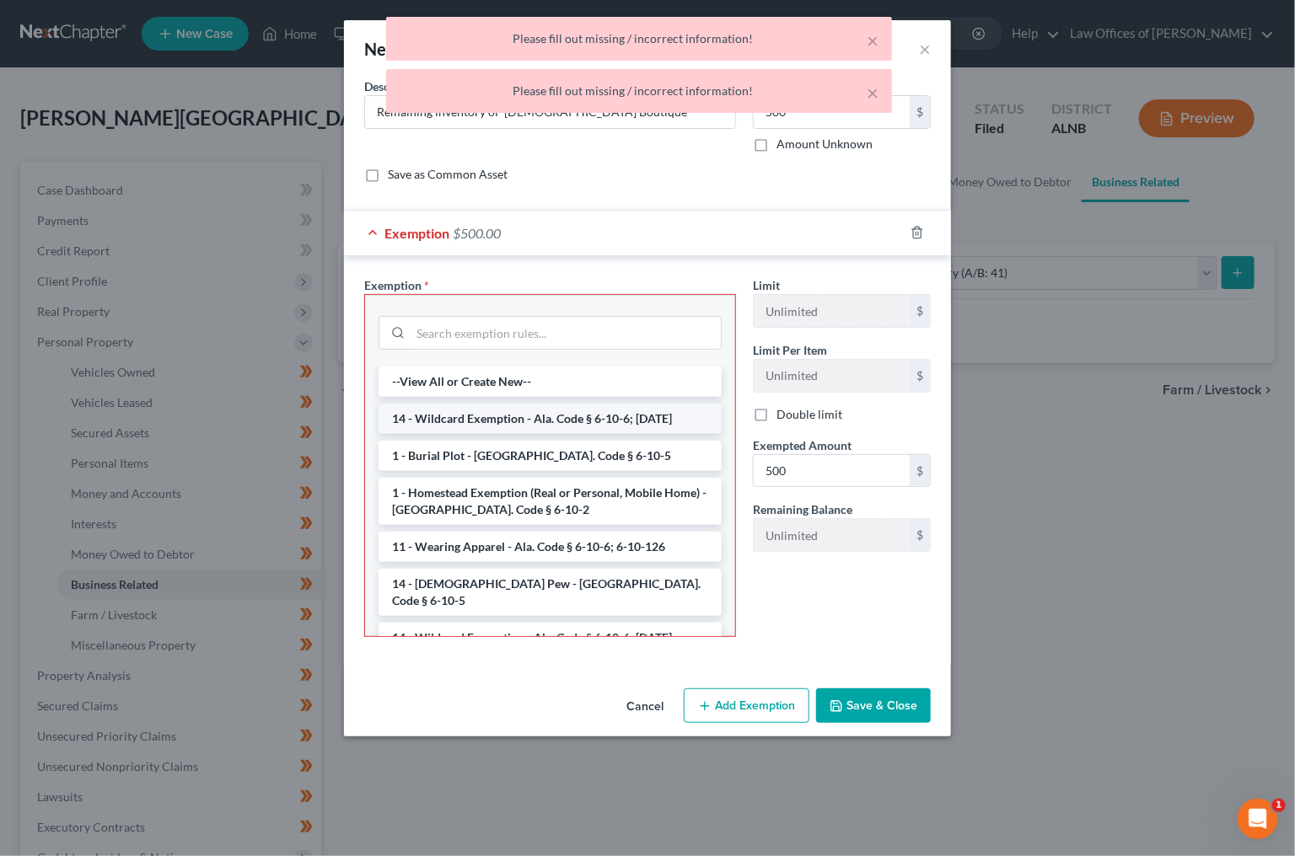
click at [604, 429] on li "14 - Wildcard Exemption - Ala. Code § 6-10-6; [DATE]" at bounding box center [549, 419] width 343 height 30
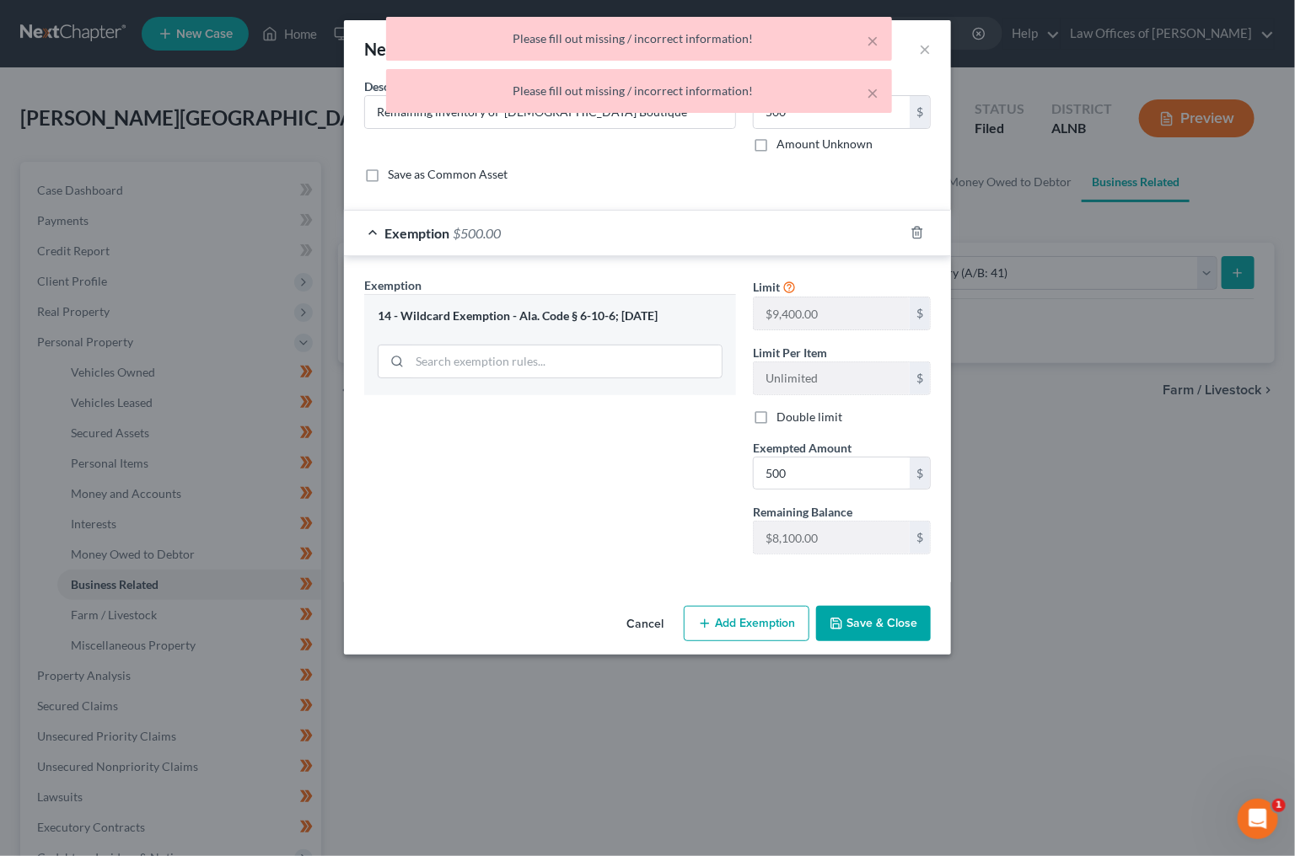
click at [873, 609] on button "Save & Close" at bounding box center [873, 623] width 115 height 35
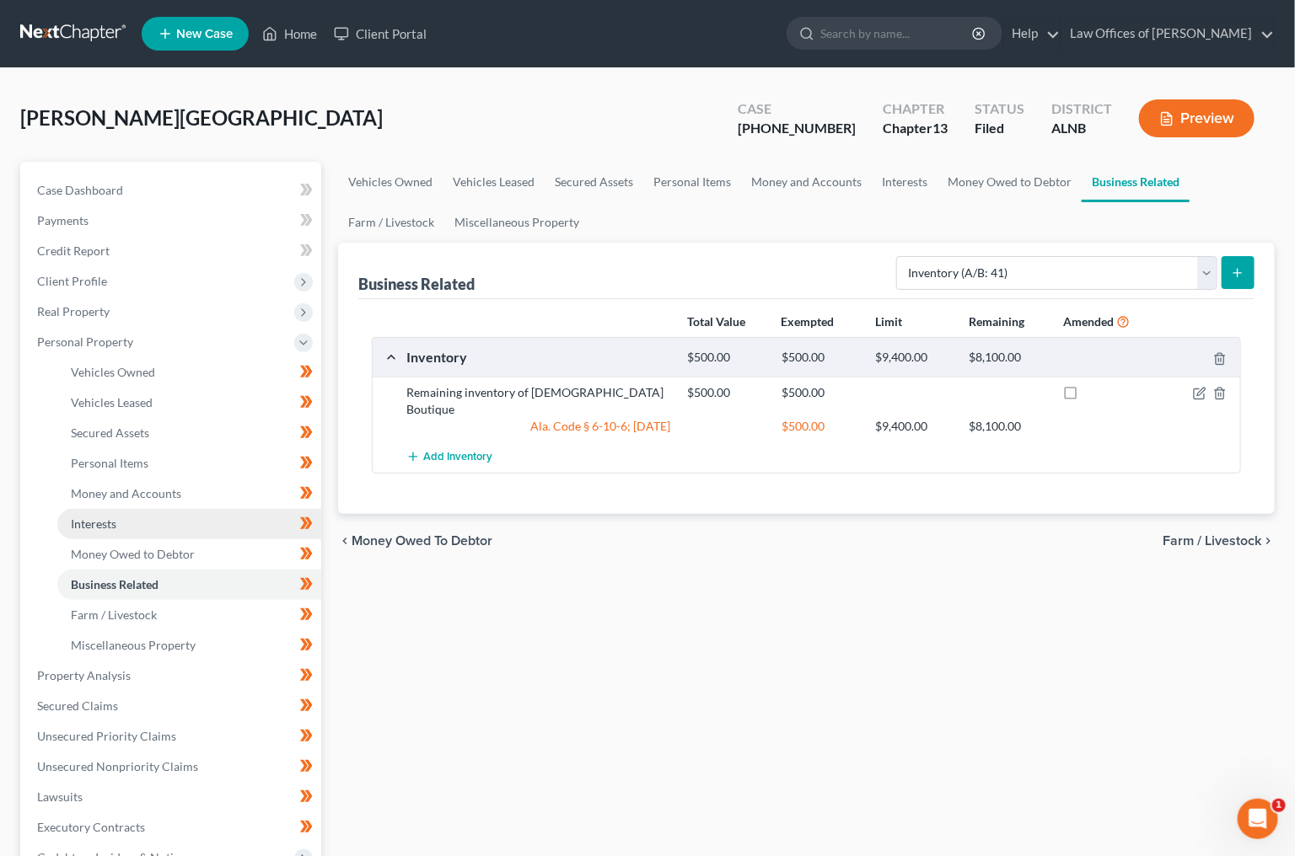
click at [103, 509] on link "Interests" at bounding box center [189, 524] width 264 height 30
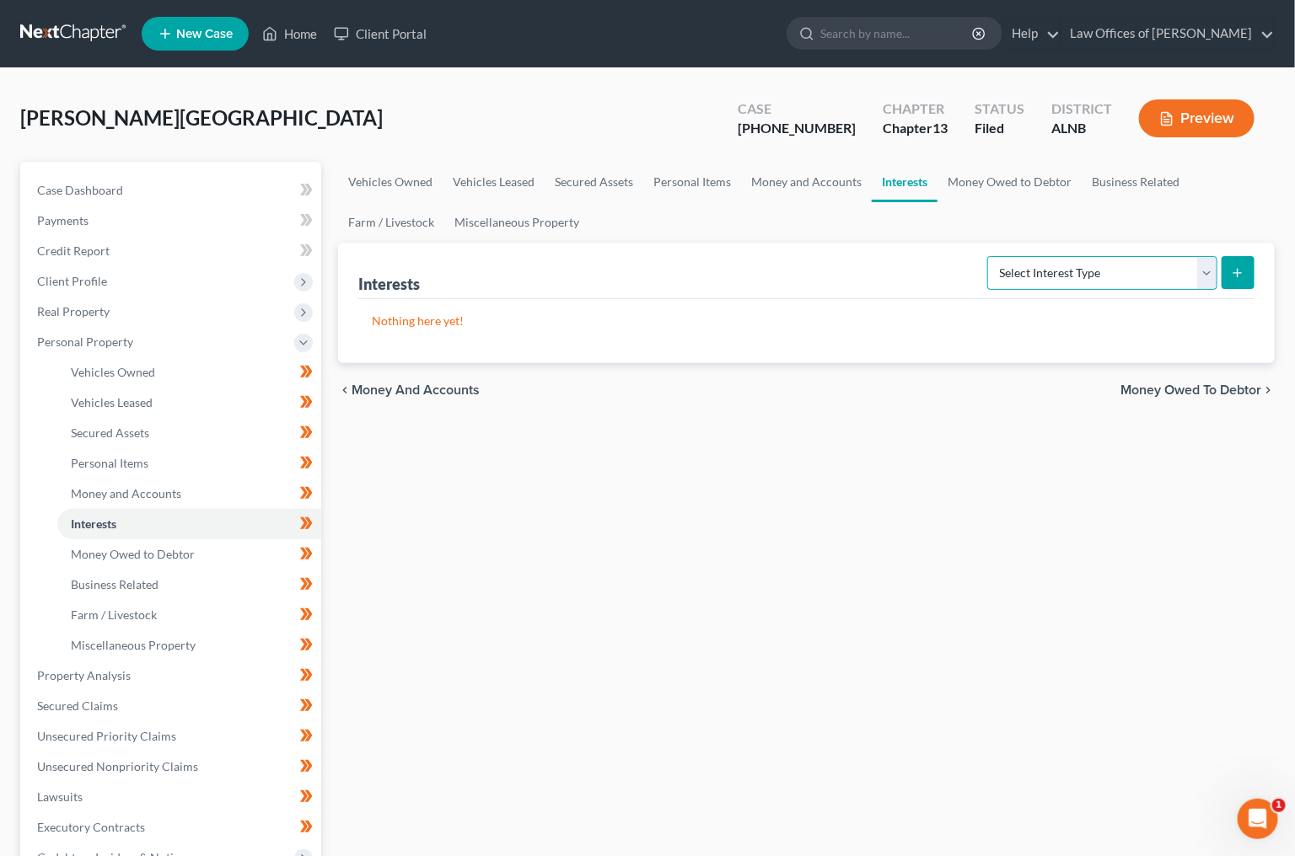
select select "401k"
click at [1232, 278] on icon "submit" at bounding box center [1237, 272] width 13 height 13
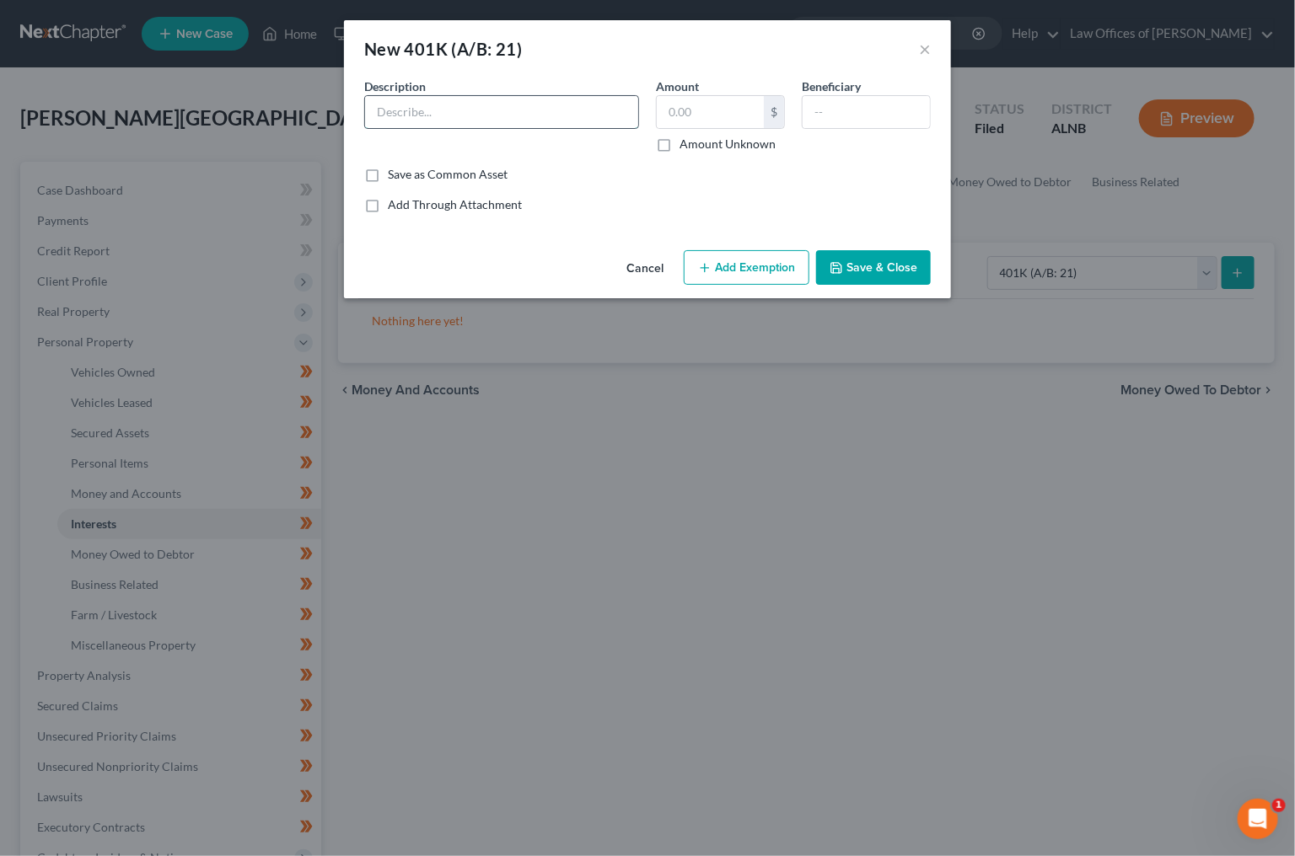
click at [475, 115] on input "text" at bounding box center [501, 112] width 273 height 32
type input "Fidelity - Employer's 401(k) plan"
type input "192"
click at [695, 260] on button "Add Exemption" at bounding box center [747, 267] width 126 height 35
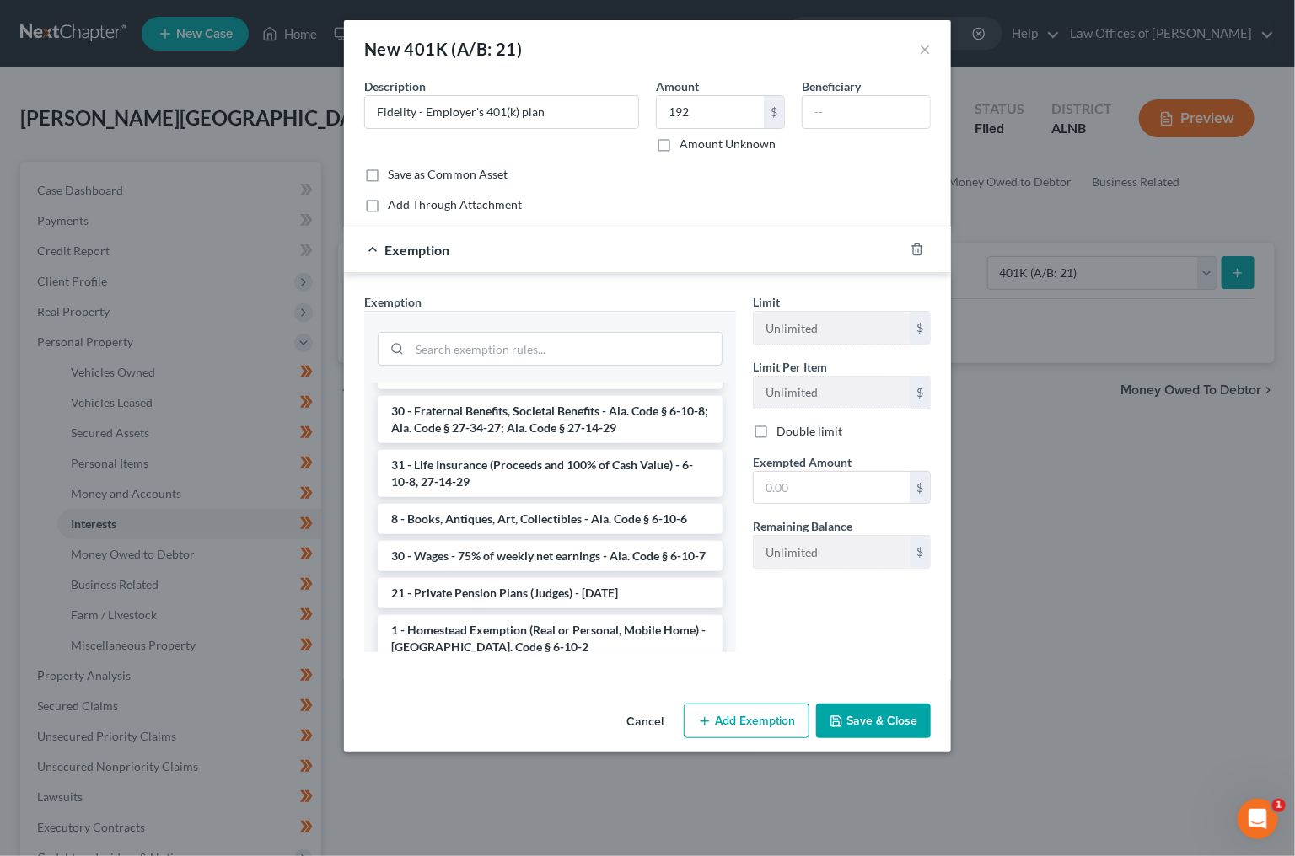
scroll to position [1134, 0]
click at [546, 672] on li "Firm Created - 401(k), IRA, or other Retirement Account - 11 USC 522(b)(3)(C)" at bounding box center [550, 695] width 345 height 47
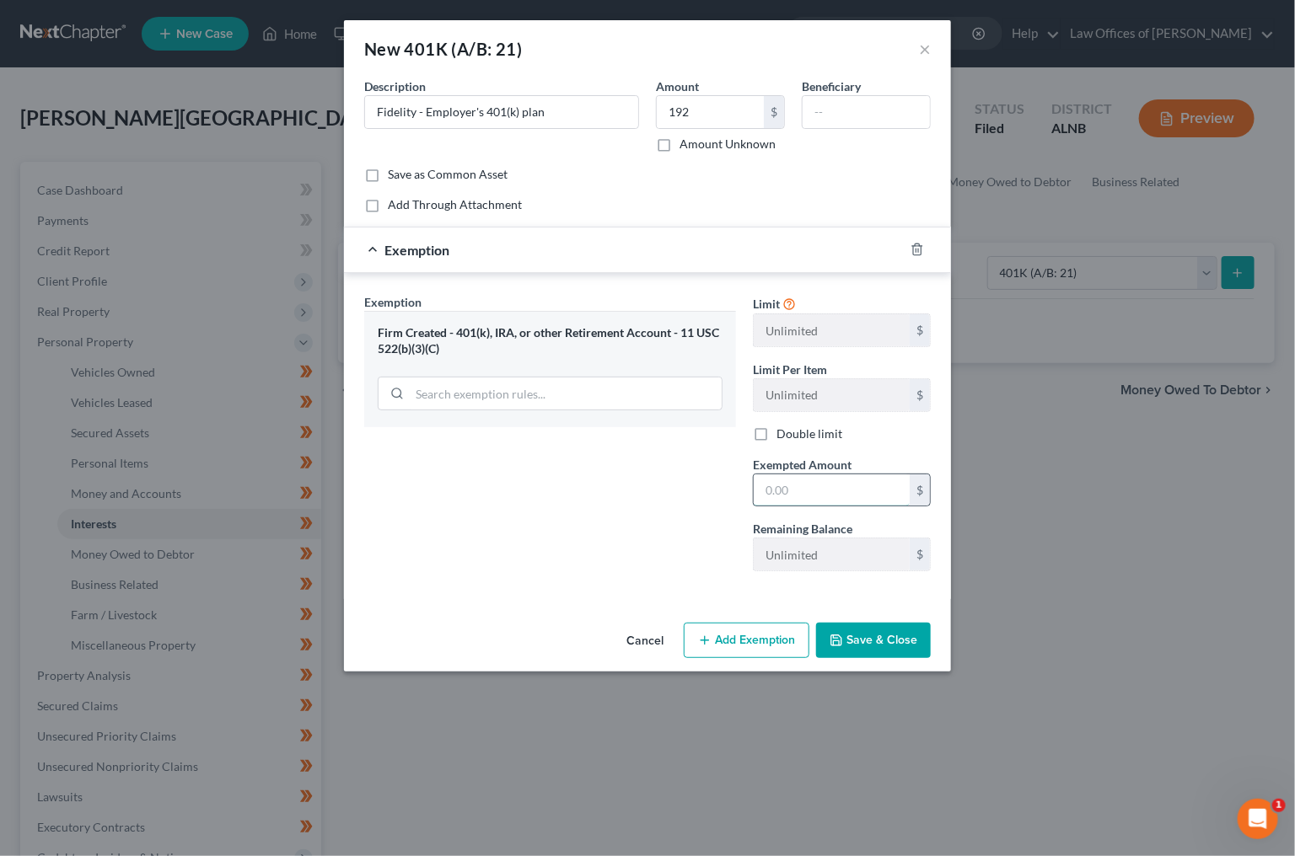
click at [841, 481] on input "text" at bounding box center [832, 491] width 156 height 32
type input "192"
click at [870, 641] on button "Save & Close" at bounding box center [873, 640] width 115 height 35
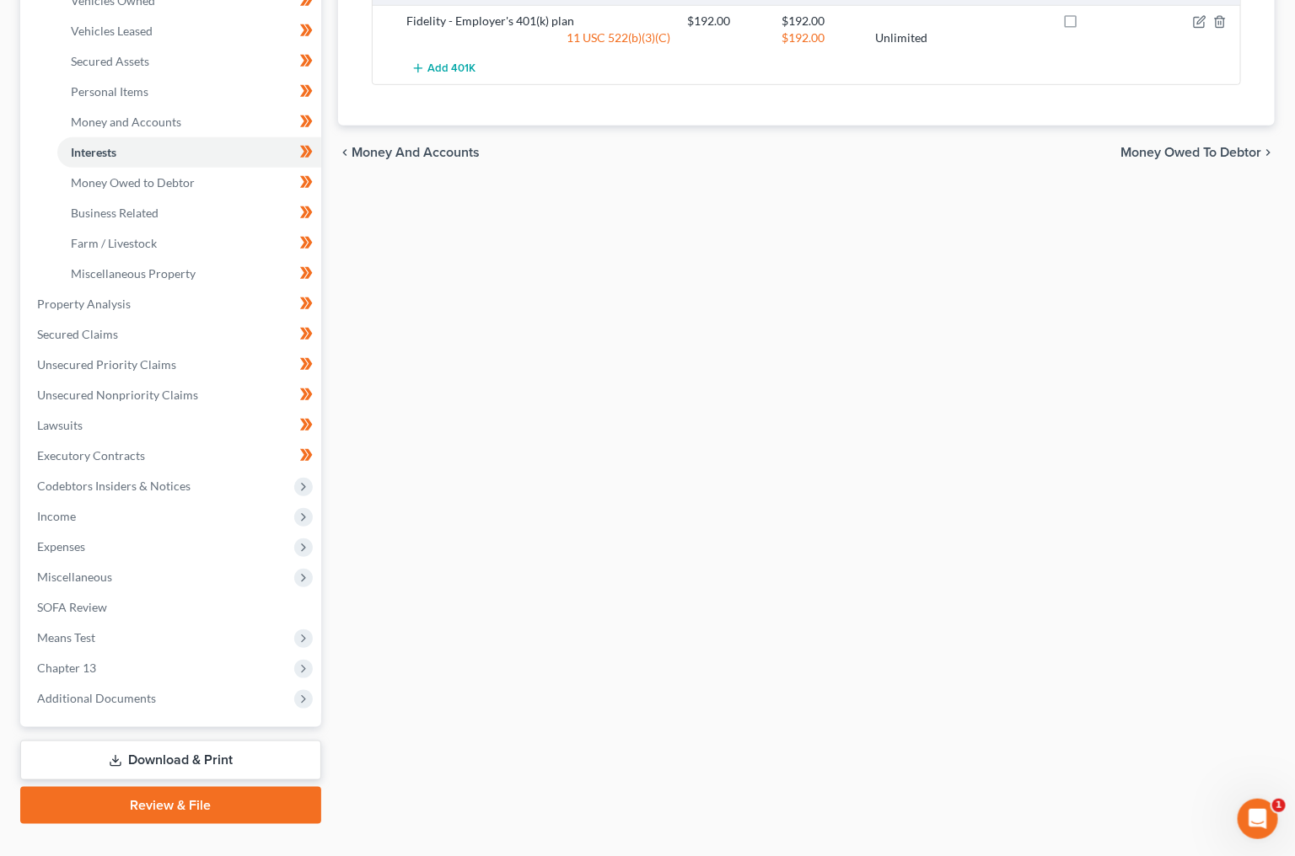
scroll to position [371, 0]
click at [189, 788] on link "Review & File" at bounding box center [170, 806] width 301 height 37
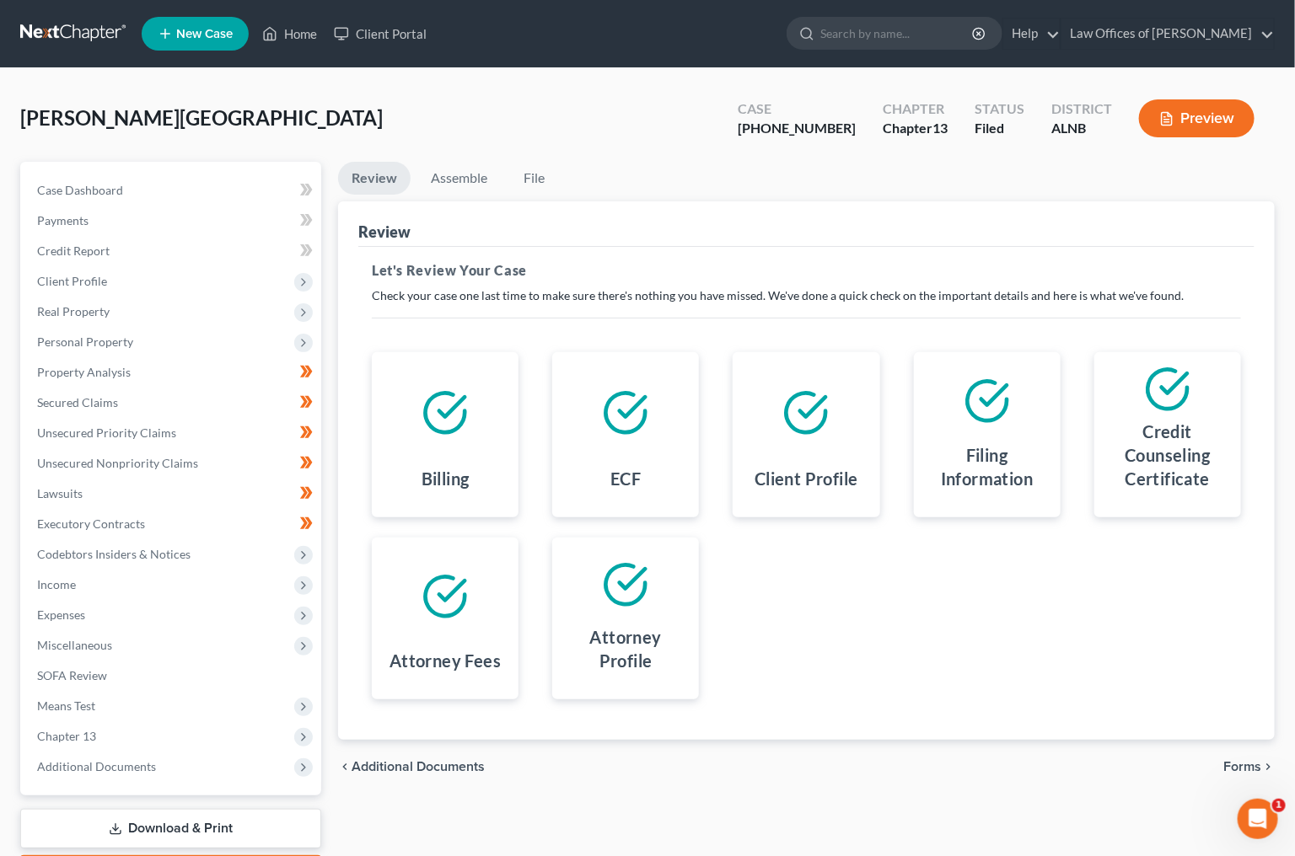
scroll to position [2, 0]
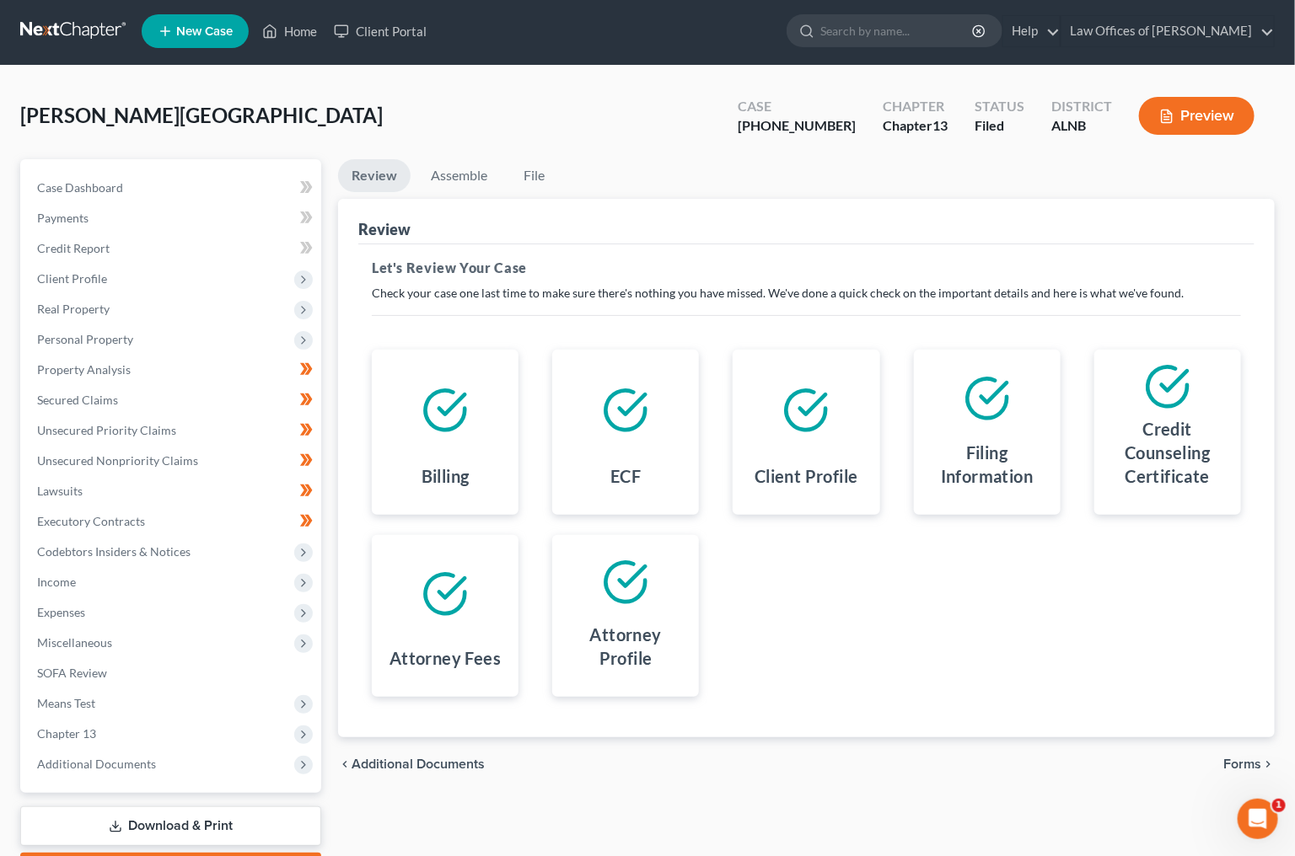
click at [198, 807] on link "Download & Print" at bounding box center [170, 827] width 301 height 40
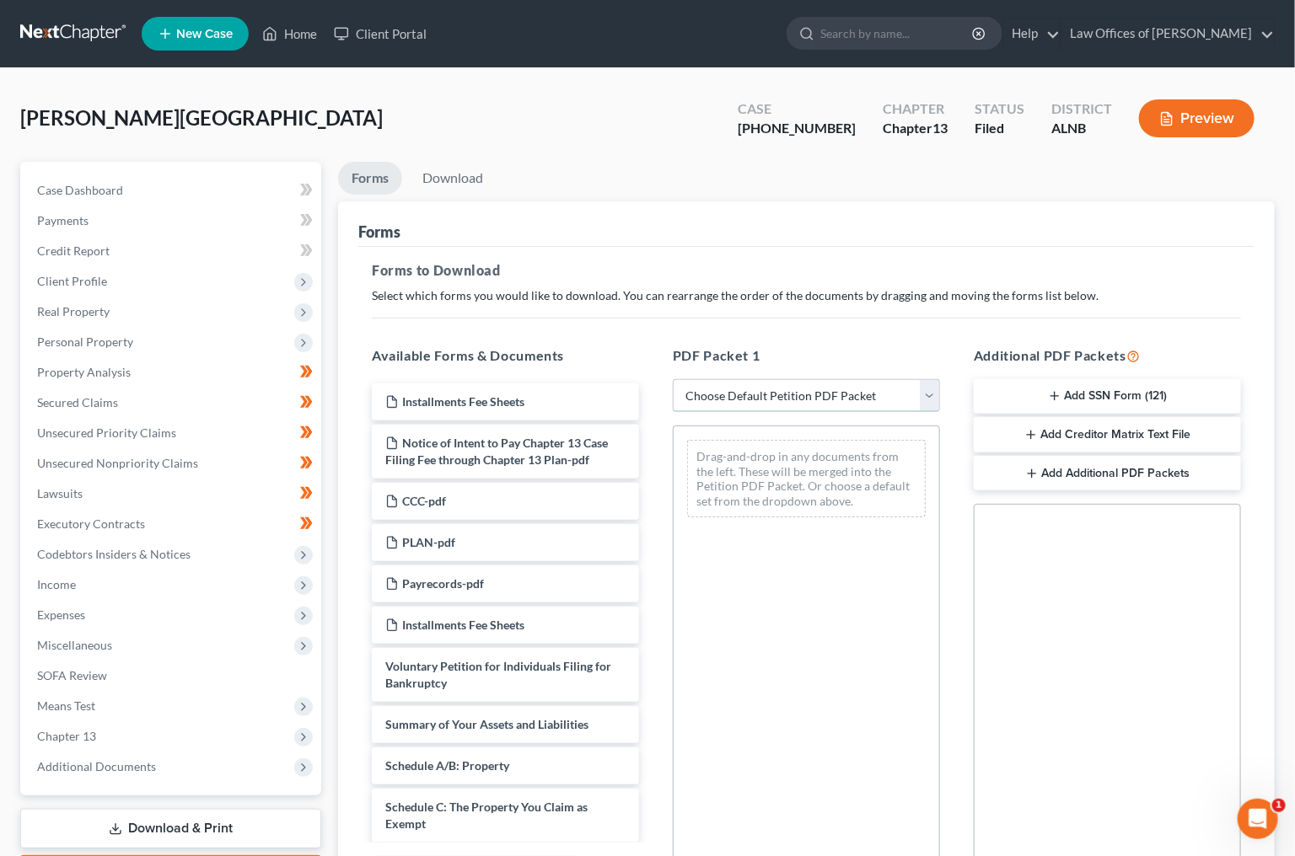
select select "2"
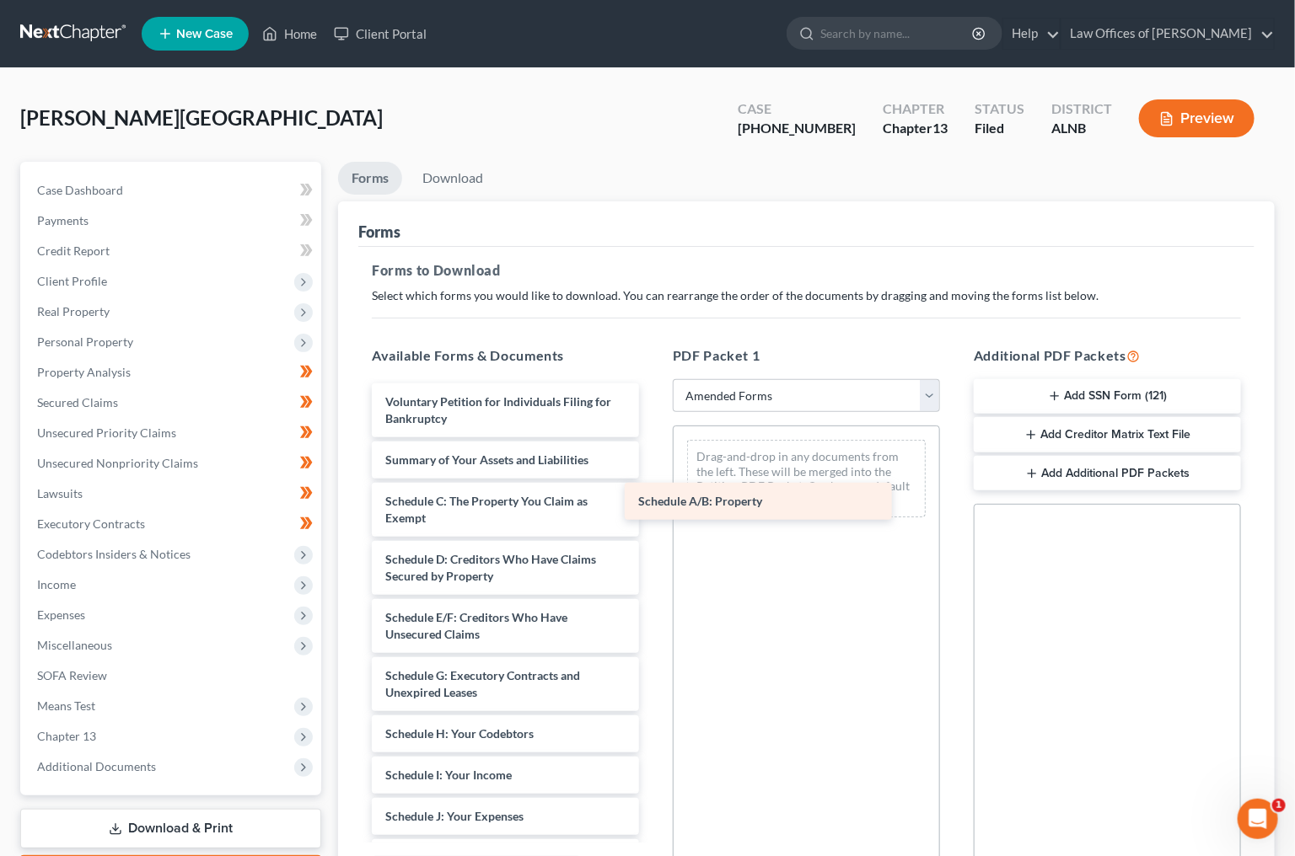
drag, startPoint x: 491, startPoint y: 492, endPoint x: 744, endPoint y: 499, distance: 253.0
click at [652, 499] on div "Schedule A/B: Property Voluntary Petition for Individuals Filing for Bankruptcy…" at bounding box center [505, 788] width 294 height 808
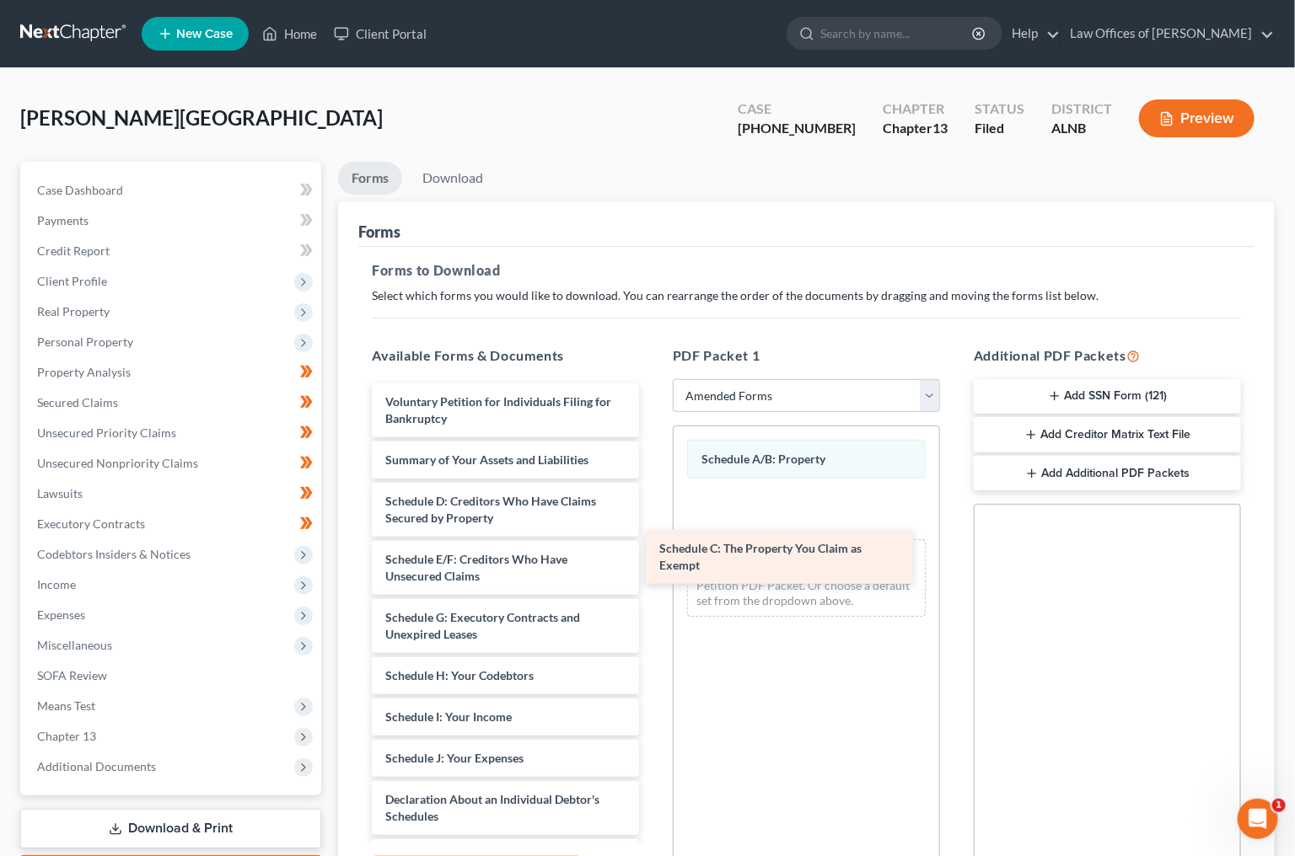
drag, startPoint x: 529, startPoint y: 497, endPoint x: 802, endPoint y: 549, distance: 277.9
click at [652, 549] on div "Schedule C: The Property You Claim as Exempt Voluntary Petition for Individuals…" at bounding box center [505, 759] width 294 height 750
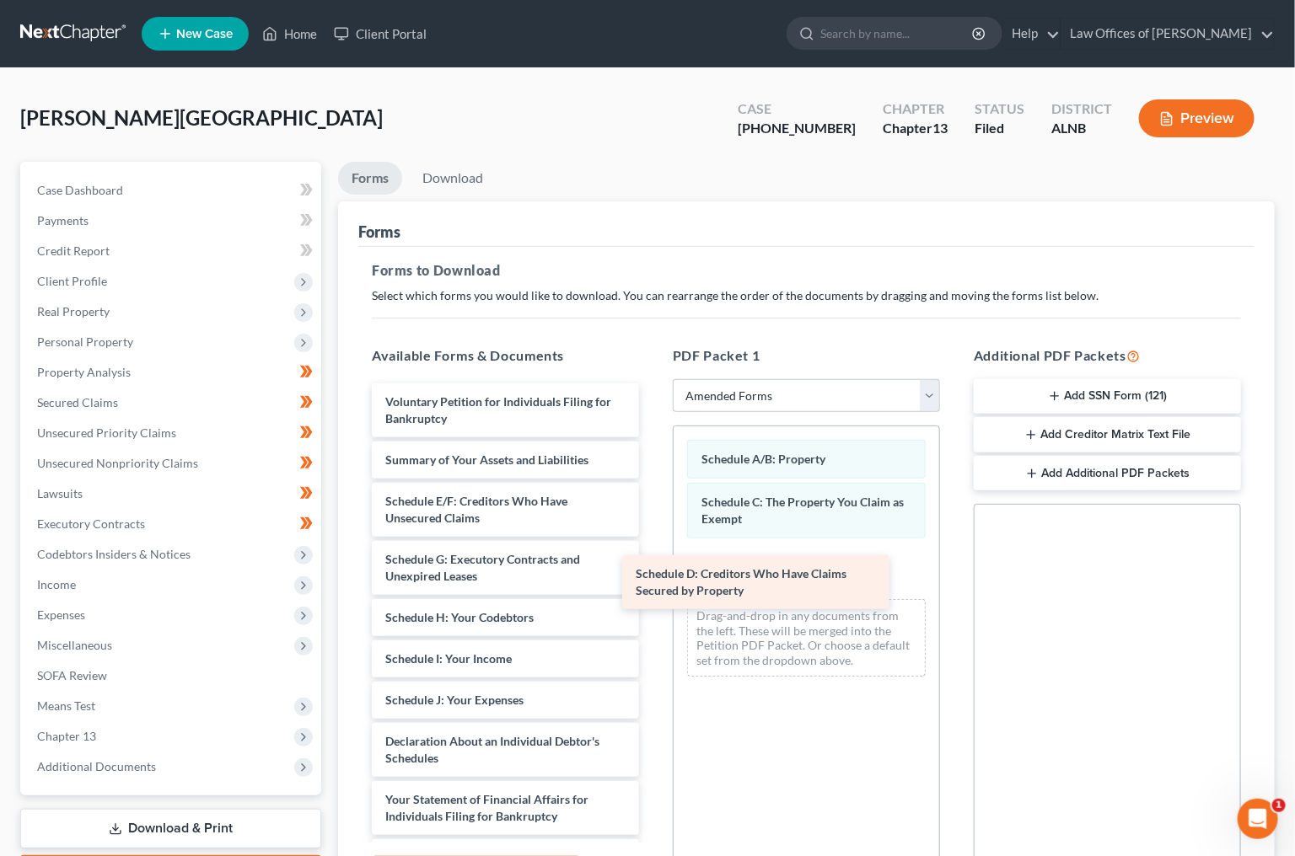
drag, startPoint x: 531, startPoint y: 496, endPoint x: 801, endPoint y: 572, distance: 280.2
click at [652, 572] on div "Schedule D: Creditors Who Have Claims Secured by Property Voluntary Petition fo…" at bounding box center [505, 730] width 294 height 692
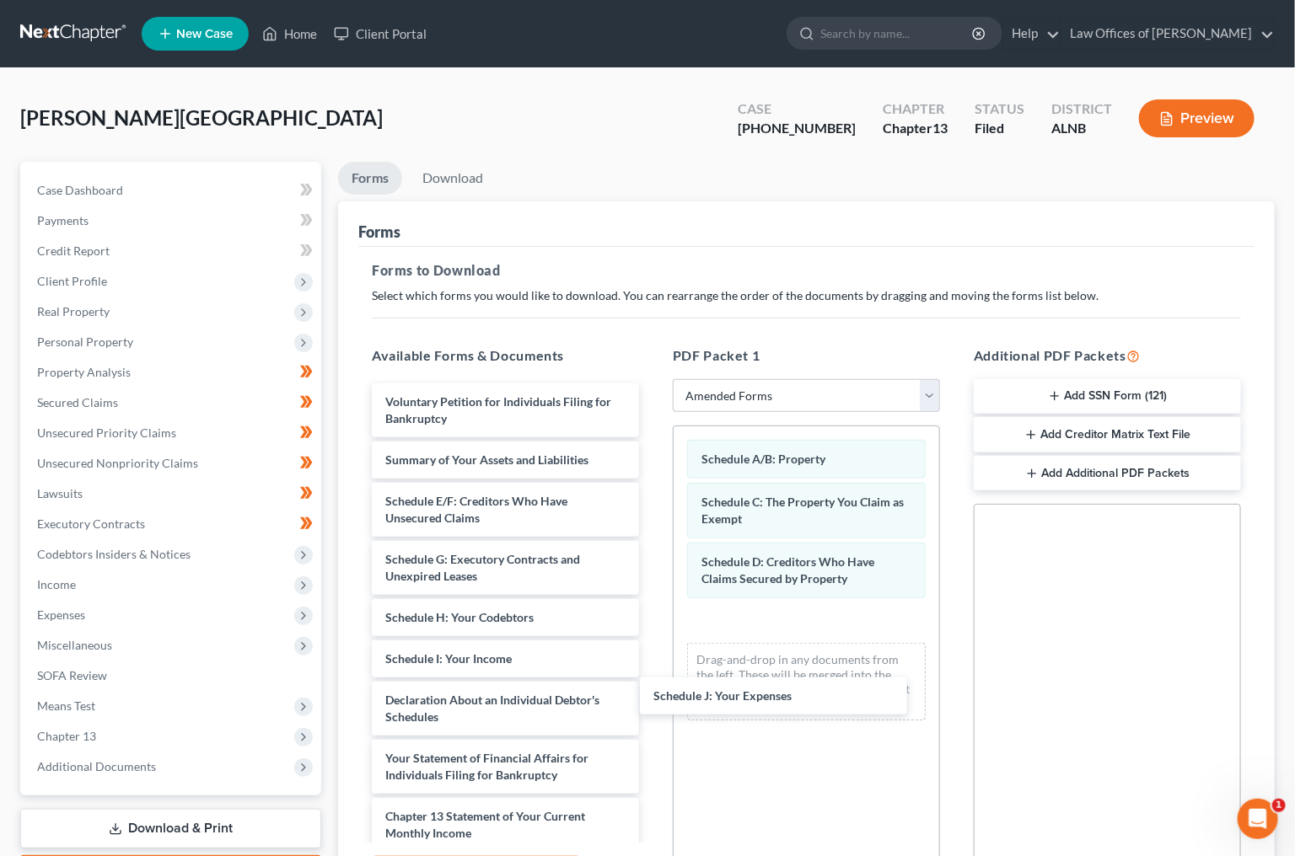
drag, startPoint x: 475, startPoint y: 672, endPoint x: 789, endPoint y: 664, distance: 314.5
click at [652, 664] on div "Schedule J: Your Expenses Voluntary Petition for Individuals Filing for Bankrup…" at bounding box center [505, 709] width 294 height 651
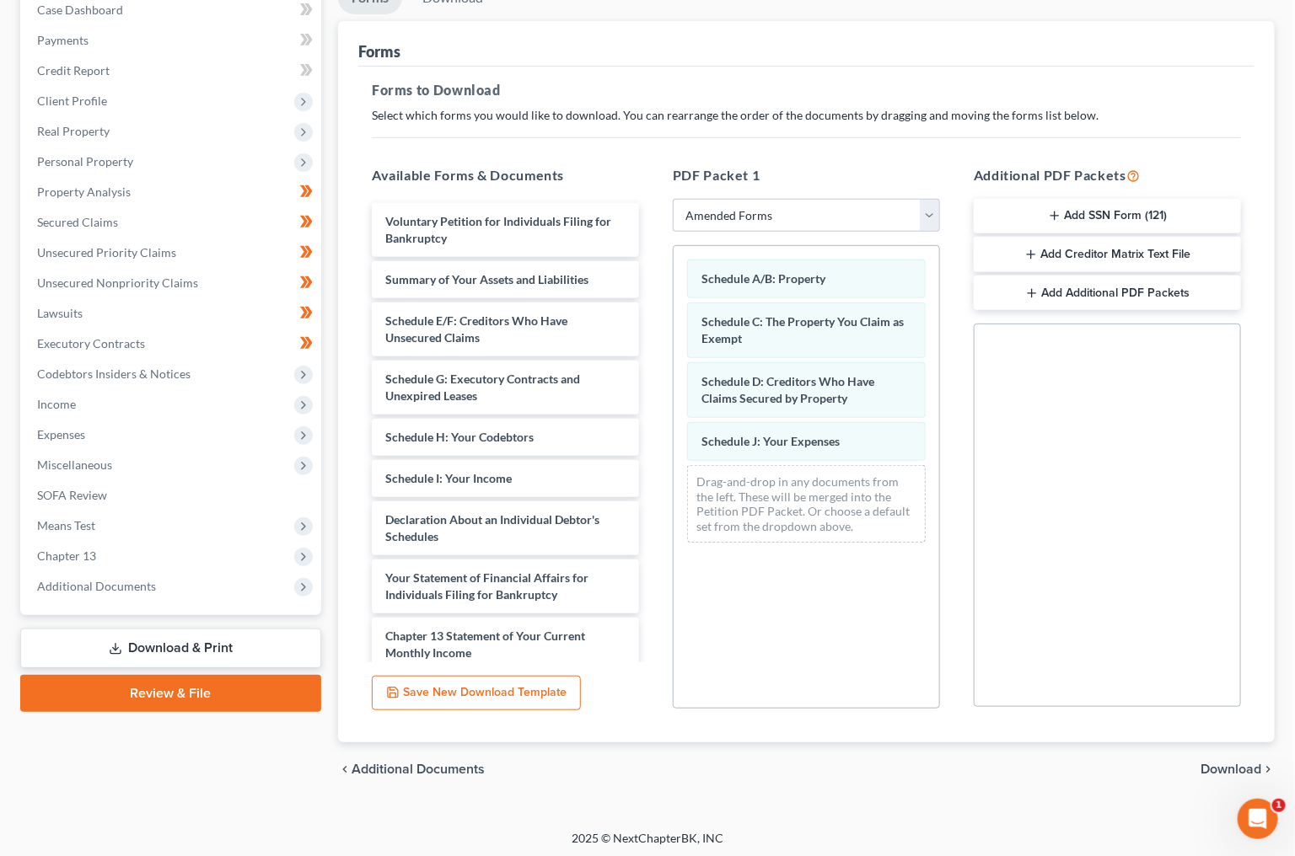
click at [1238, 763] on span "Download" at bounding box center [1230, 769] width 61 height 13
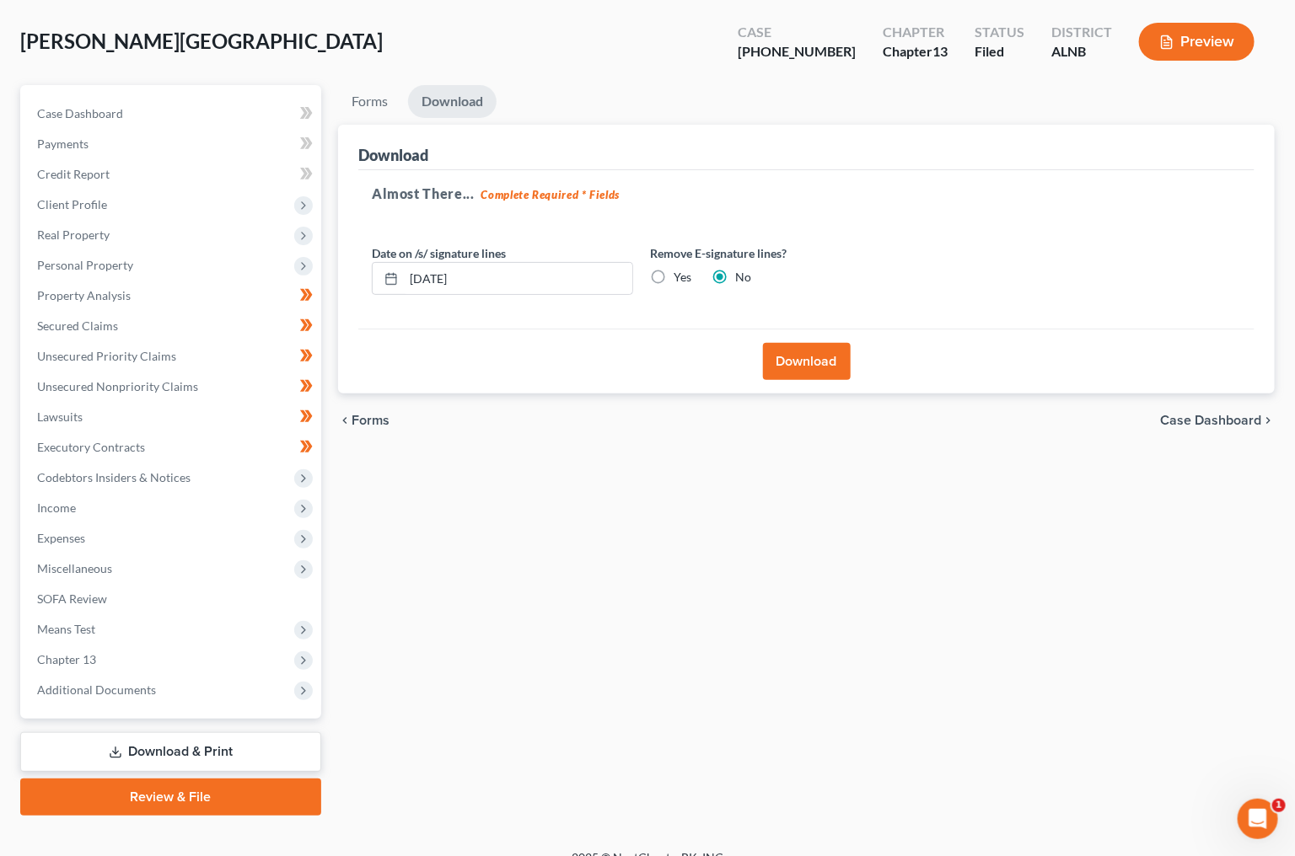
click at [800, 363] on button "Download" at bounding box center [807, 361] width 88 height 37
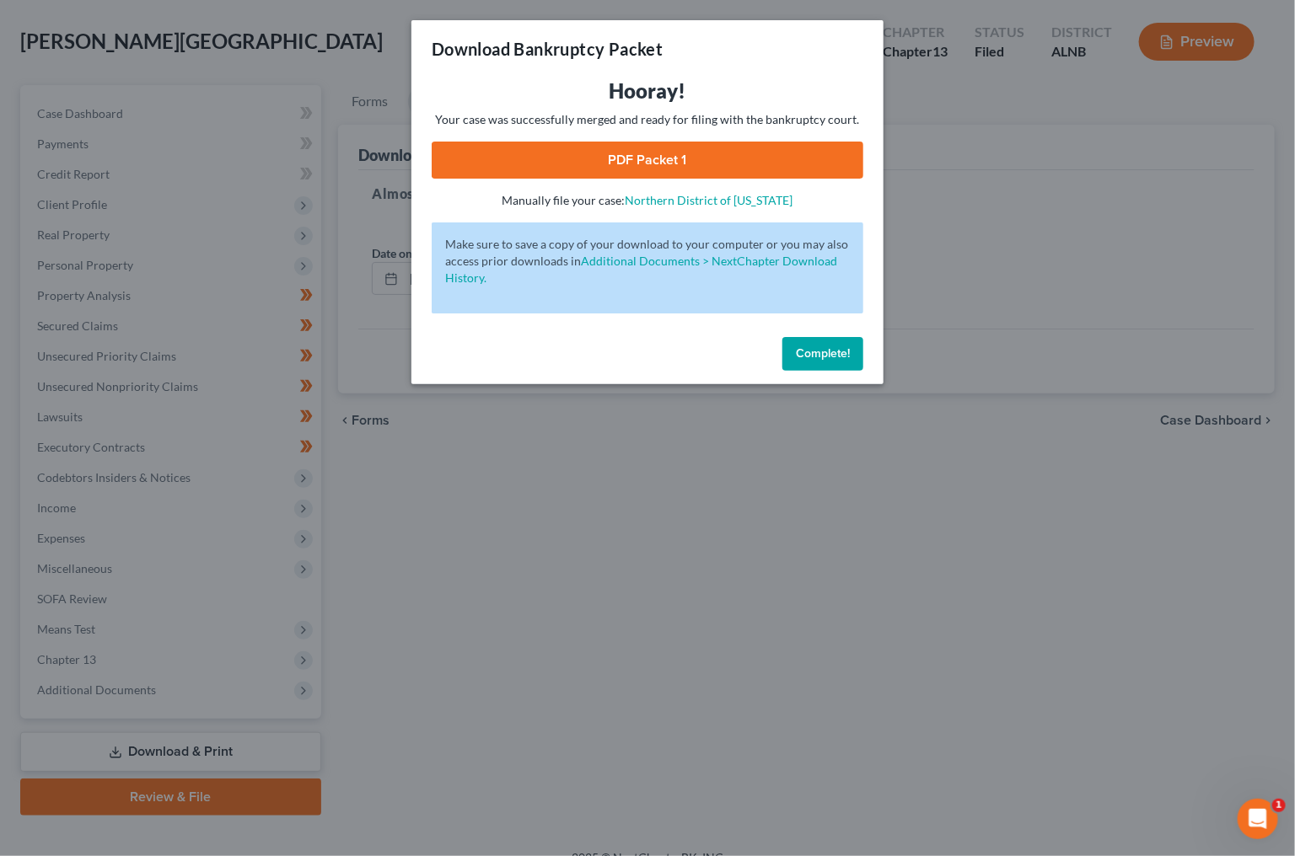
click at [692, 154] on link "PDF Packet 1" at bounding box center [648, 160] width 432 height 37
click at [806, 346] on span "Complete!" at bounding box center [823, 353] width 54 height 14
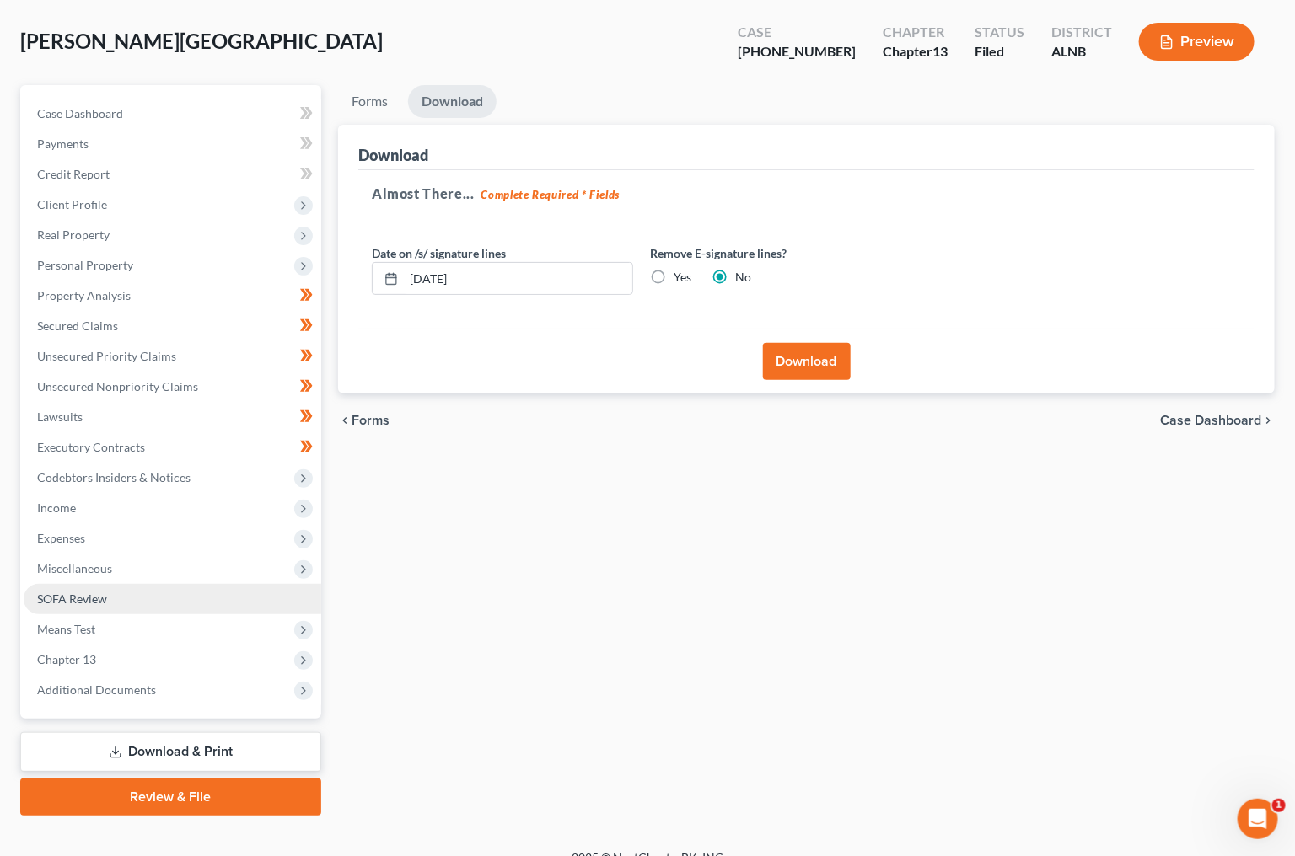
click at [61, 592] on span "SOFA Review" at bounding box center [72, 599] width 70 height 14
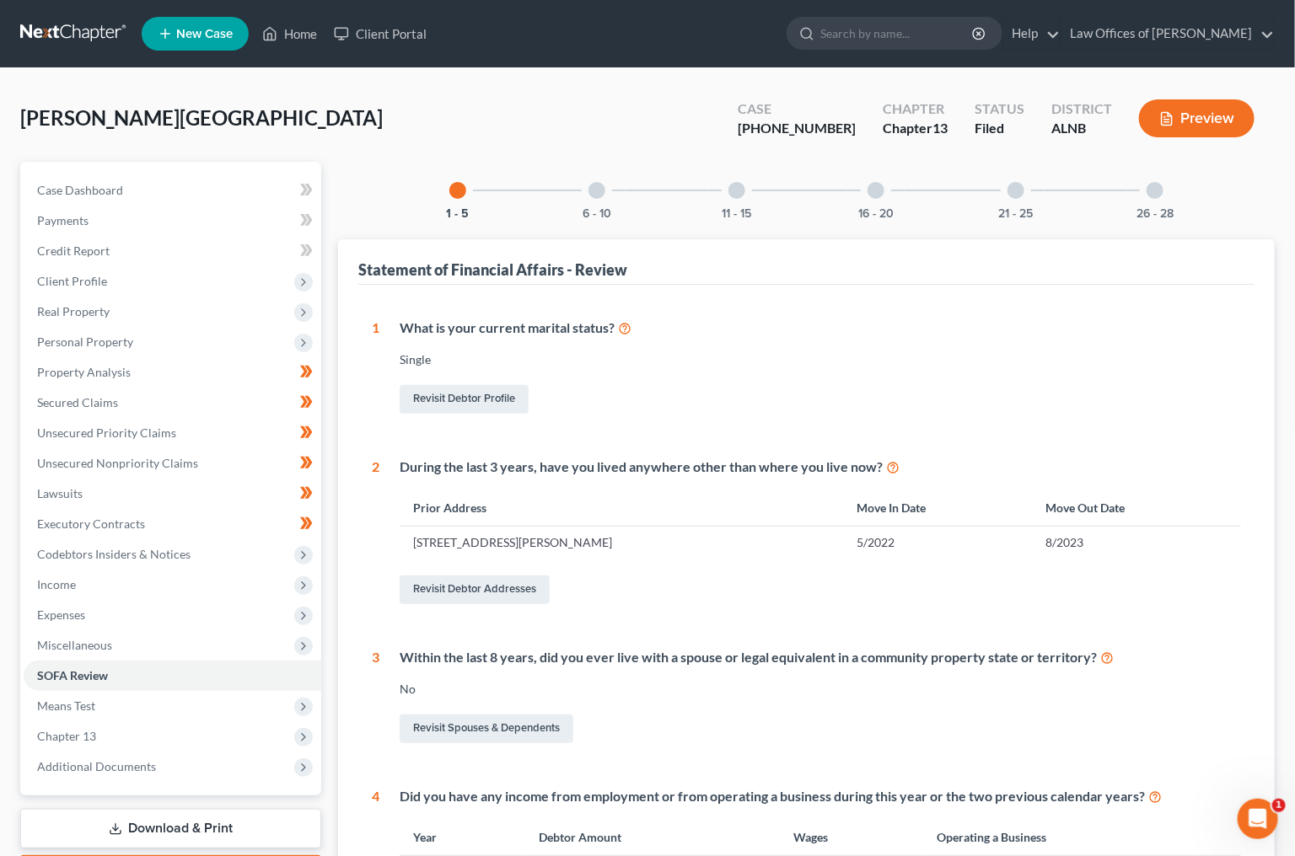
click at [174, 809] on link "Download & Print" at bounding box center [170, 829] width 301 height 40
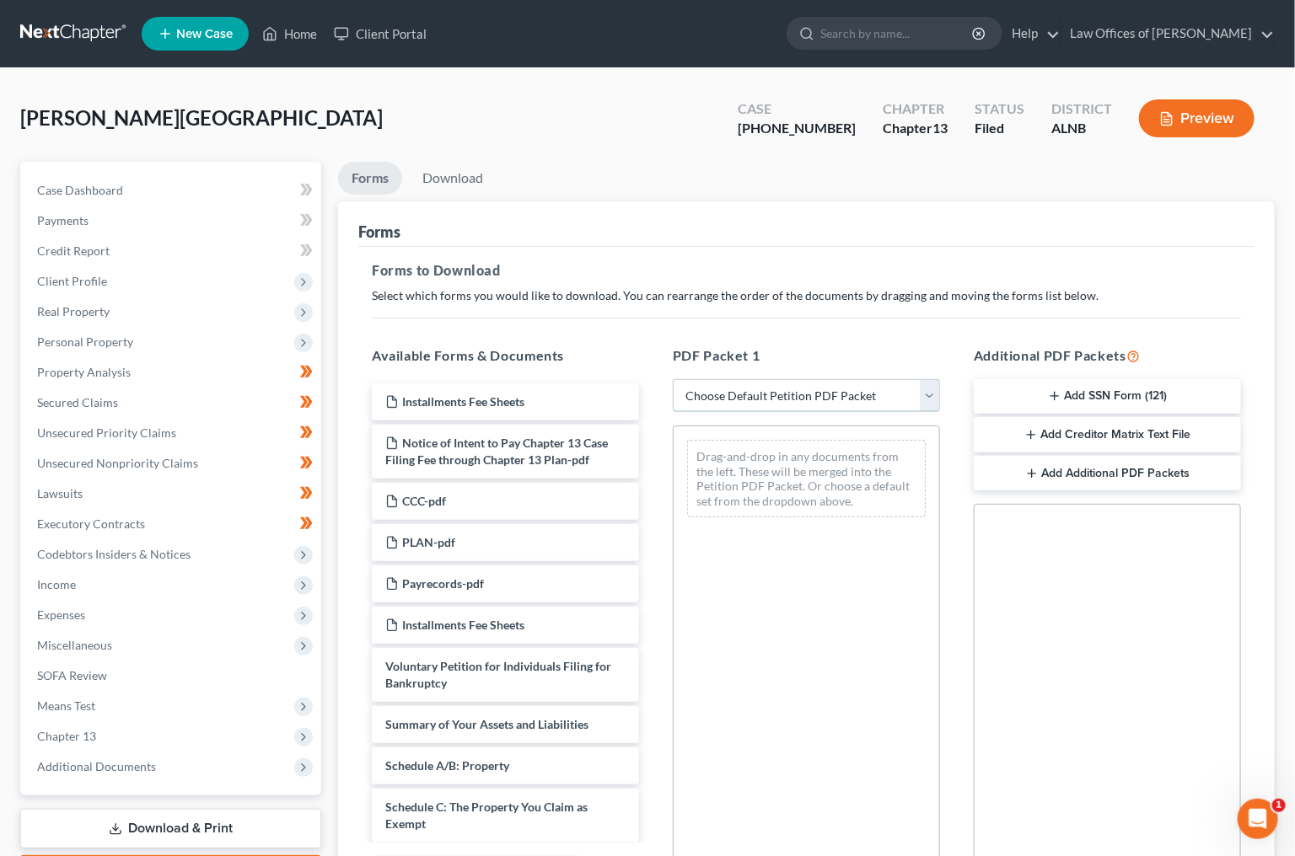
select select "2"
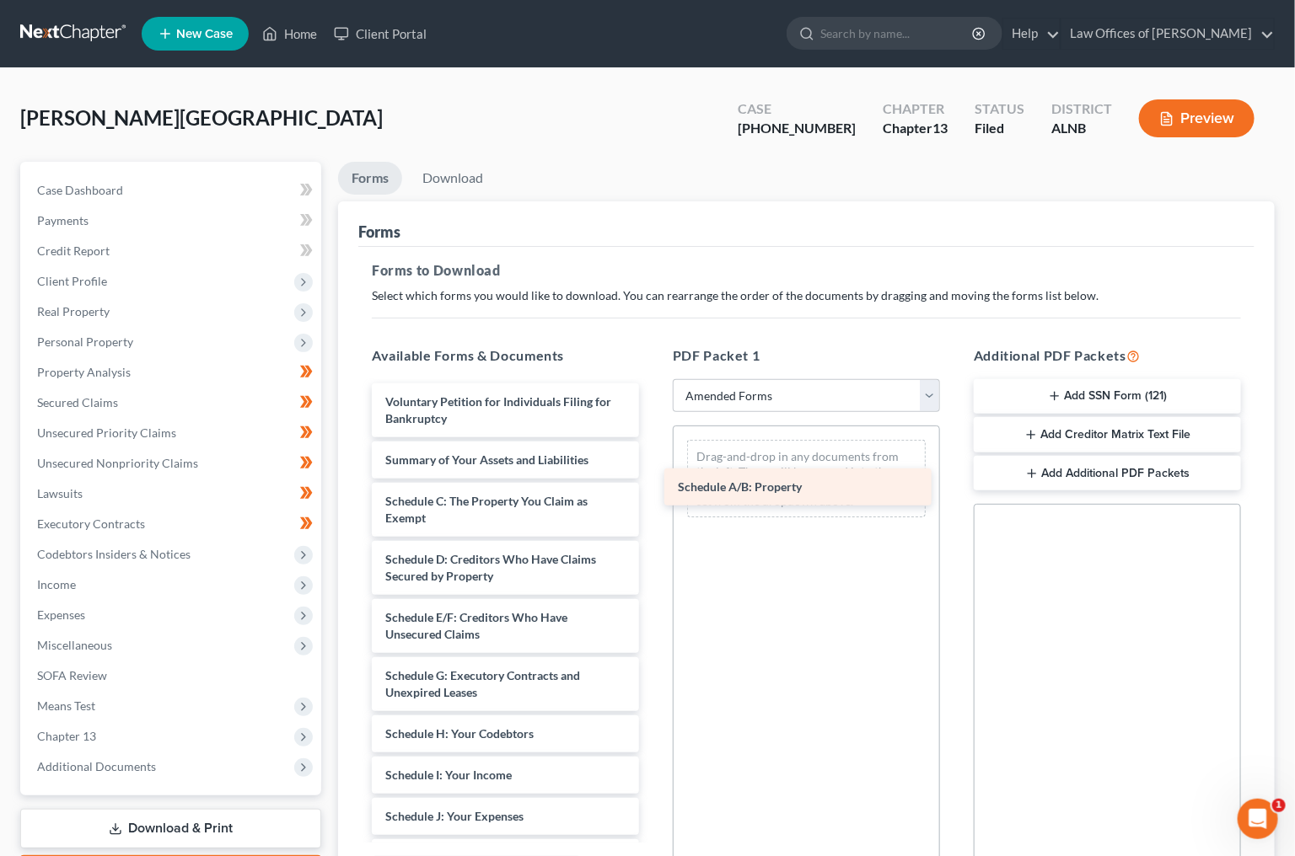
drag, startPoint x: 458, startPoint y: 486, endPoint x: 750, endPoint y: 478, distance: 292.6
click at [652, 478] on div "Schedule A/B: Property Voluntary Petition for Individuals Filing for Bankruptcy…" at bounding box center [505, 788] width 294 height 808
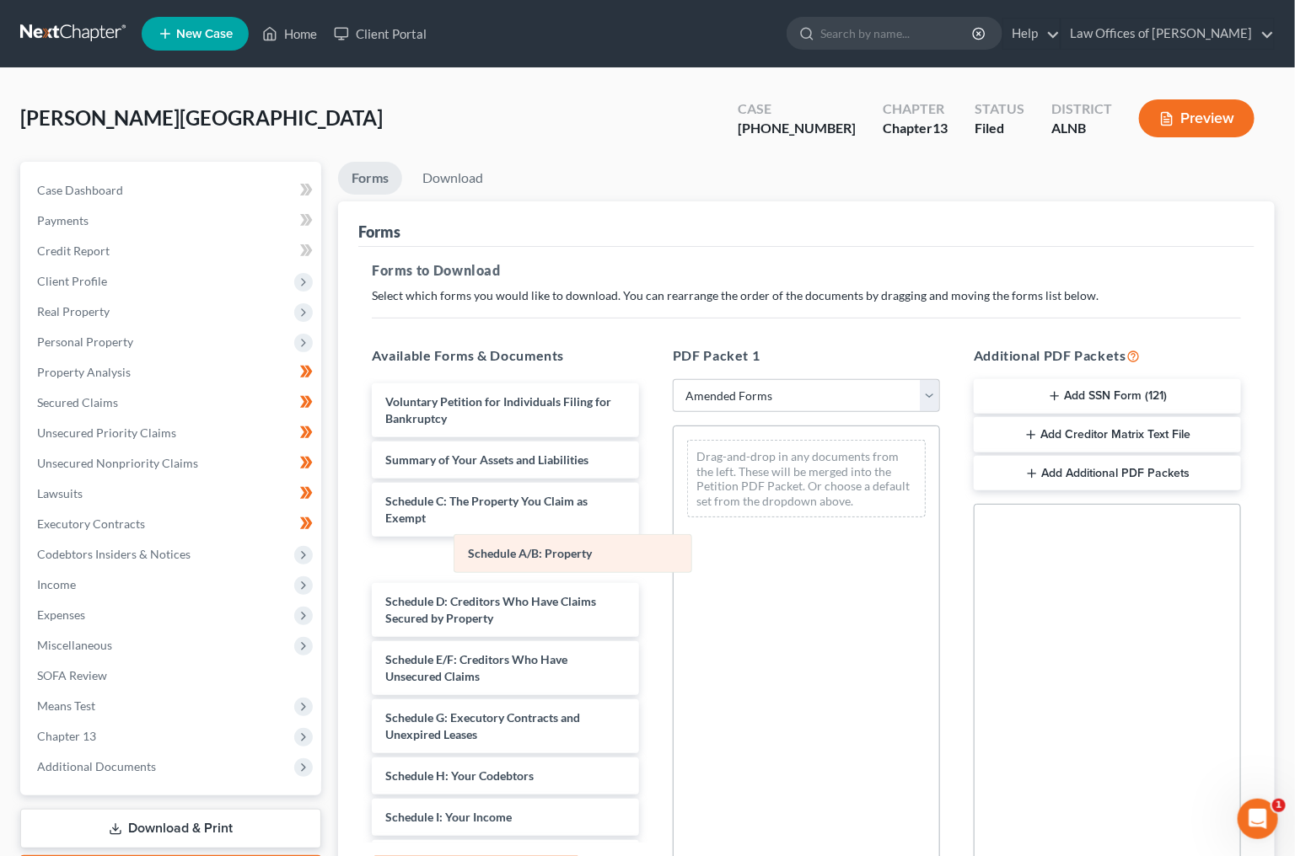
drag, startPoint x: 755, startPoint y: 451, endPoint x: 522, endPoint y: 548, distance: 252.8
click at [673, 531] on div "Schedule A/B: Property Schedule A/B: Property Drag-and-drop in any documents fr…" at bounding box center [806, 479] width 266 height 105
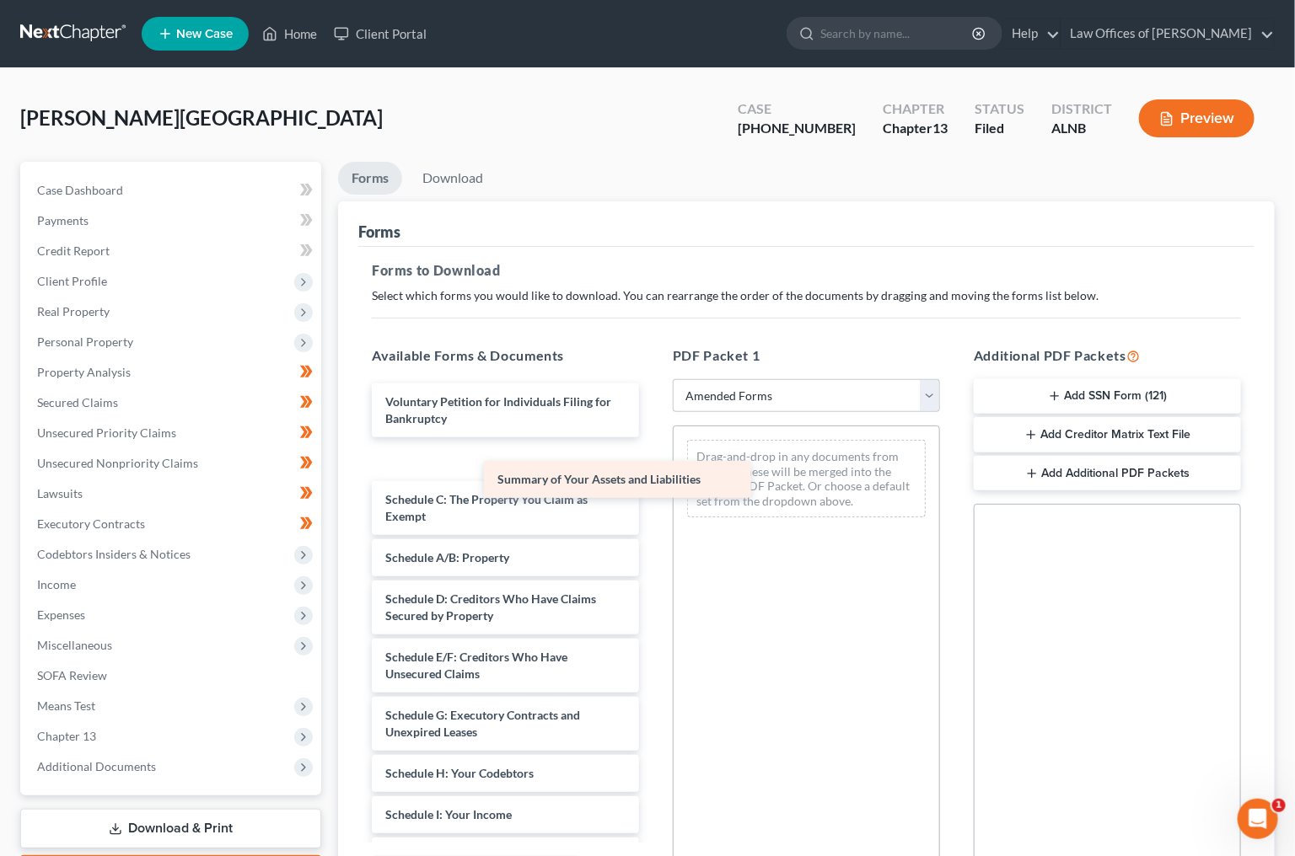
drag, startPoint x: 471, startPoint y: 448, endPoint x: 749, endPoint y: 502, distance: 282.5
click at [652, 502] on div "Summary of Your Assets and Liabilities Voluntary Petition for Individuals Filin…" at bounding box center [505, 808] width 294 height 849
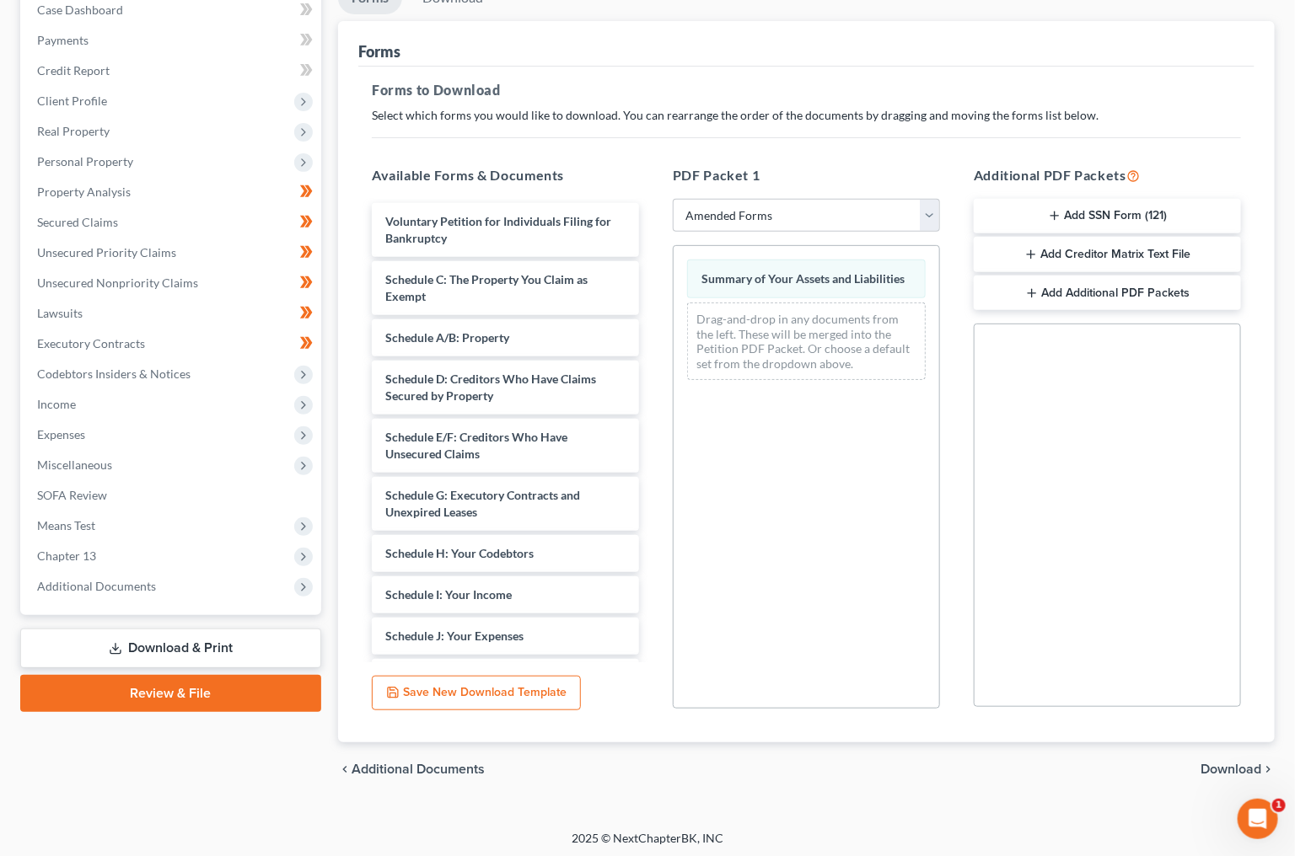
drag, startPoint x: 1215, startPoint y: 765, endPoint x: 1183, endPoint y: 754, distance: 33.9
click at [1212, 763] on span "Download" at bounding box center [1230, 769] width 61 height 13
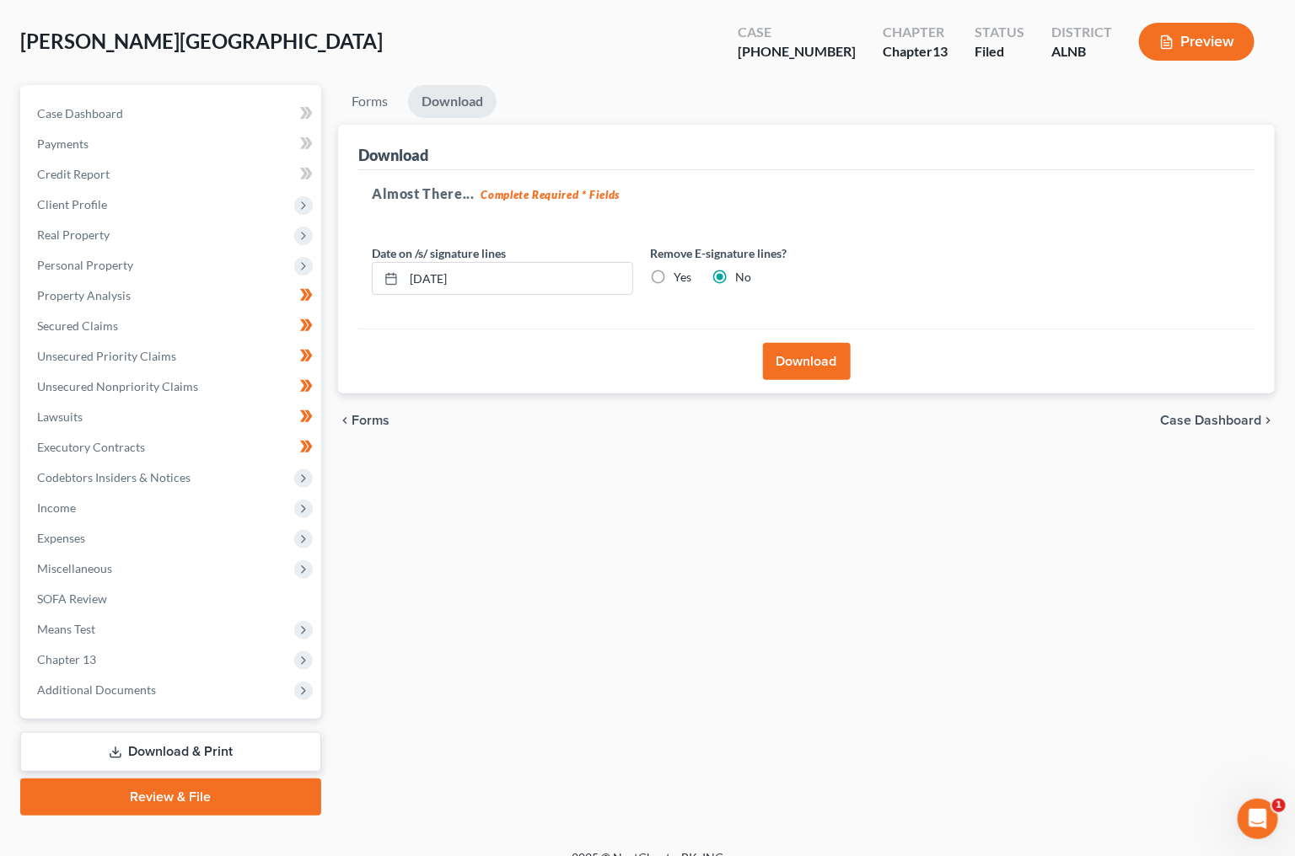
click at [838, 363] on button "Download" at bounding box center [807, 361] width 88 height 37
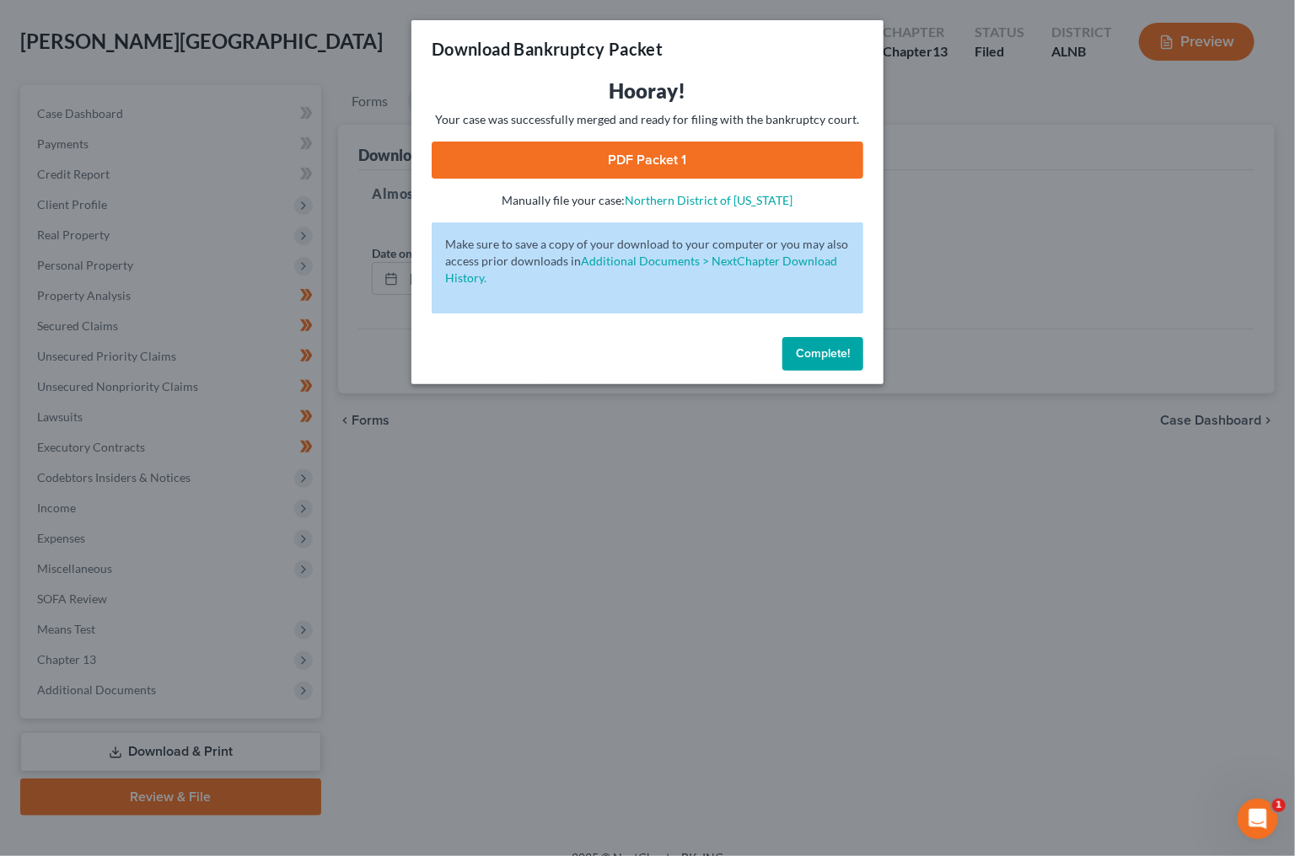
drag, startPoint x: 582, startPoint y: 164, endPoint x: 571, endPoint y: 158, distance: 12.4
click at [582, 164] on link "PDF Packet 1" at bounding box center [648, 160] width 432 height 37
click at [818, 346] on span "Complete!" at bounding box center [823, 353] width 54 height 14
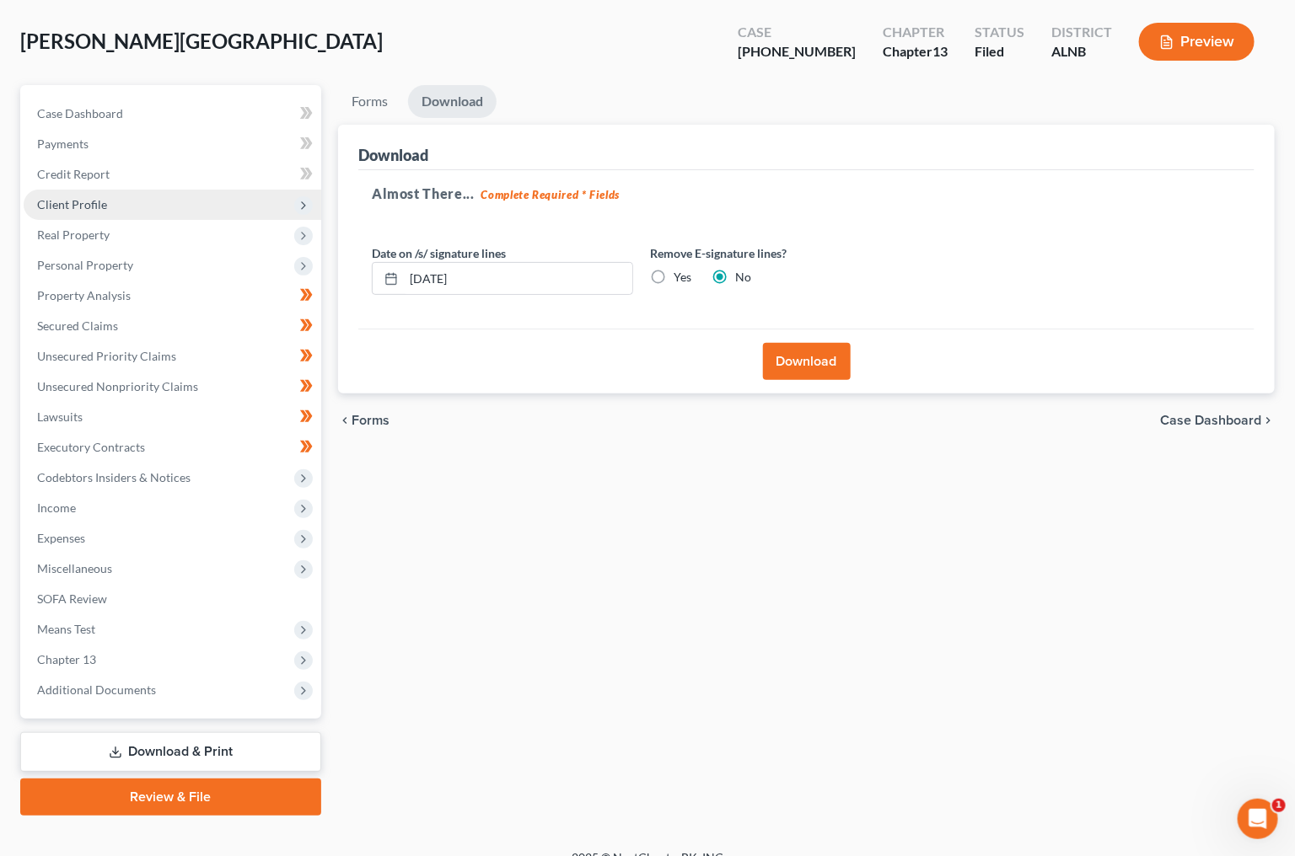
click at [94, 200] on span "Client Profile" at bounding box center [72, 204] width 70 height 14
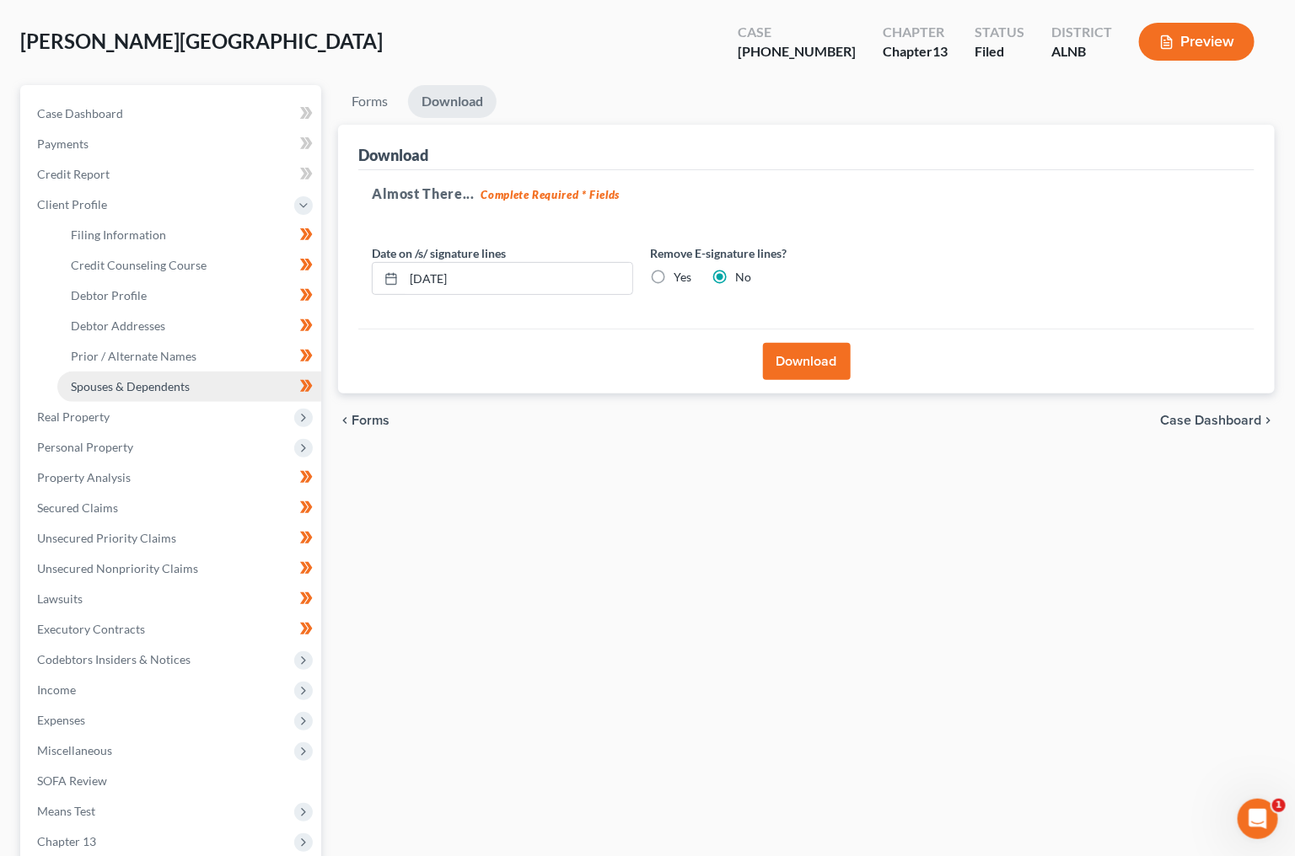
click at [104, 379] on span "Spouses & Dependents" at bounding box center [130, 386] width 119 height 14
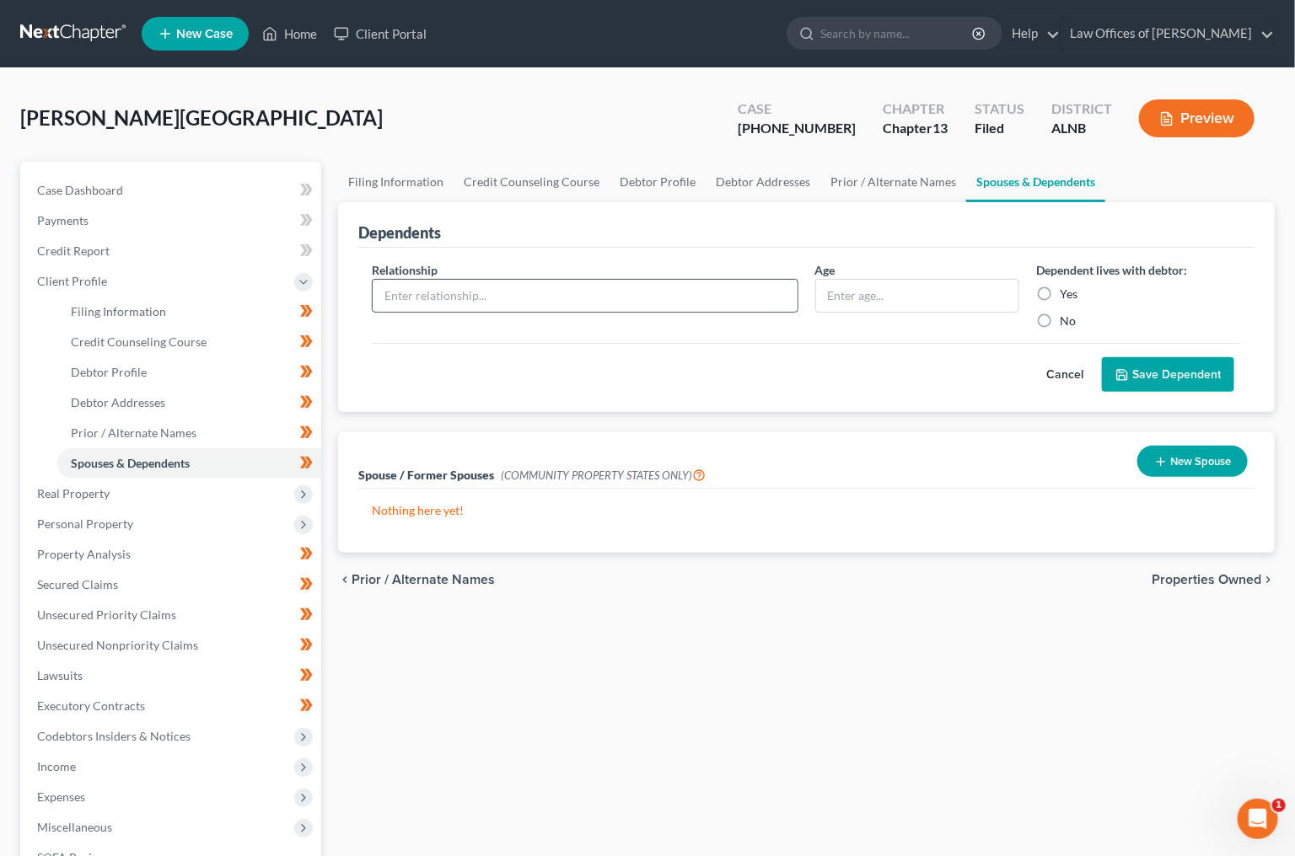
click at [644, 293] on input "text" at bounding box center [585, 296] width 425 height 32
type input "Daughter"
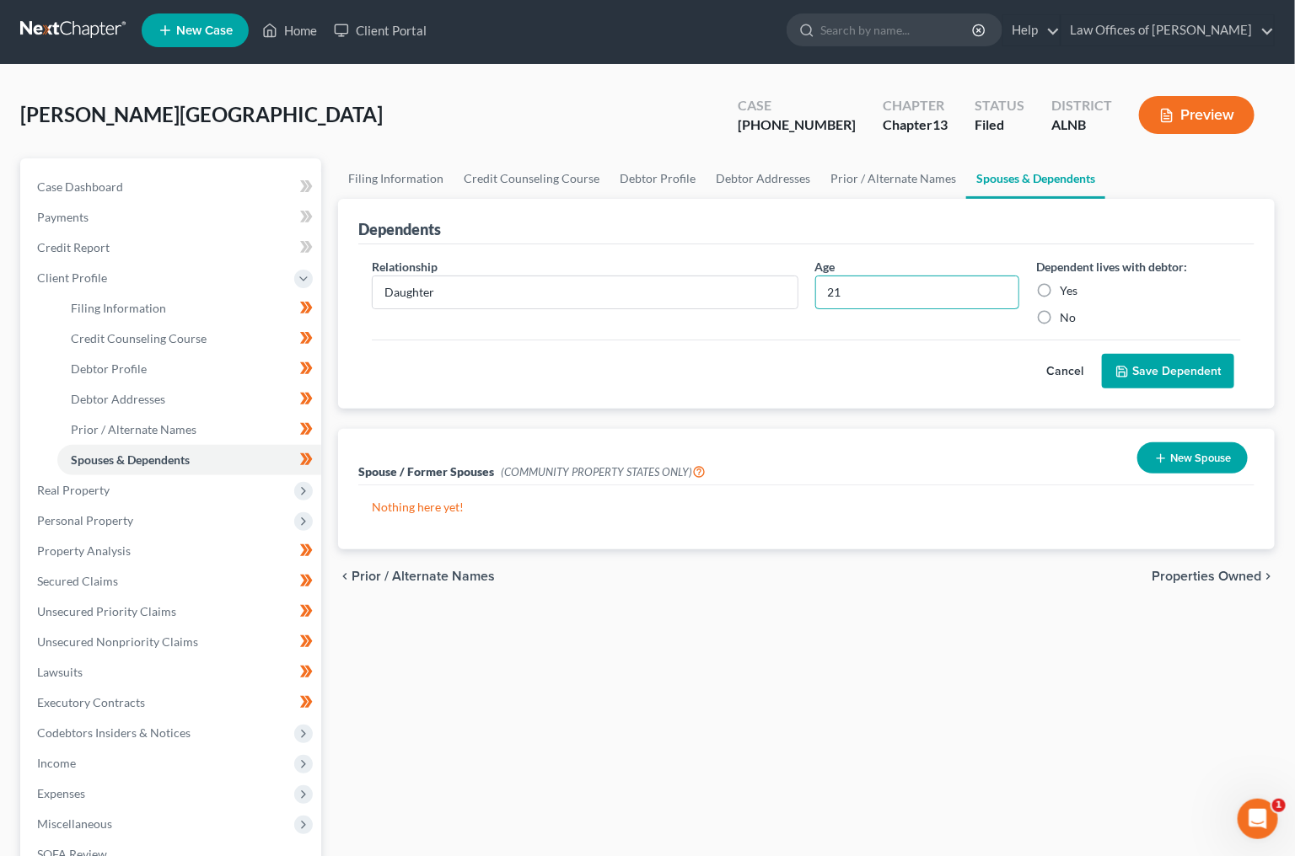
type input "21"
click at [1060, 283] on label "Yes" at bounding box center [1069, 290] width 18 height 17
click at [1066, 283] on input "Yes" at bounding box center [1071, 287] width 11 height 11
radio input "true"
click at [1125, 365] on icon "submit" at bounding box center [1121, 371] width 13 height 13
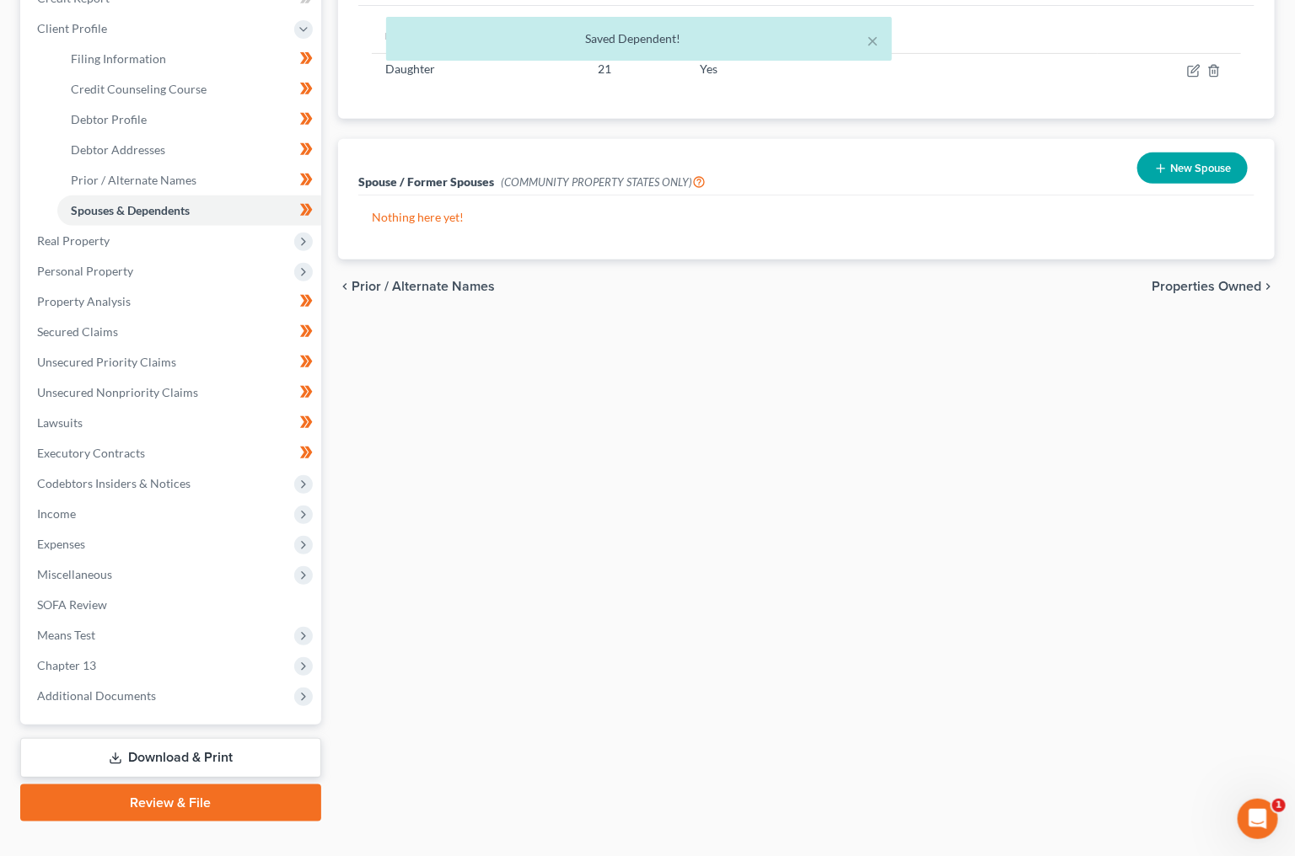
click at [115, 754] on line at bounding box center [115, 757] width 0 height 7
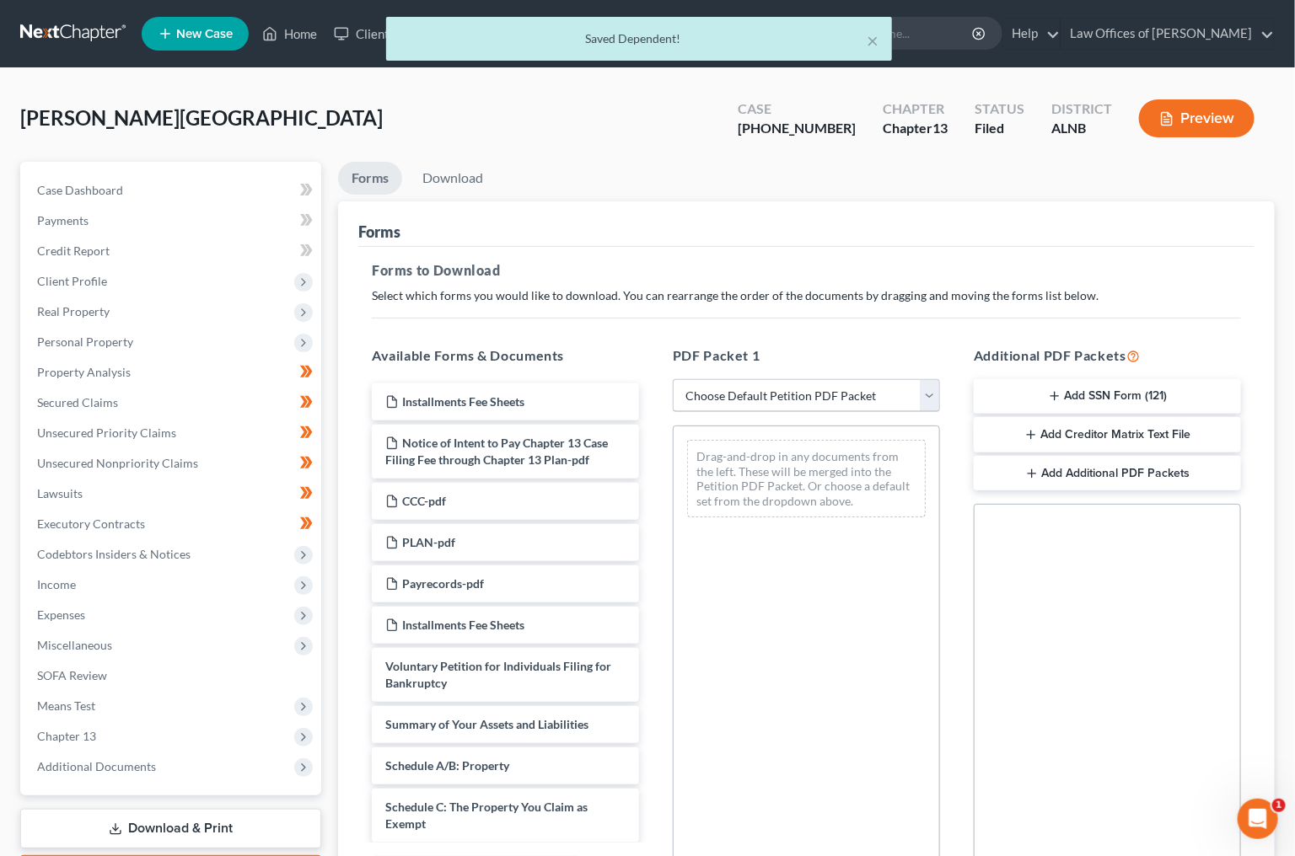
select select "2"
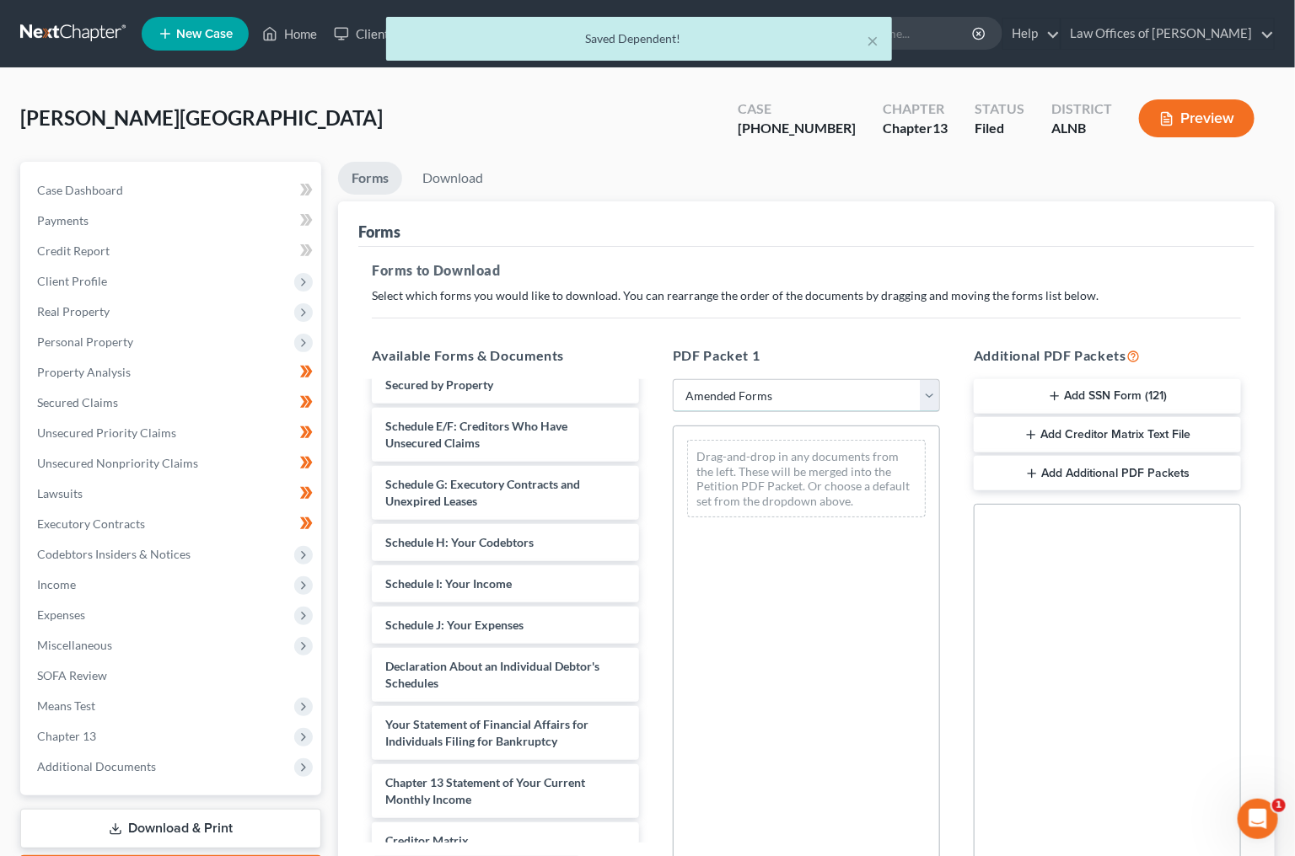
scroll to position [244, 0]
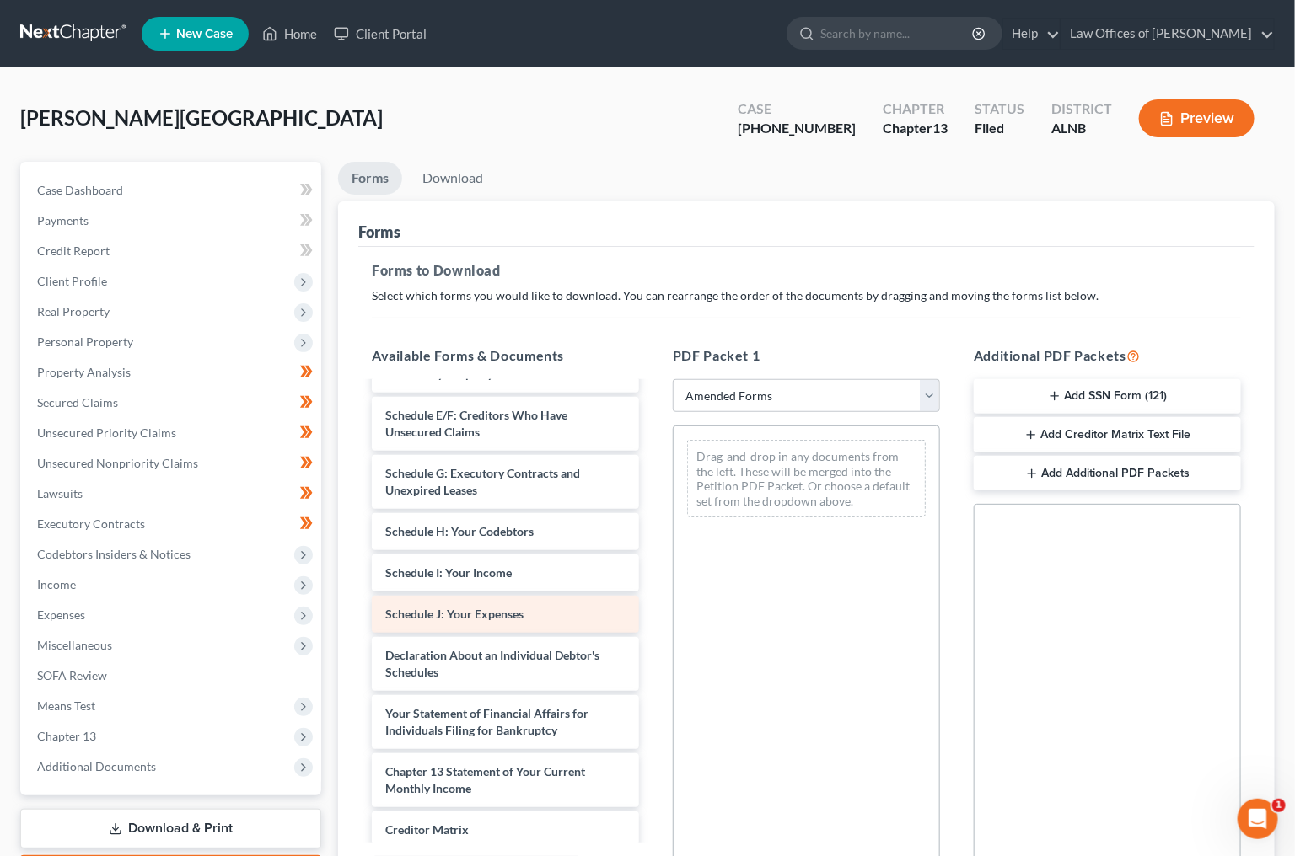
click at [485, 607] on span "Schedule J: Your Expenses" at bounding box center [454, 614] width 138 height 14
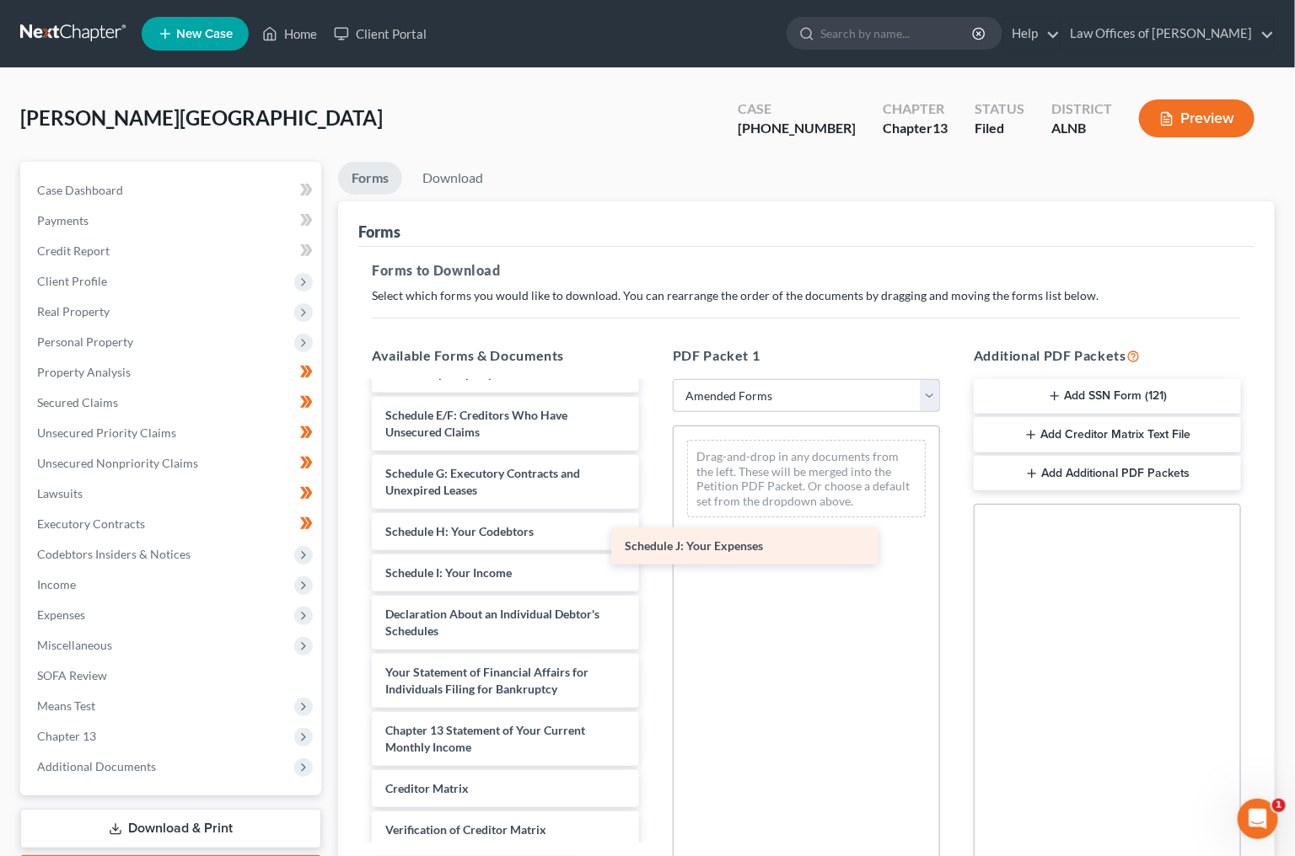
drag, startPoint x: 488, startPoint y: 597, endPoint x: 727, endPoint y: 546, distance: 244.7
click at [652, 546] on div "Schedule J: Your Expenses Voluntary Petition for Individuals Filing for Bankrup…" at bounding box center [505, 544] width 294 height 808
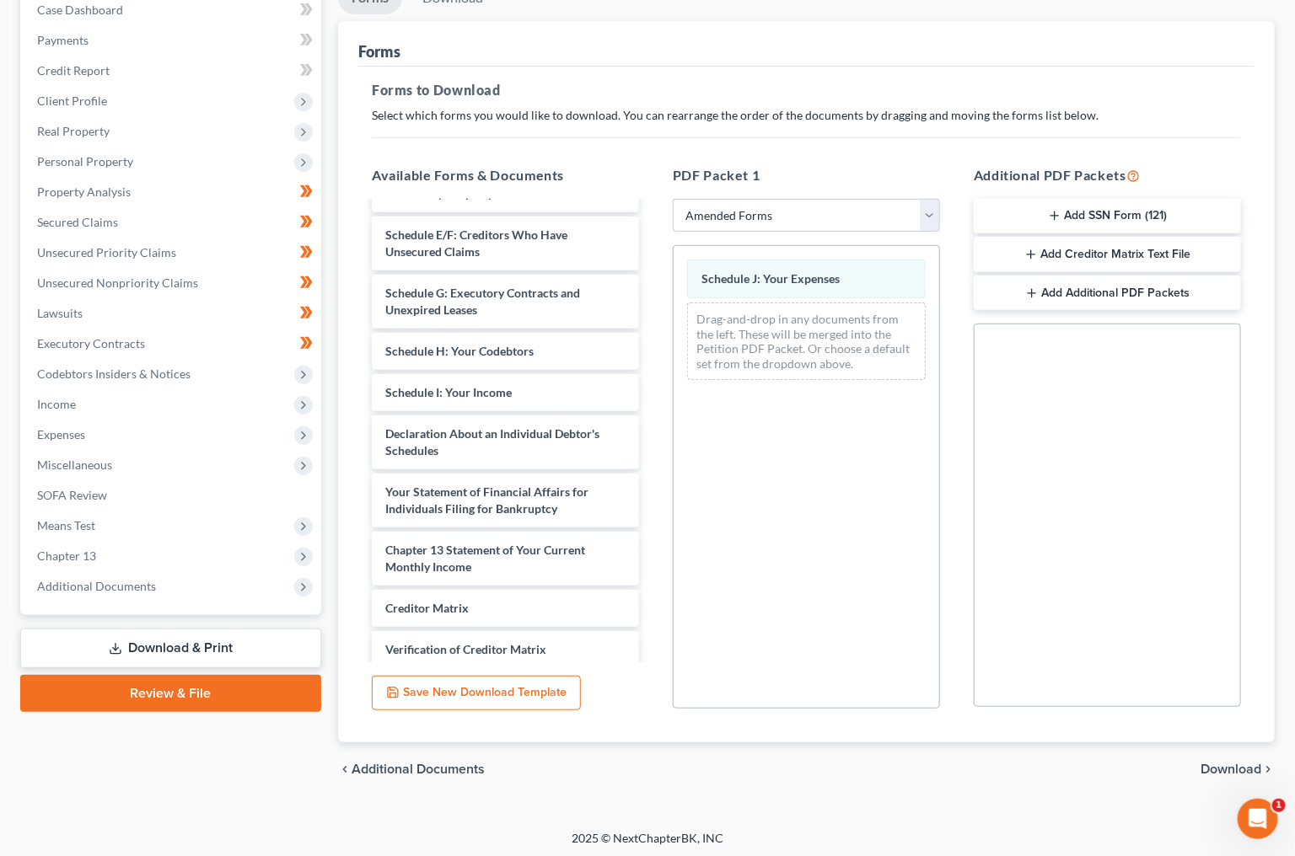
click at [1244, 763] on span "Download" at bounding box center [1230, 769] width 61 height 13
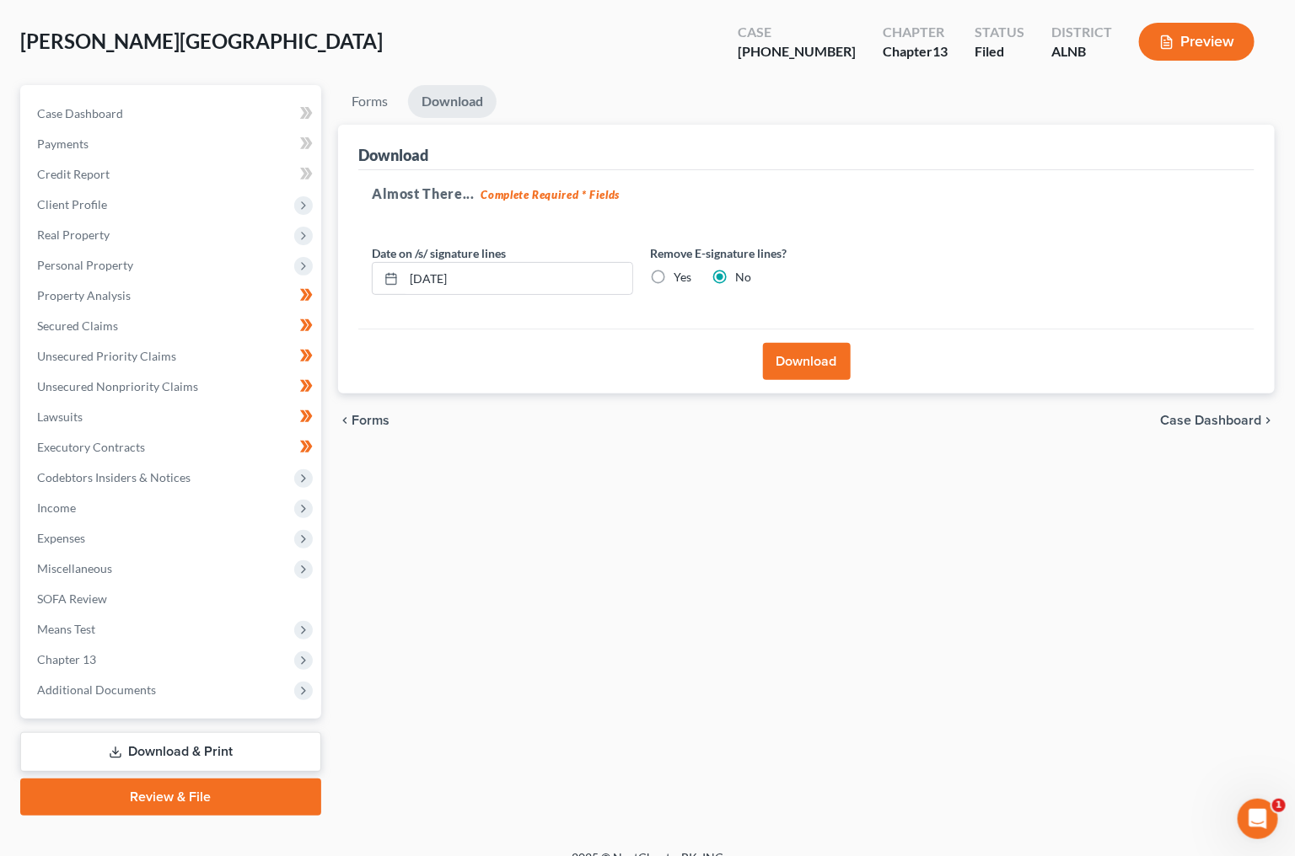
click at [845, 368] on button "Download" at bounding box center [807, 361] width 88 height 37
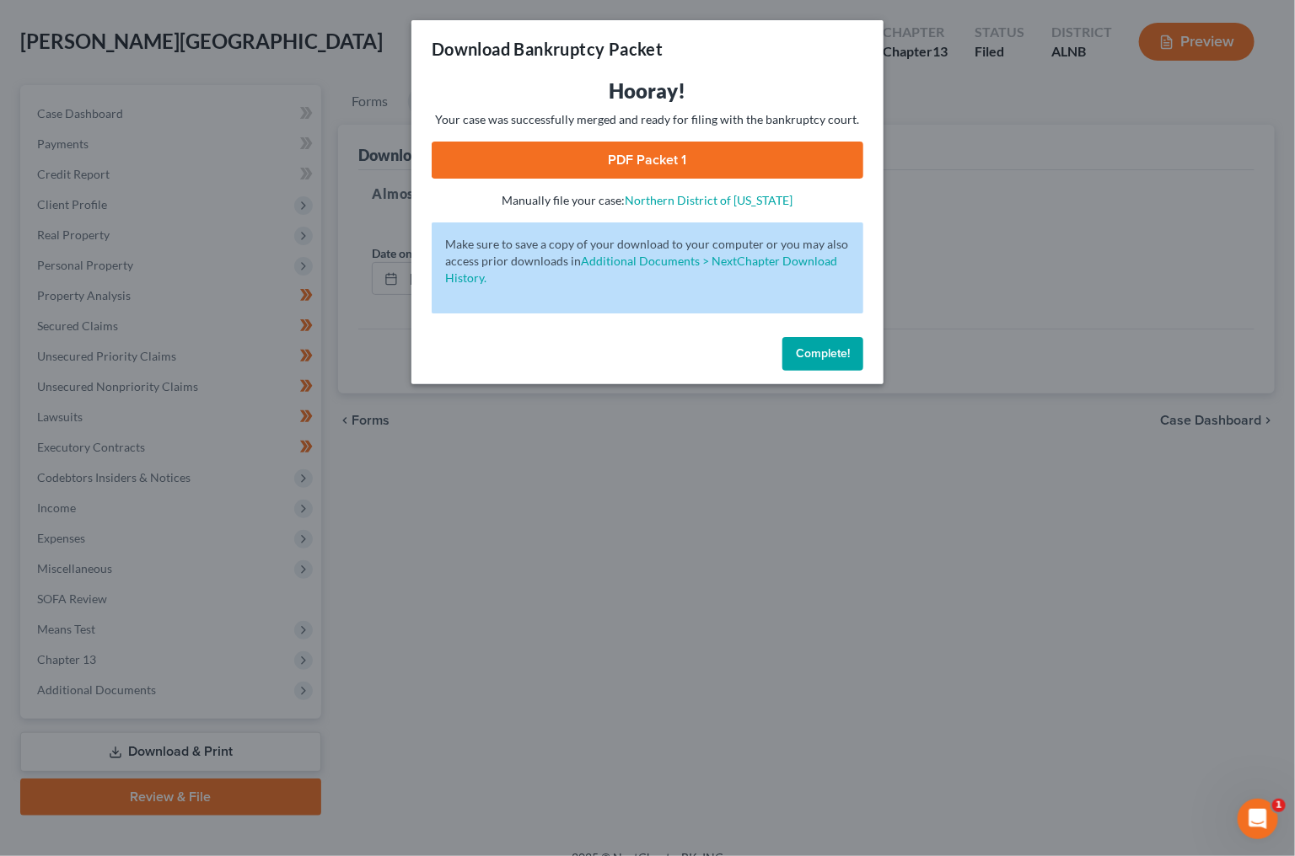
click at [670, 148] on link "PDF Packet 1" at bounding box center [648, 160] width 432 height 37
click at [832, 357] on button "Complete!" at bounding box center [822, 354] width 81 height 34
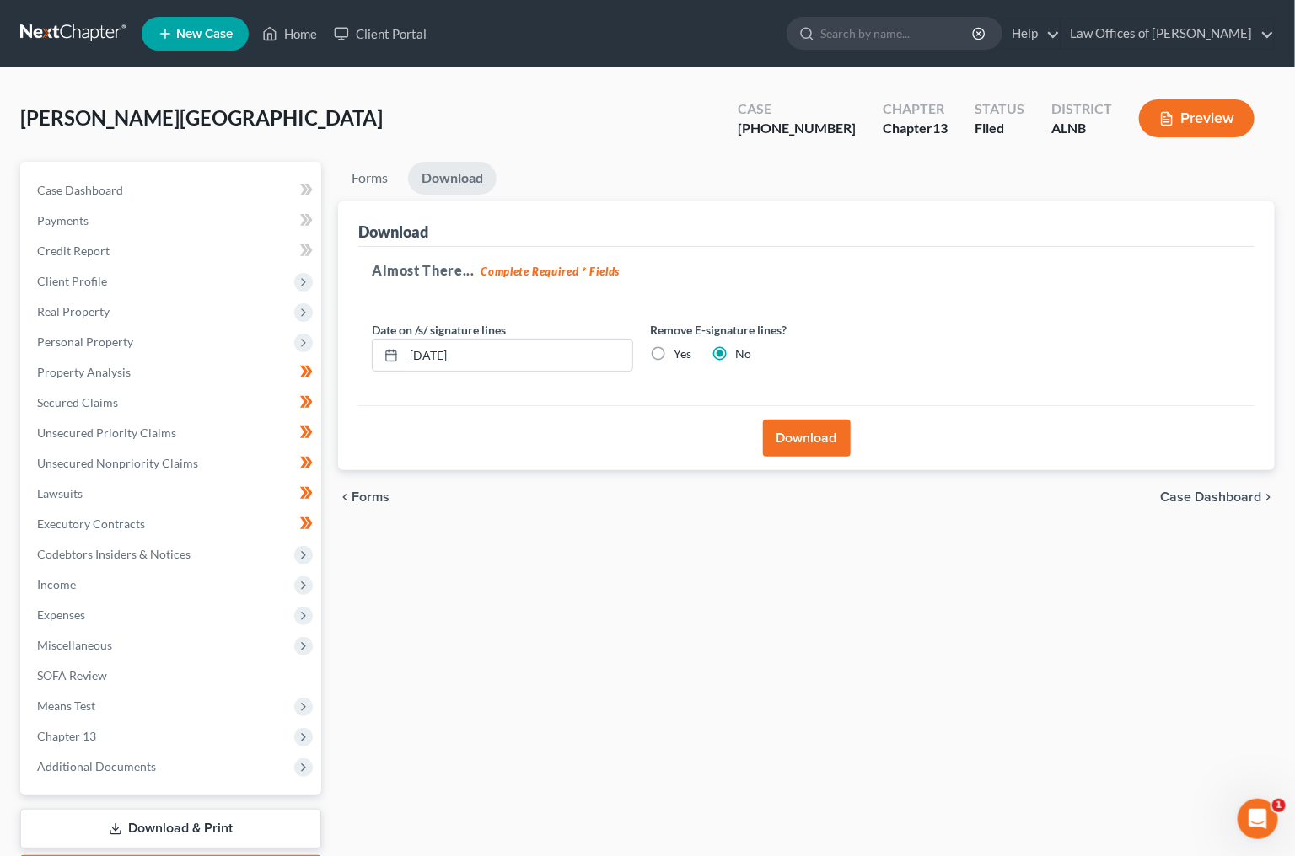
scroll to position [0, 0]
click at [40, 32] on link at bounding box center [74, 34] width 108 height 30
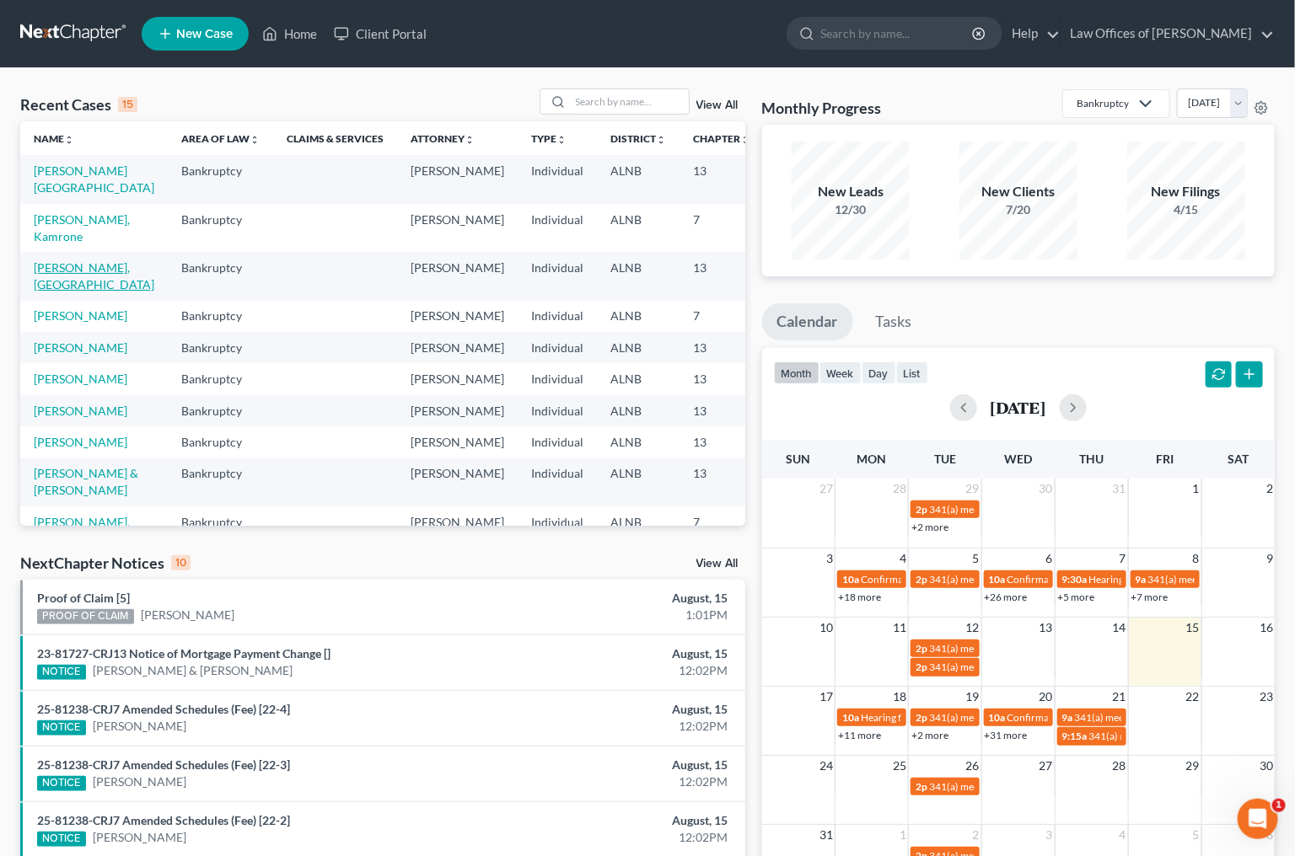
click at [56, 260] on link "Wilkins, India" at bounding box center [94, 275] width 121 height 31
select select "1"
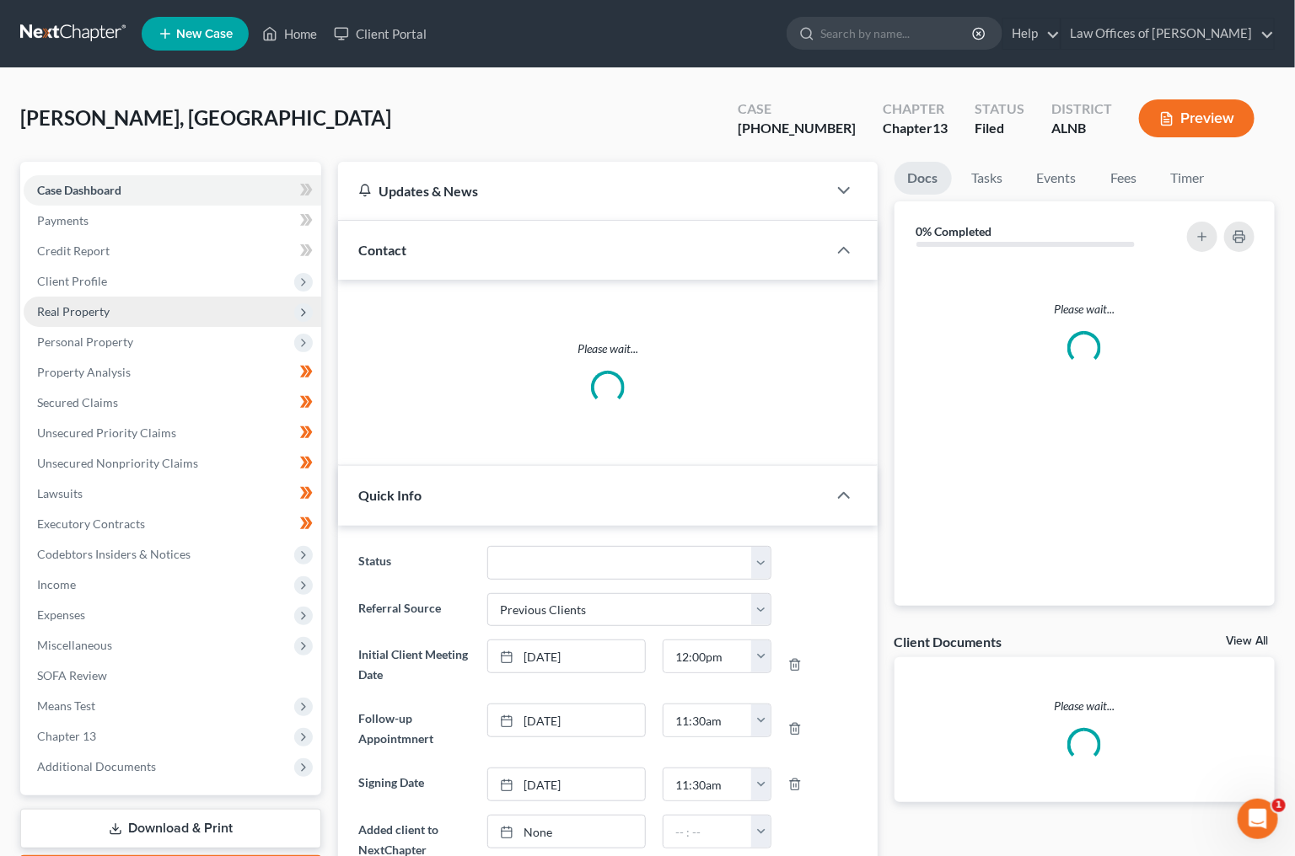
scroll to position [283, 0]
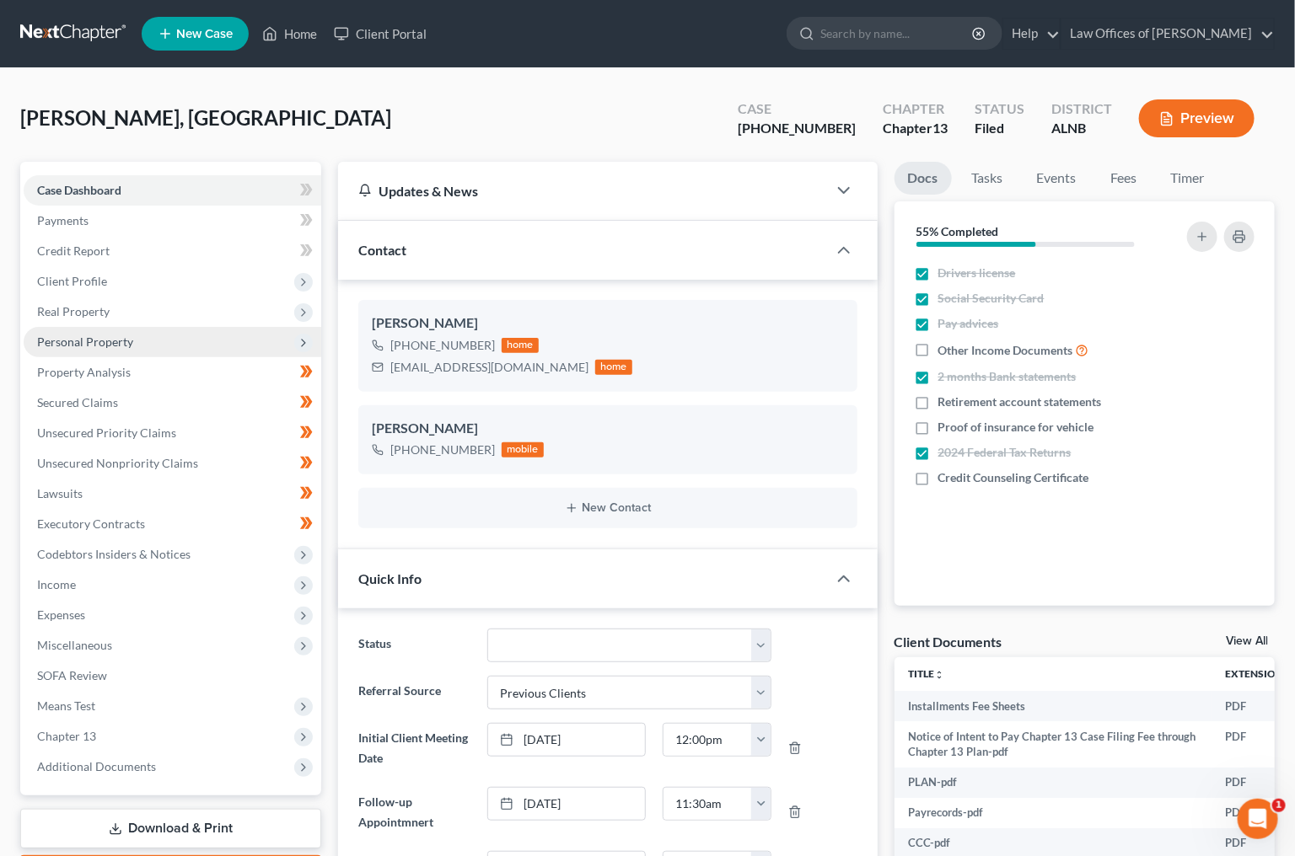
click at [97, 335] on span "Personal Property" at bounding box center [85, 342] width 96 height 14
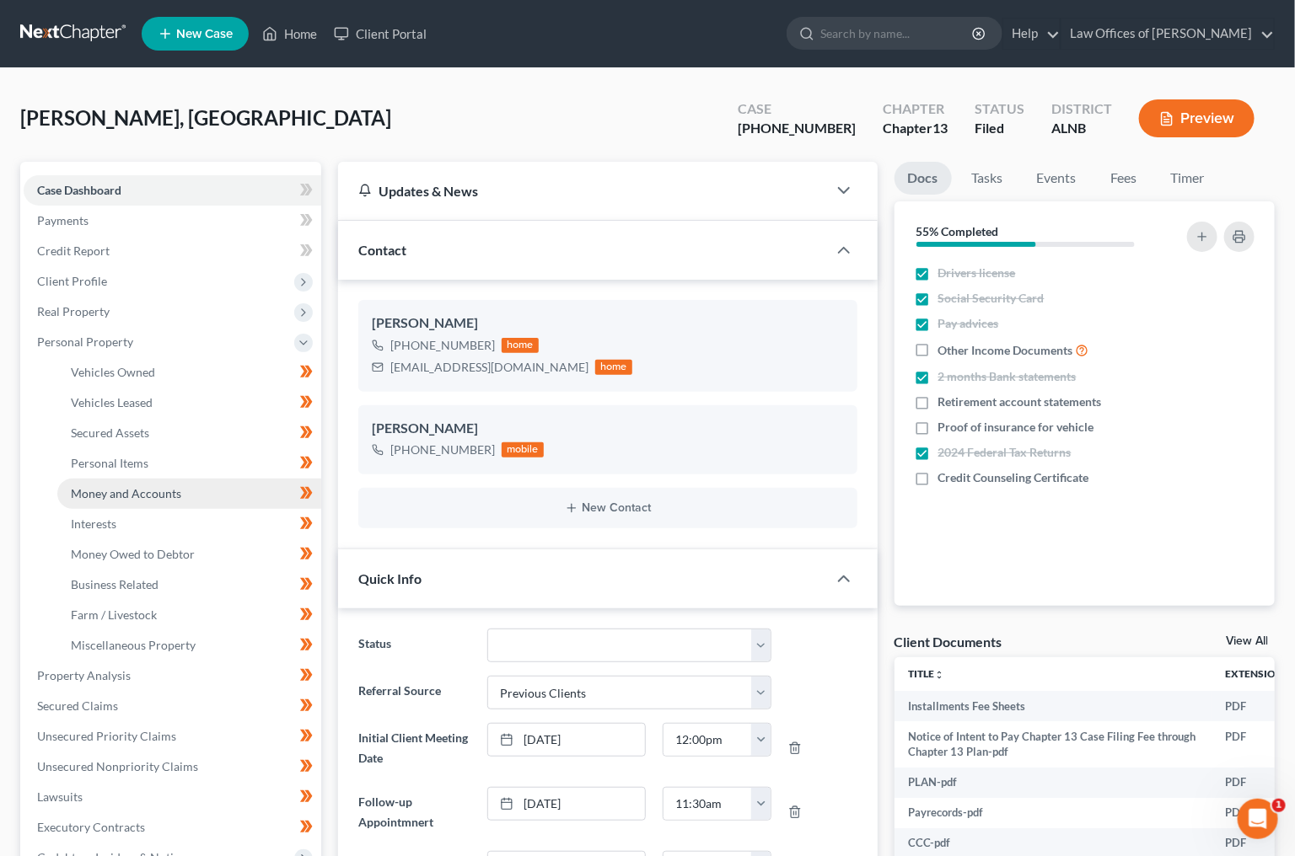
click at [132, 486] on span "Money and Accounts" at bounding box center [126, 493] width 110 height 14
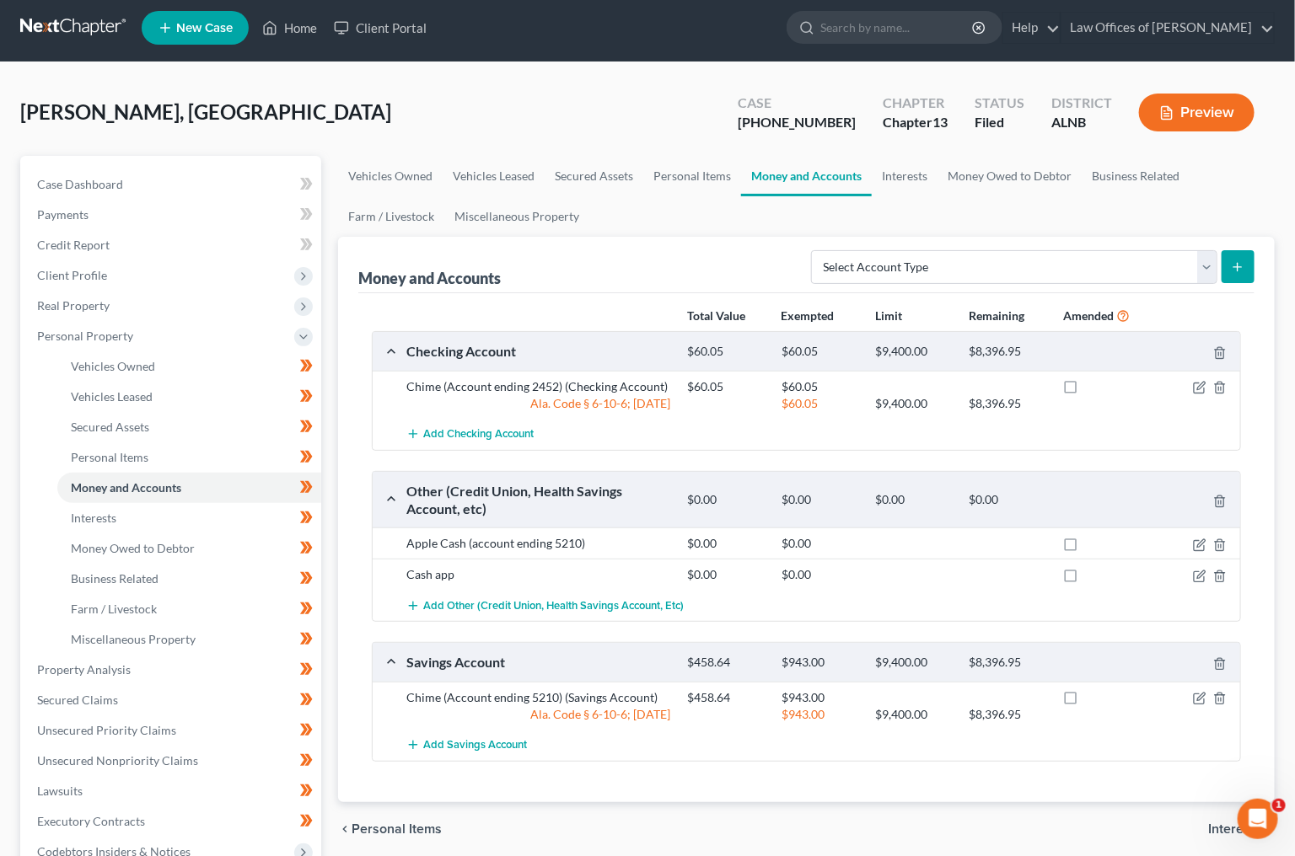
scroll to position [7, 0]
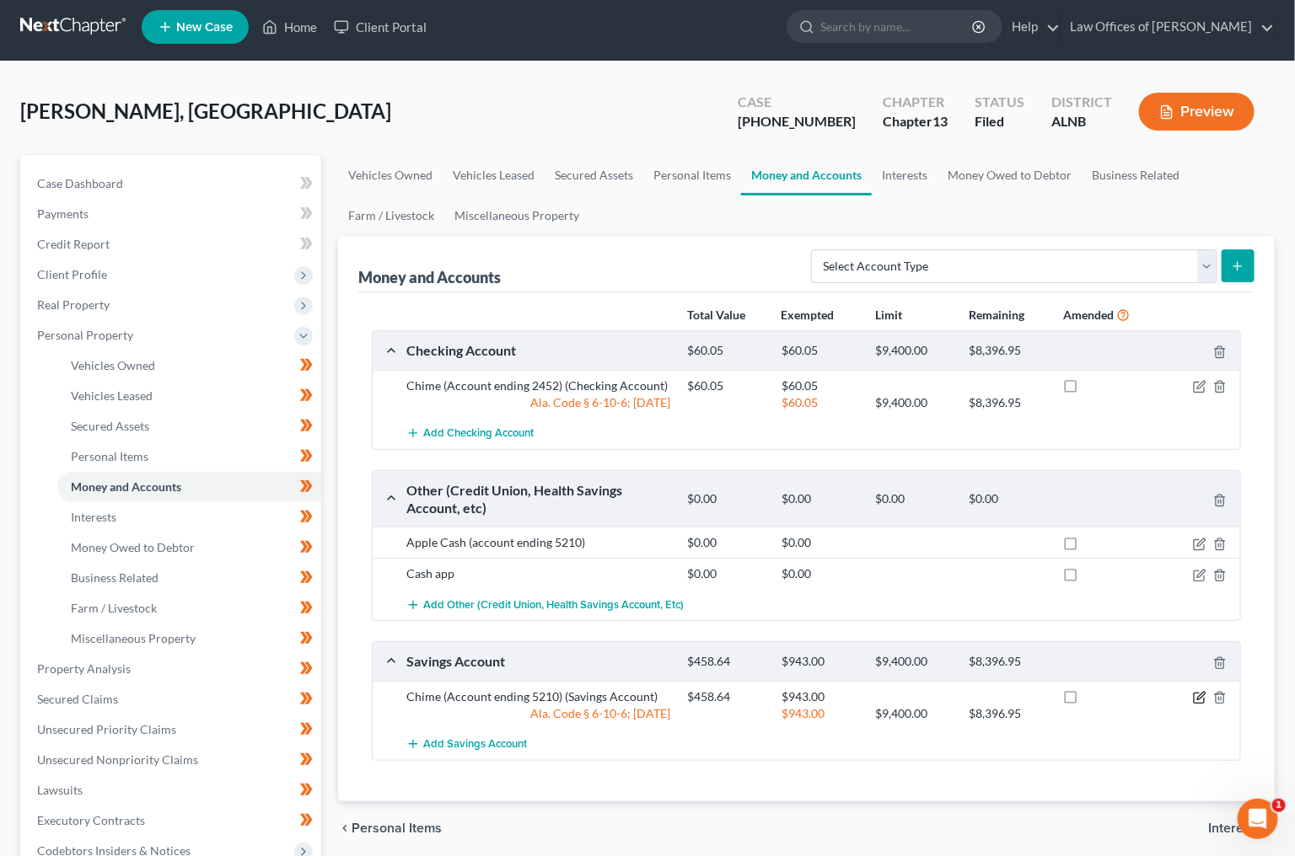
click at [1203, 694] on icon "button" at bounding box center [1199, 697] width 13 height 13
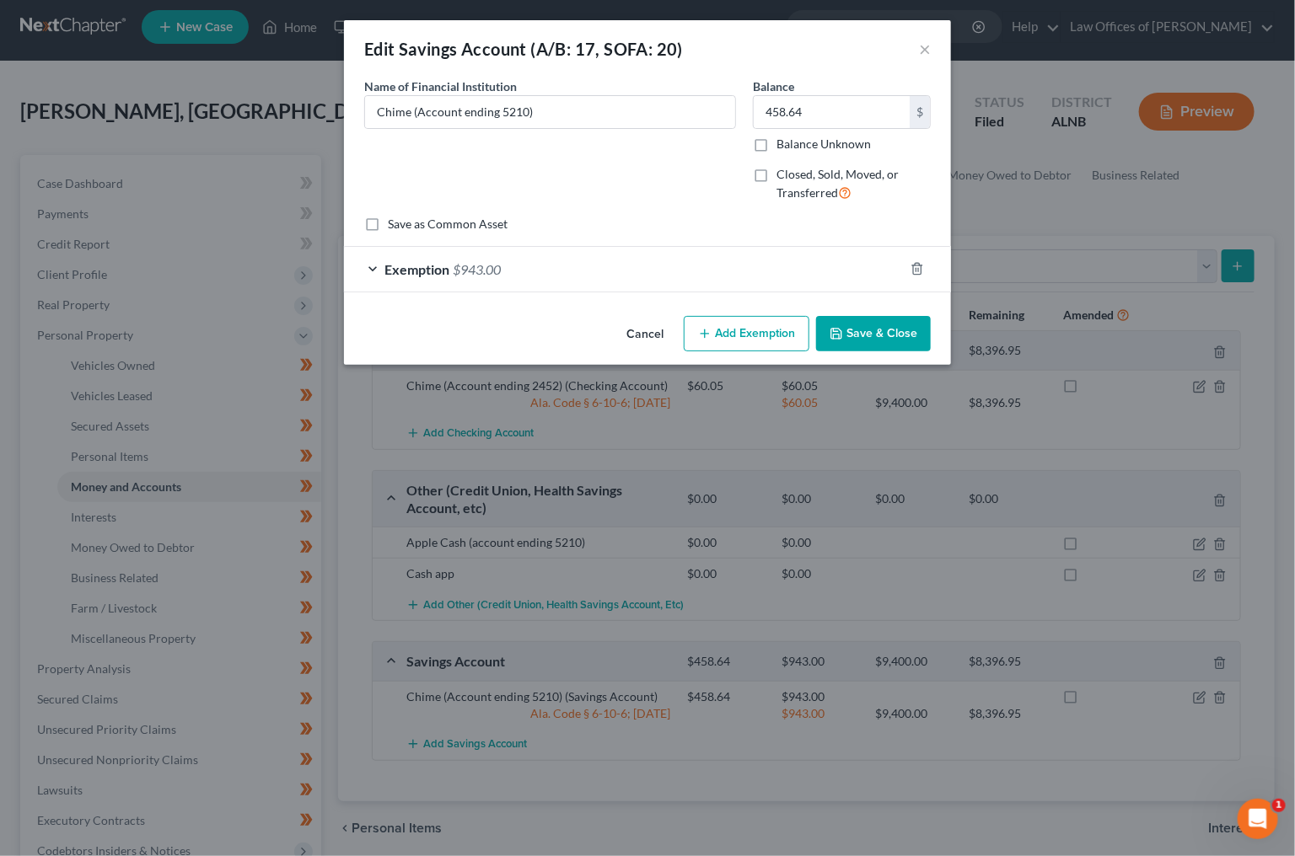
click at [479, 250] on div "Exemption $943.00" at bounding box center [624, 269] width 560 height 45
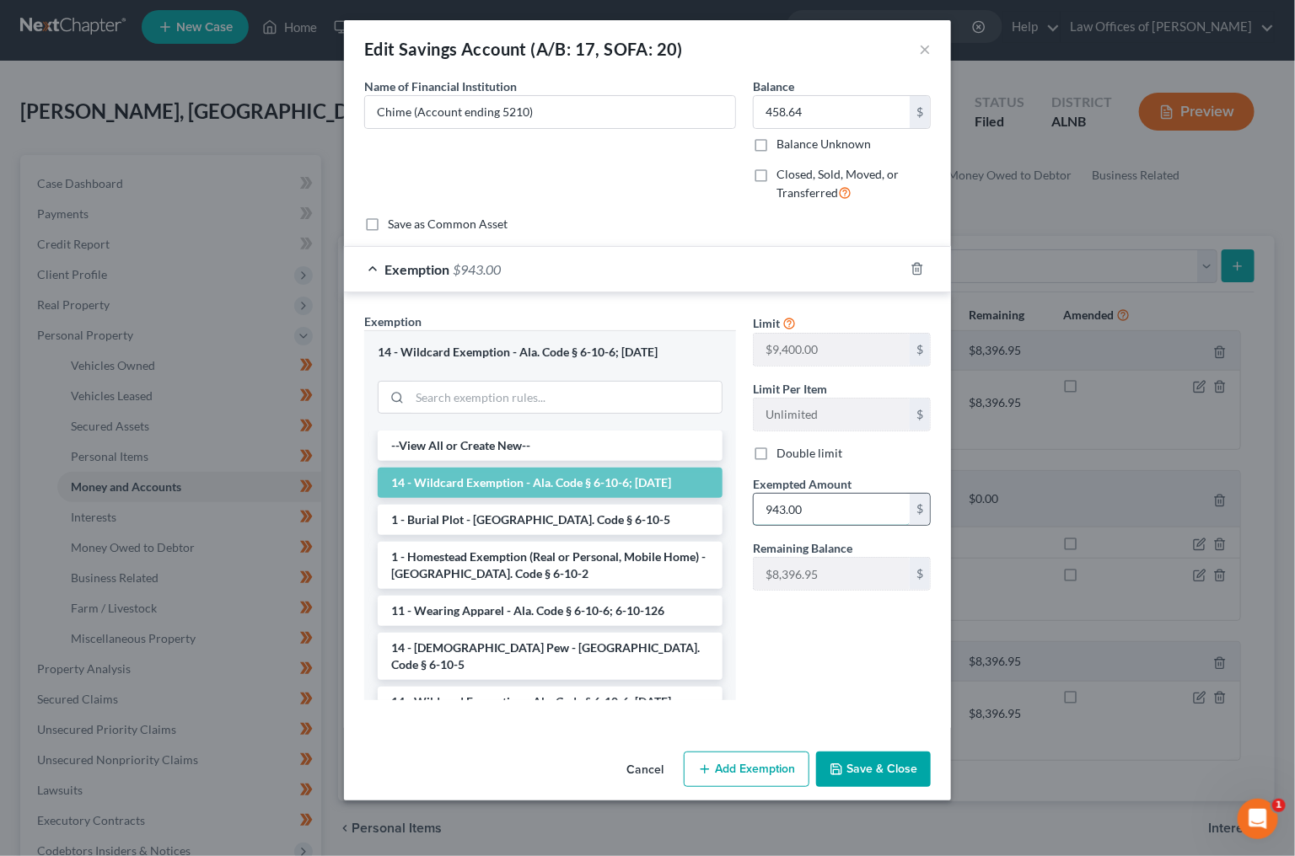
click at [779, 504] on input "943.00" at bounding box center [832, 510] width 156 height 32
type input "458.64"
click at [840, 763] on icon "button" at bounding box center [835, 769] width 13 height 13
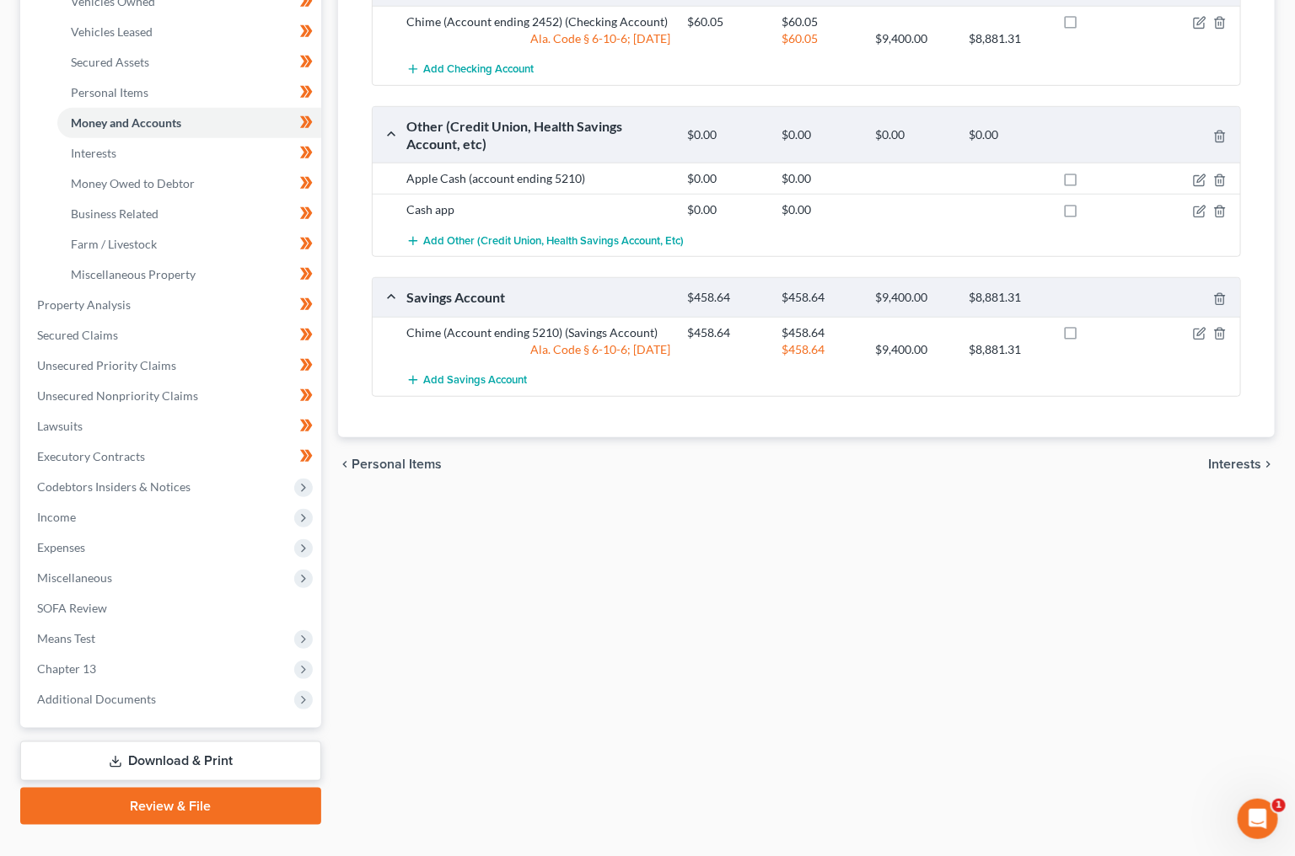
click at [178, 742] on link "Download & Print" at bounding box center [170, 762] width 301 height 40
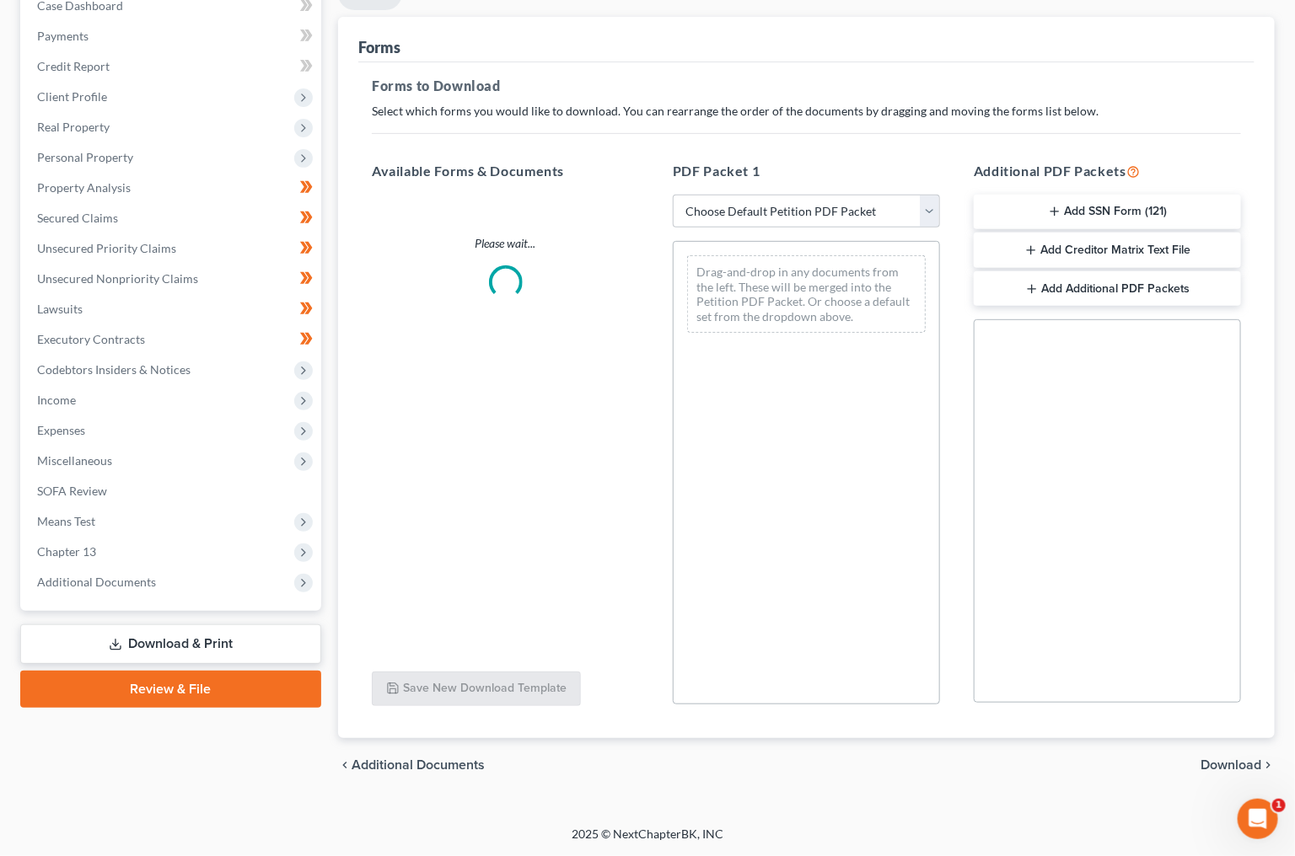
scroll to position [60, 0]
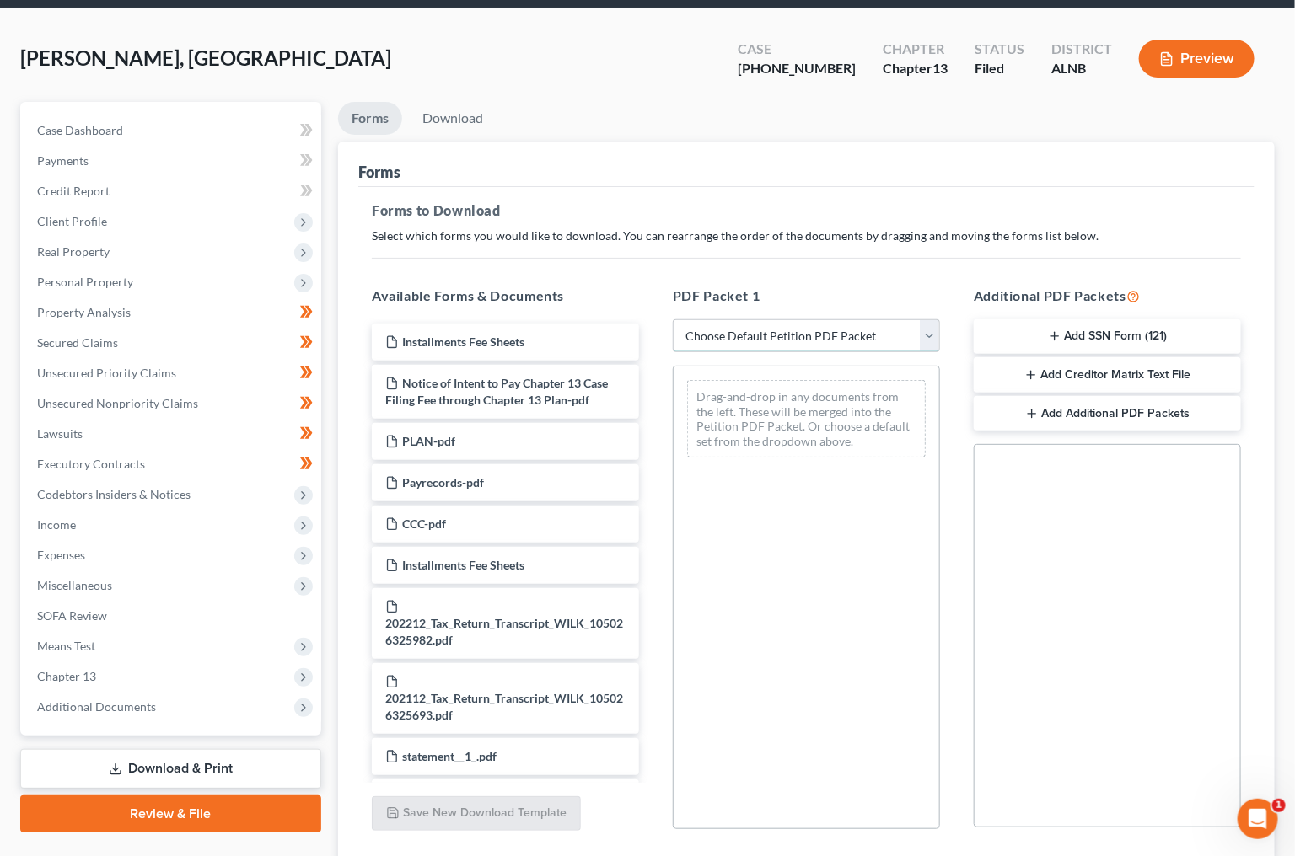
select select "2"
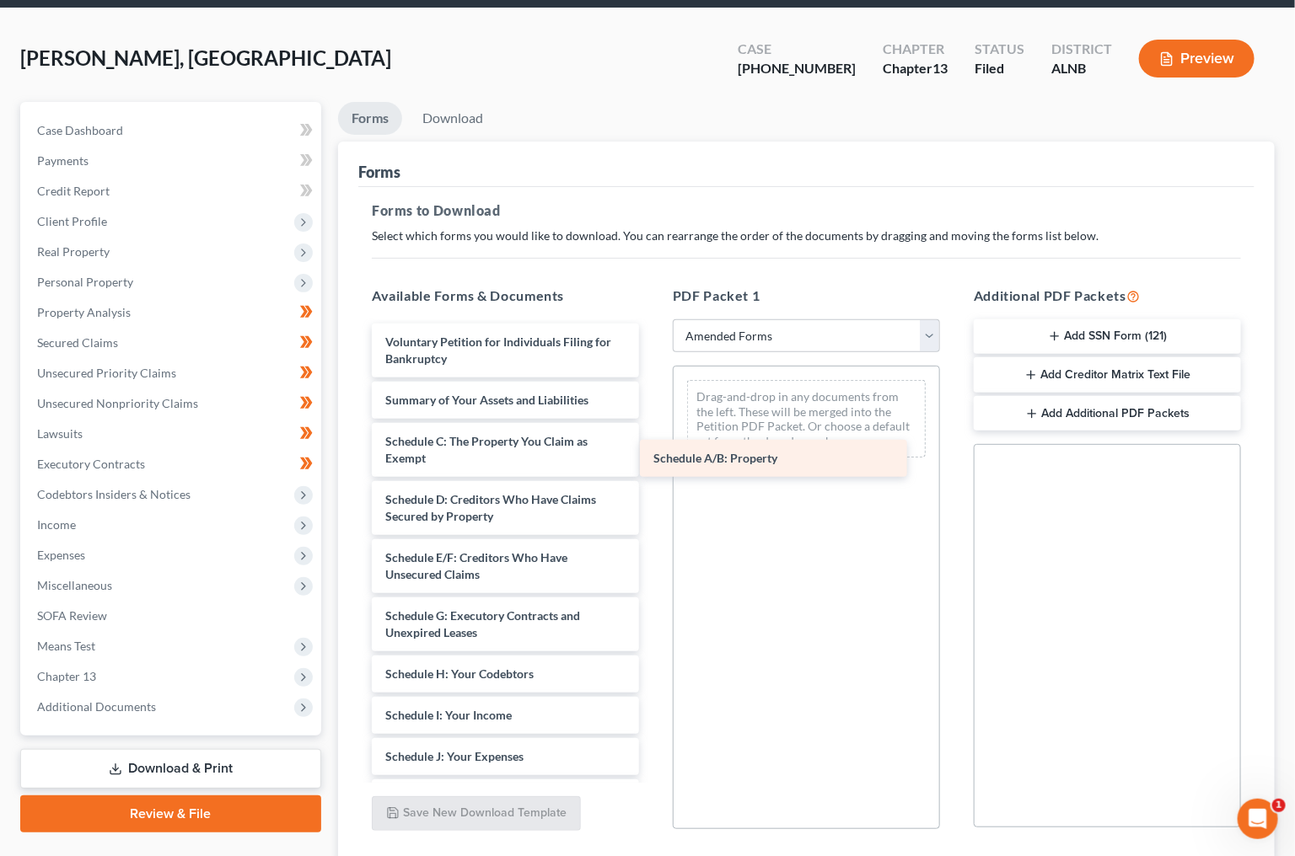
drag, startPoint x: 492, startPoint y: 435, endPoint x: 760, endPoint y: 459, distance: 269.1
click at [652, 459] on div "Schedule A/B: Property Voluntary Petition for Individuals Filing for Bankruptcy…" at bounding box center [505, 728] width 294 height 808
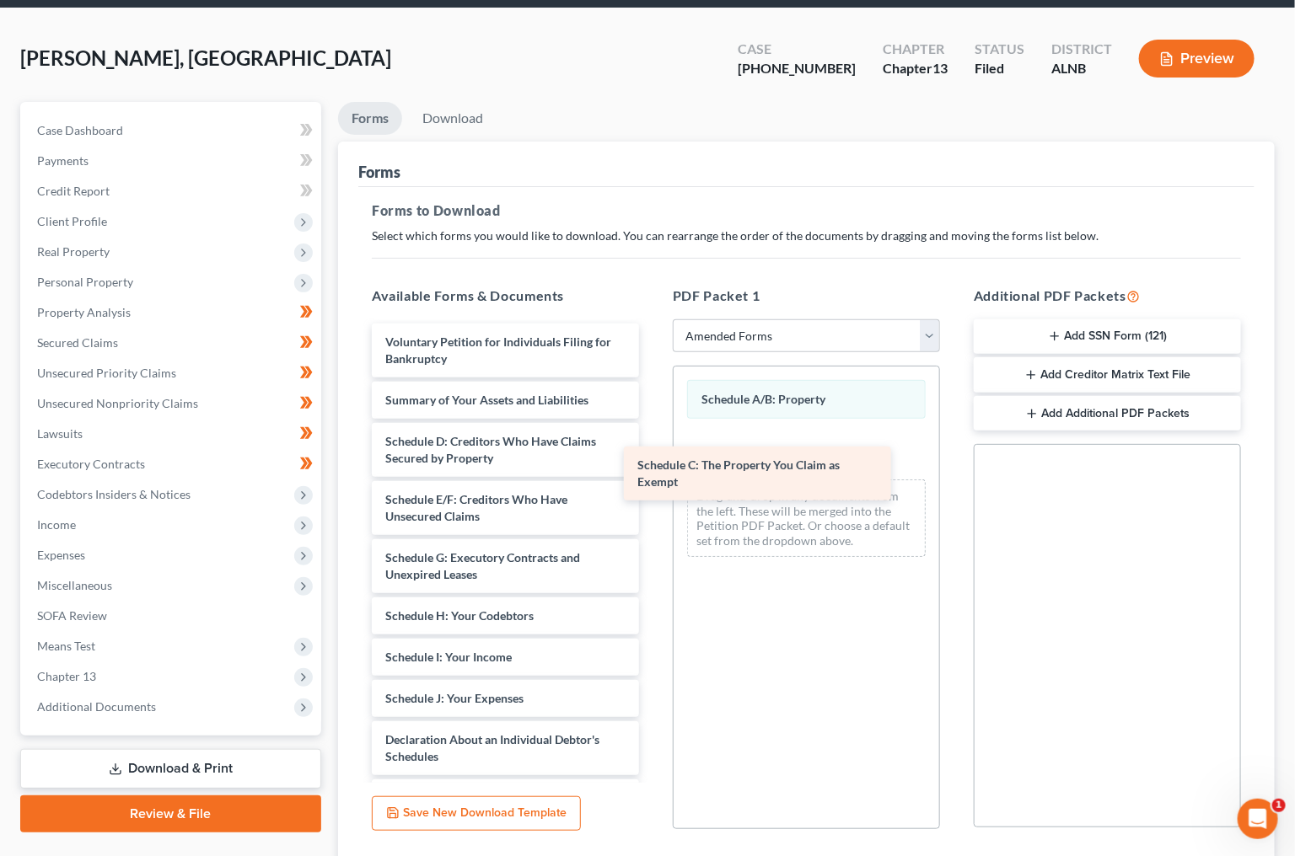
drag, startPoint x: 508, startPoint y: 450, endPoint x: 767, endPoint y: 478, distance: 260.3
click at [652, 479] on div "Schedule C: The Property You Claim as Exempt Voluntary Petition for Individuals…" at bounding box center [505, 699] width 294 height 750
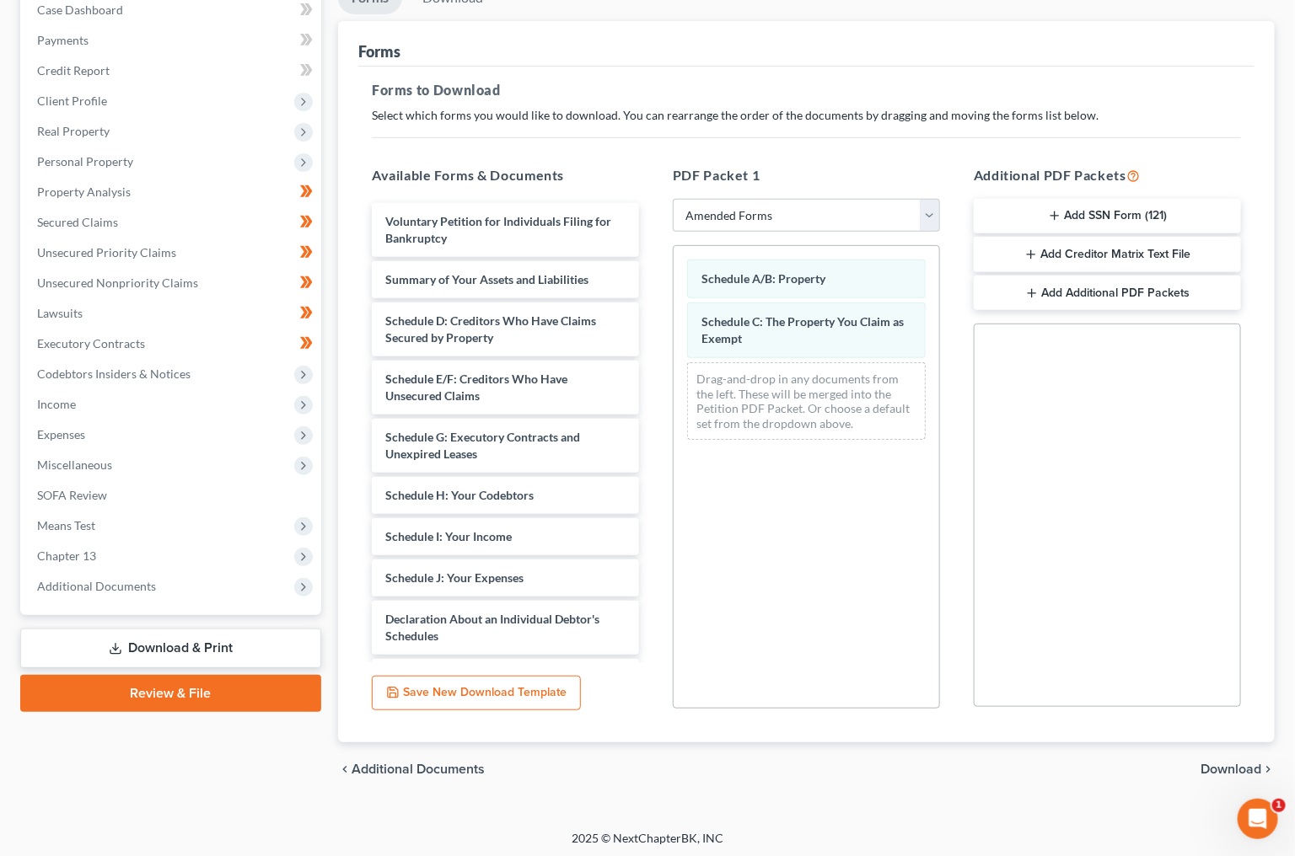
click at [1234, 765] on span "Download" at bounding box center [1230, 769] width 61 height 13
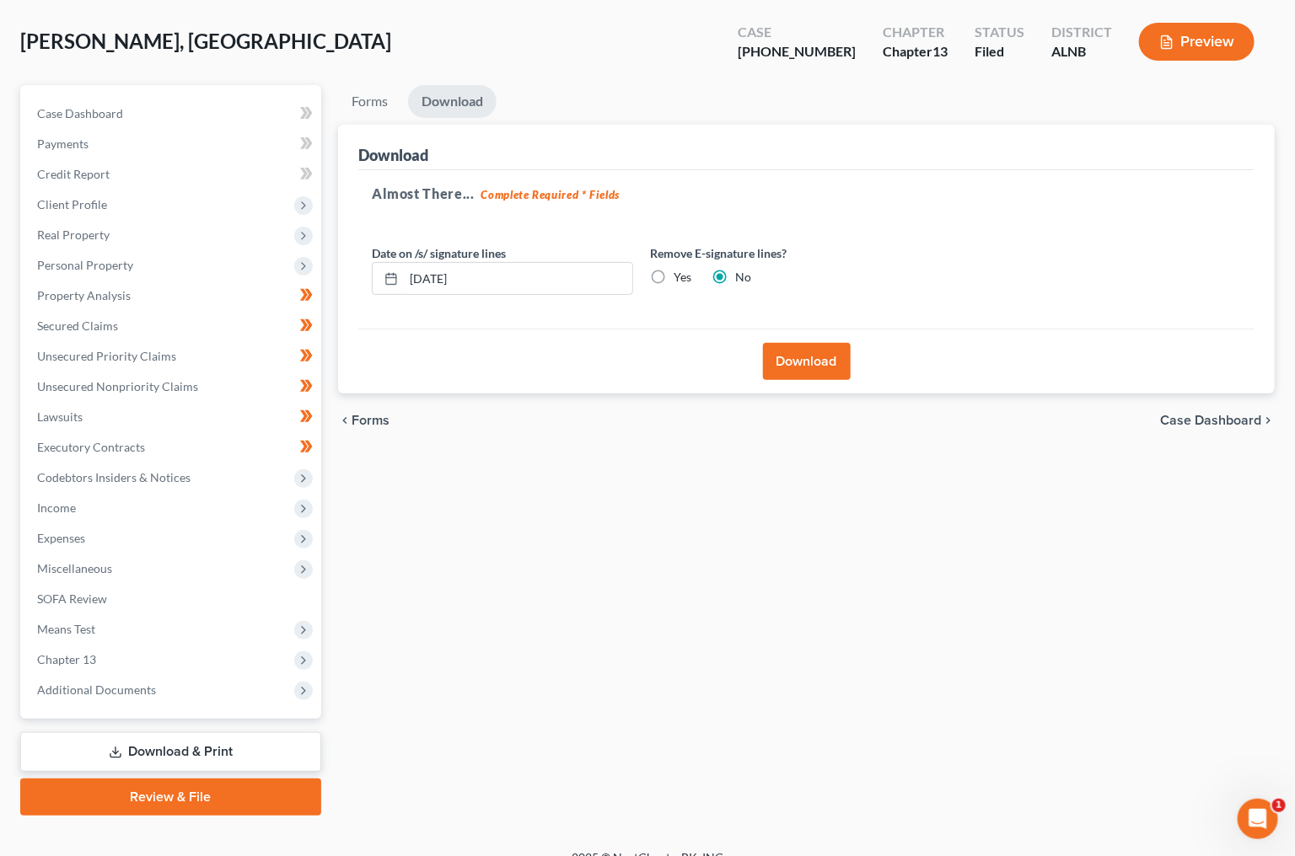
click at [823, 351] on button "Download" at bounding box center [807, 361] width 88 height 37
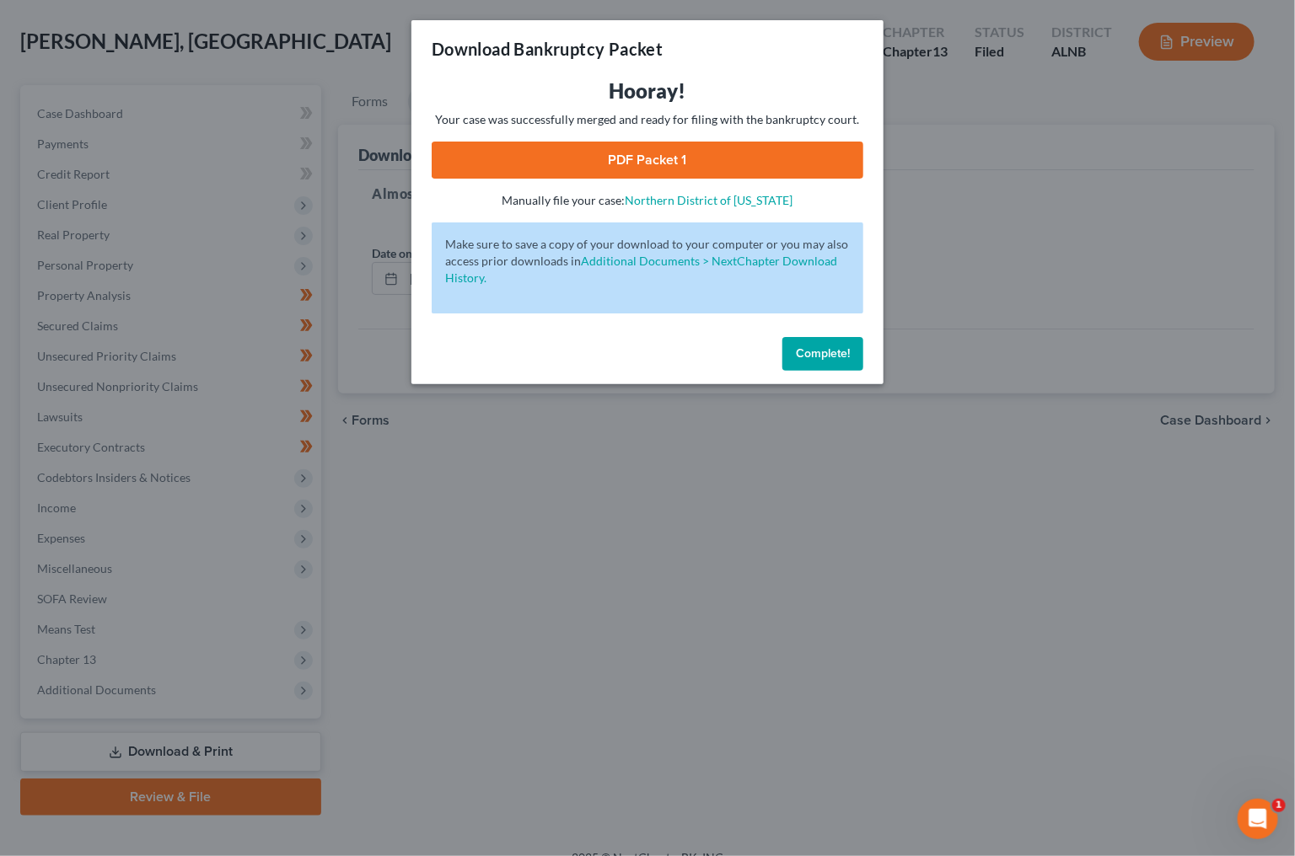
click at [704, 166] on link "PDF Packet 1" at bounding box center [648, 160] width 432 height 37
click at [813, 346] on span "Complete!" at bounding box center [823, 353] width 54 height 14
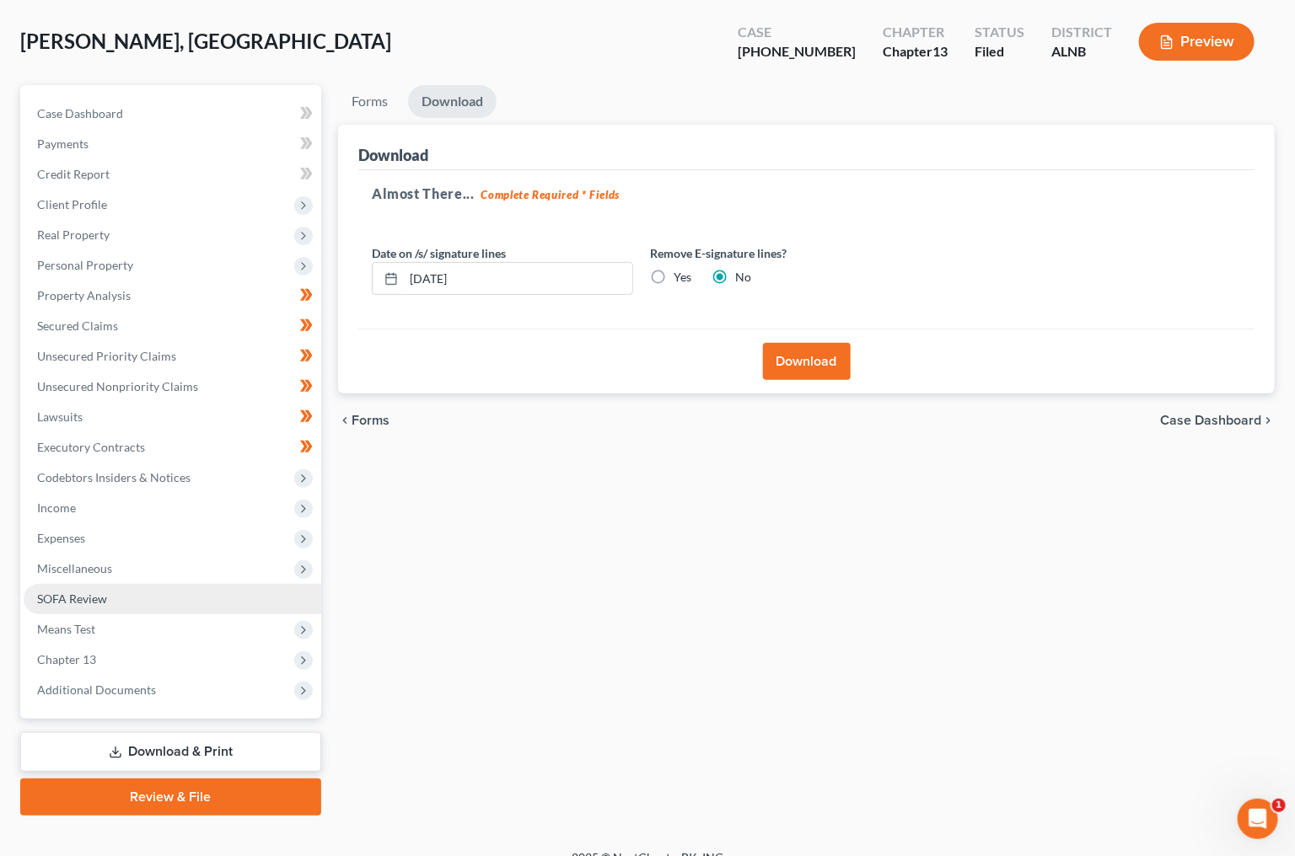
click at [105, 592] on span "SOFA Review" at bounding box center [72, 599] width 70 height 14
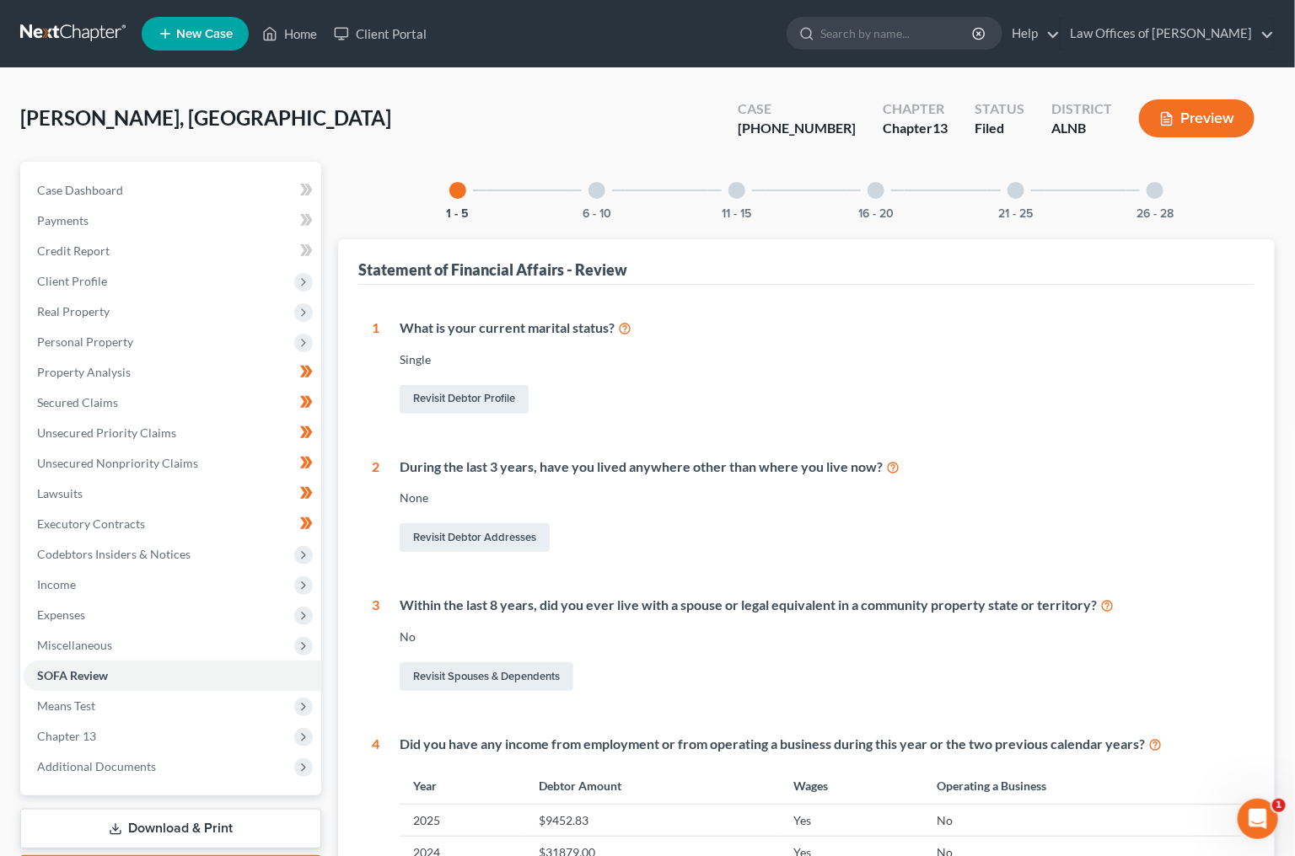
click at [205, 809] on link "Download & Print" at bounding box center [170, 829] width 301 height 40
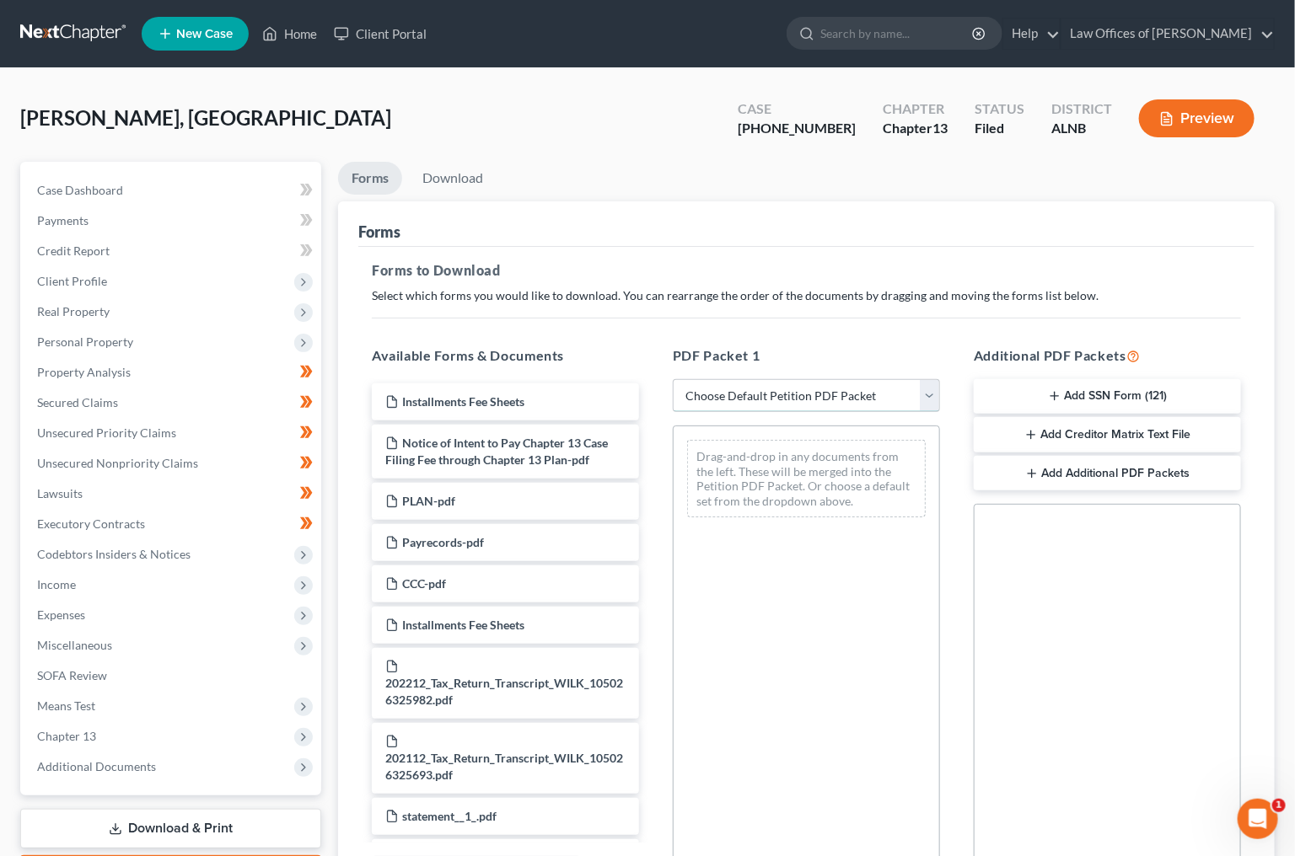
select select "2"
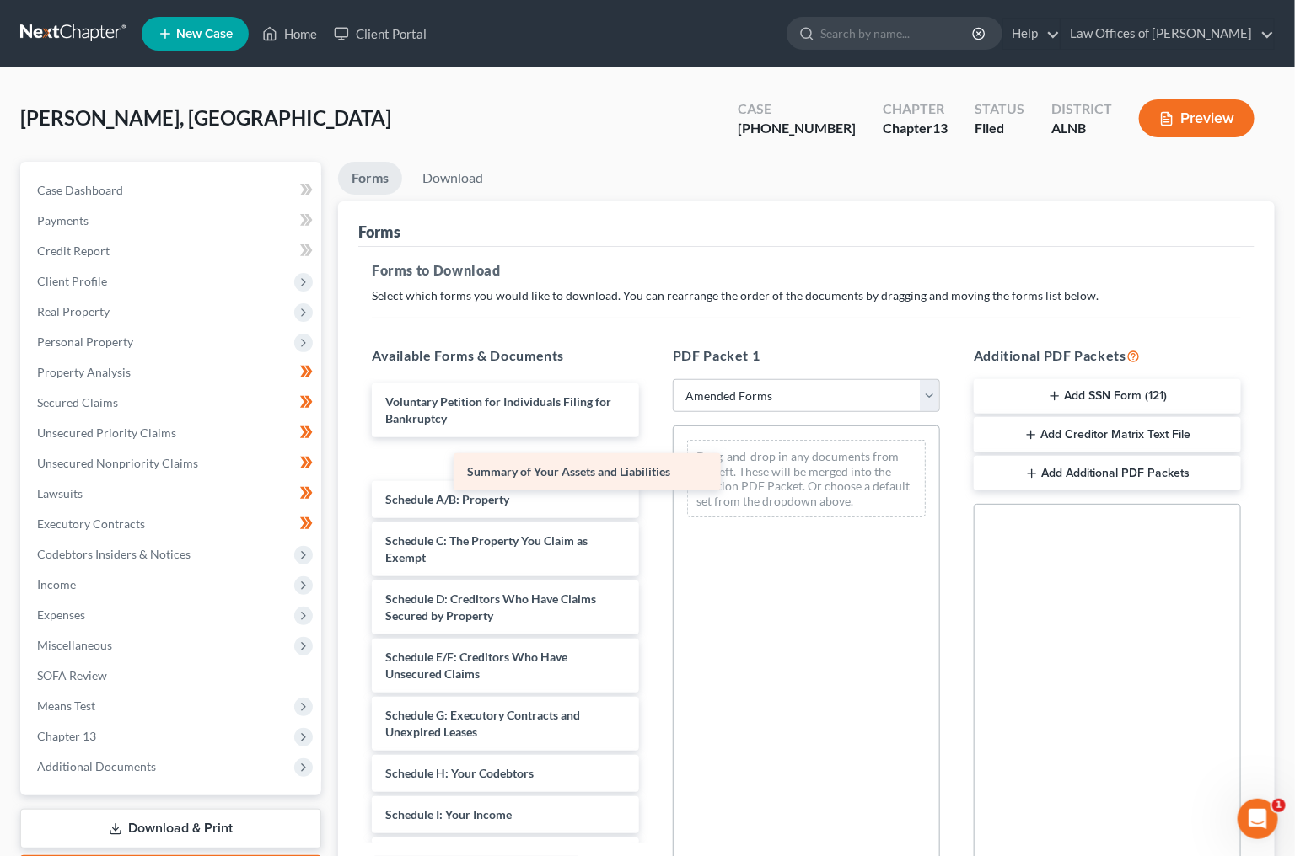
drag, startPoint x: 433, startPoint y: 457, endPoint x: 740, endPoint y: 507, distance: 310.8
click at [652, 507] on div "Summary of Your Assets and Liabilities Voluntary Petition for Individuals Filin…" at bounding box center [505, 808] width 294 height 849
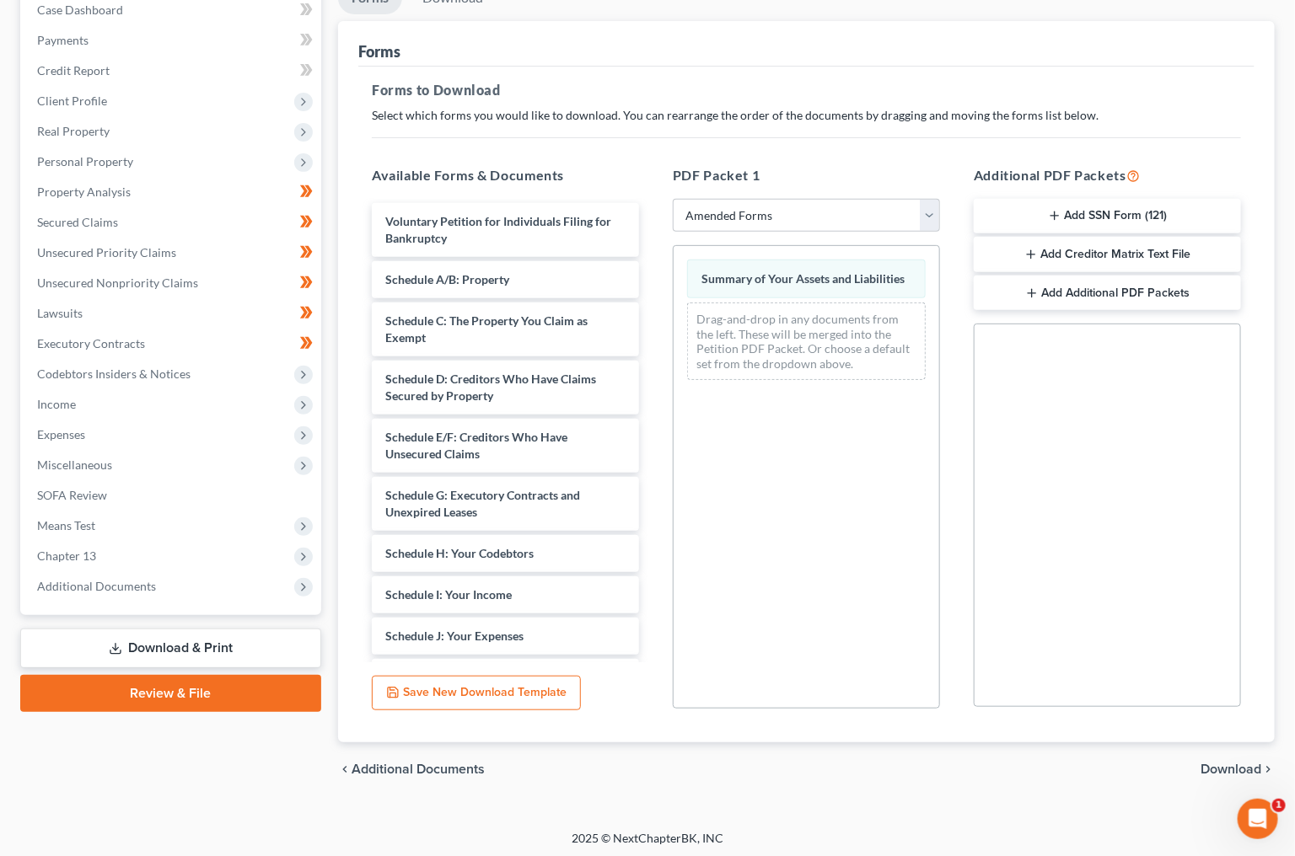
click at [1221, 765] on span "Download" at bounding box center [1230, 769] width 61 height 13
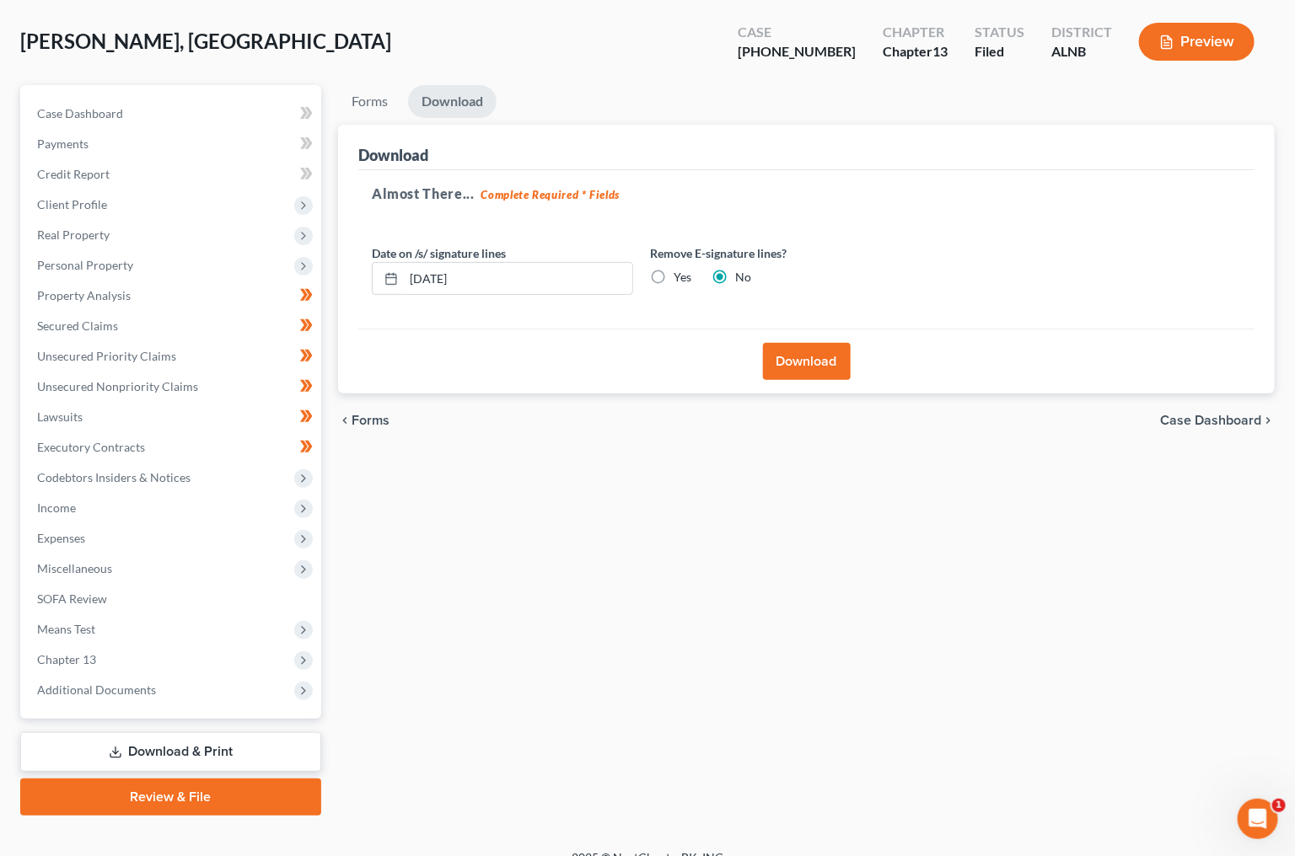
click at [804, 349] on button "Download" at bounding box center [807, 361] width 88 height 37
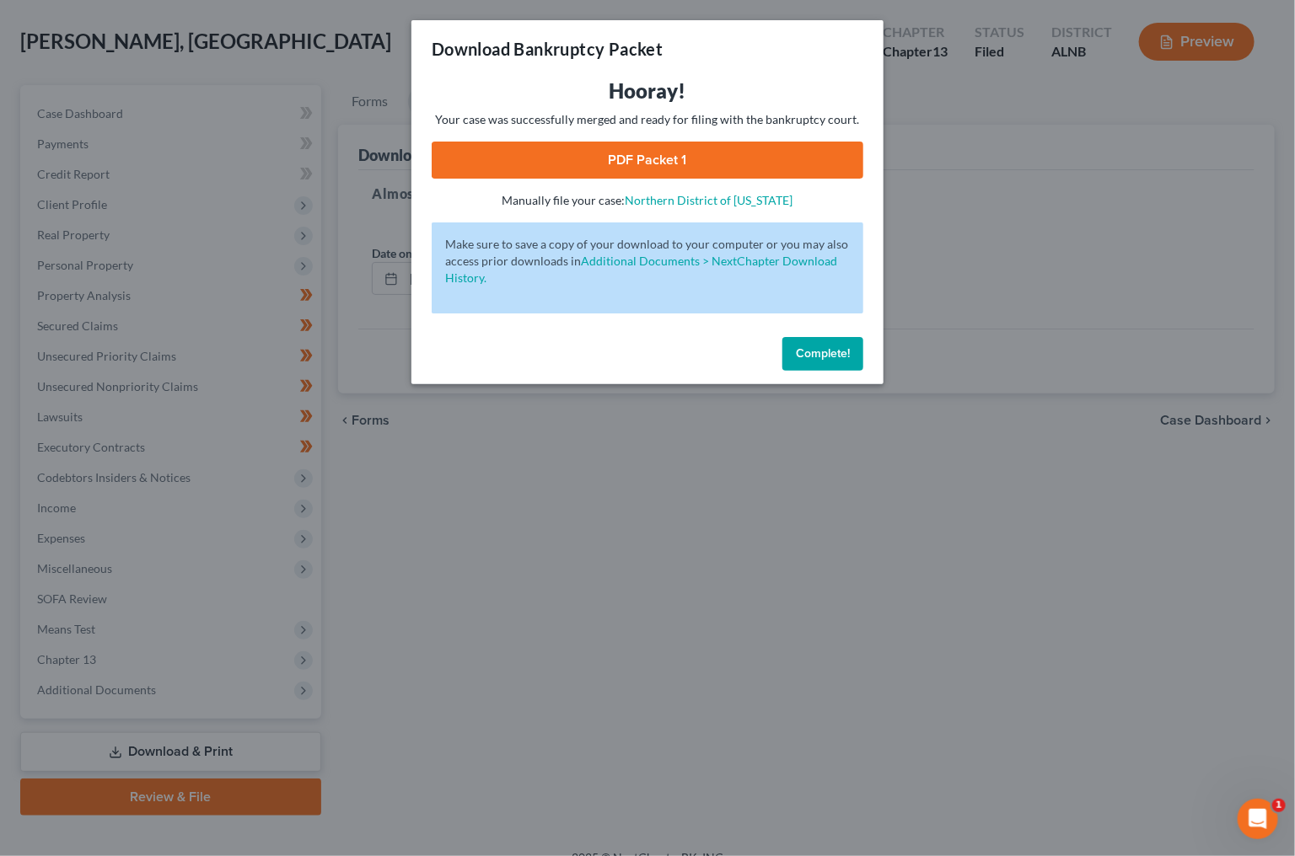
click at [609, 170] on link "PDF Packet 1" at bounding box center [648, 160] width 432 height 37
